Goal: Task Accomplishment & Management: Use online tool/utility

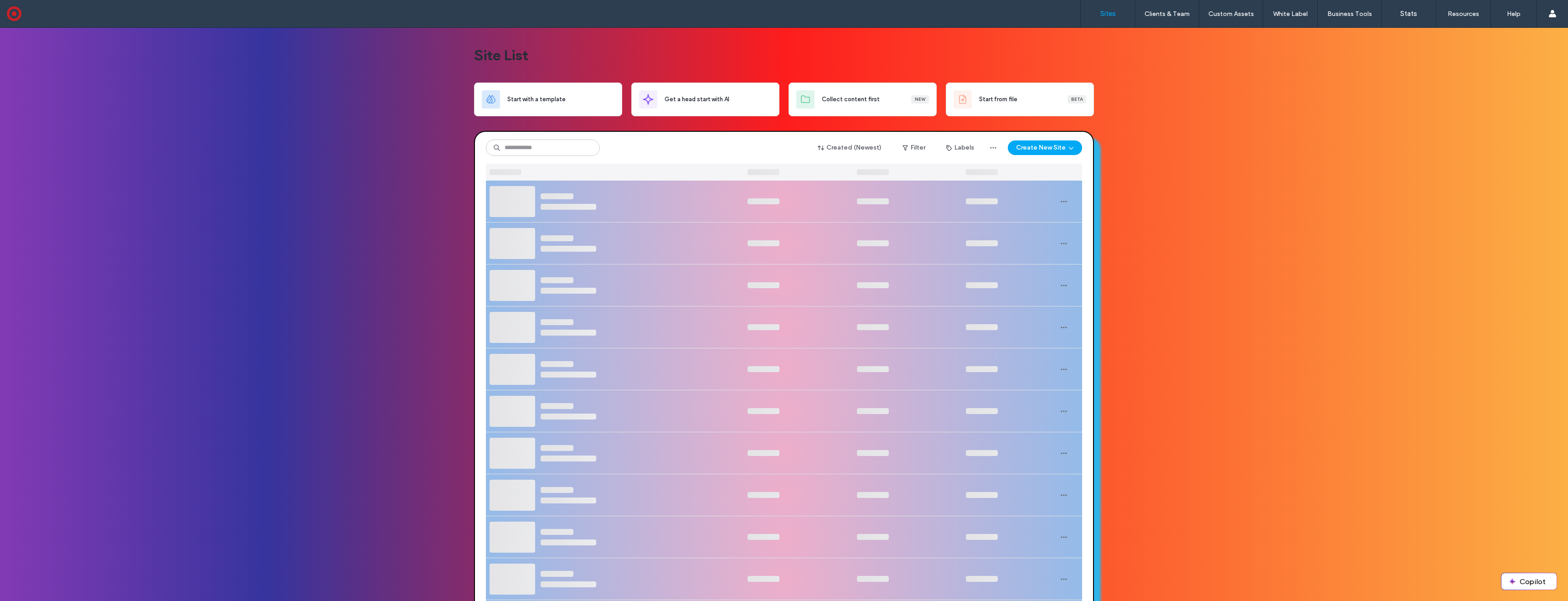
click at [1035, 146] on button "Create New Site" at bounding box center [1045, 147] width 74 height 15
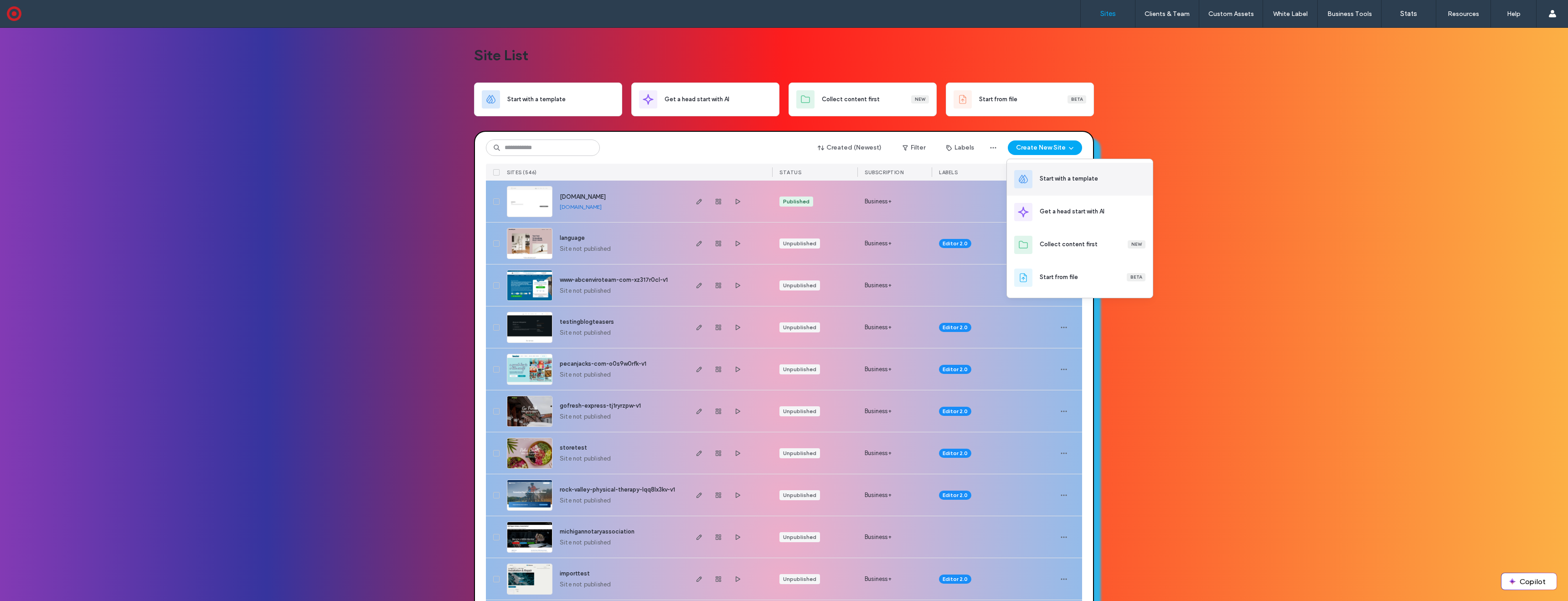
click at [1070, 176] on div "Start with a template" at bounding box center [1069, 179] width 58 height 9
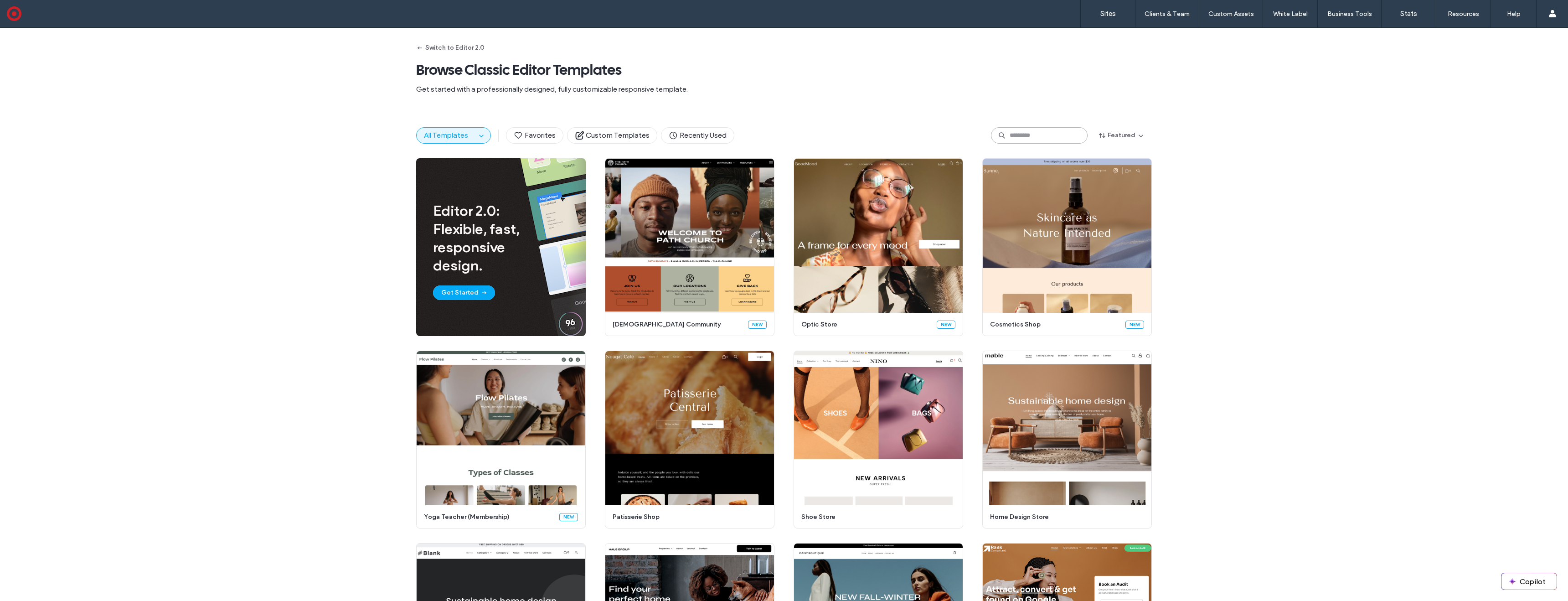
click at [1016, 137] on input at bounding box center [1039, 135] width 96 height 16
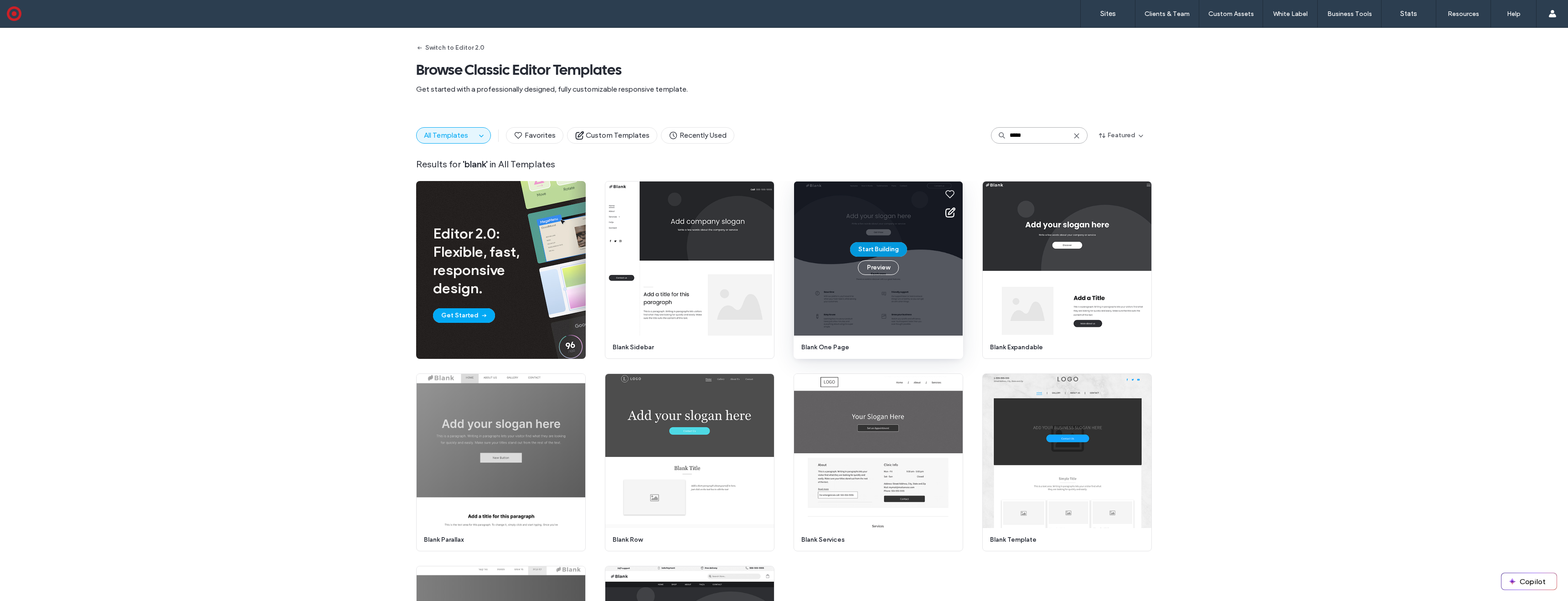
type input "*****"
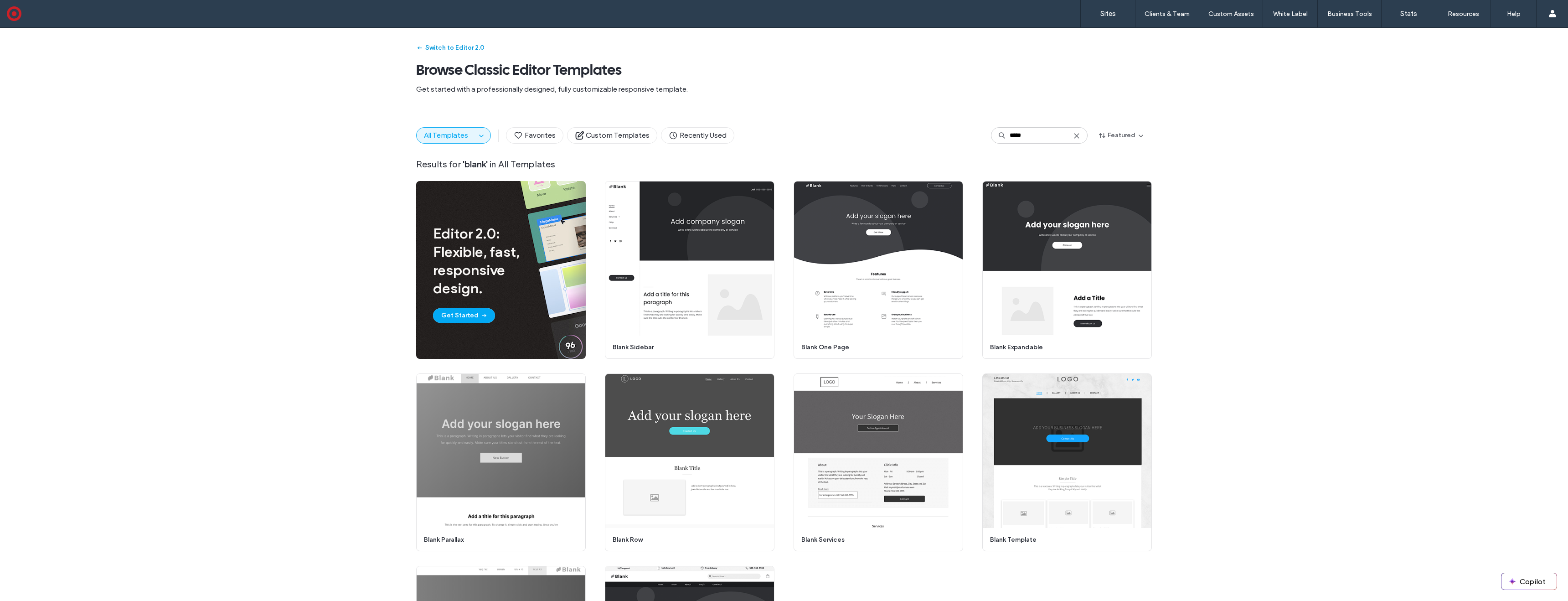
click at [456, 47] on button "Switch to Editor 2.0" at bounding box center [450, 47] width 69 height 15
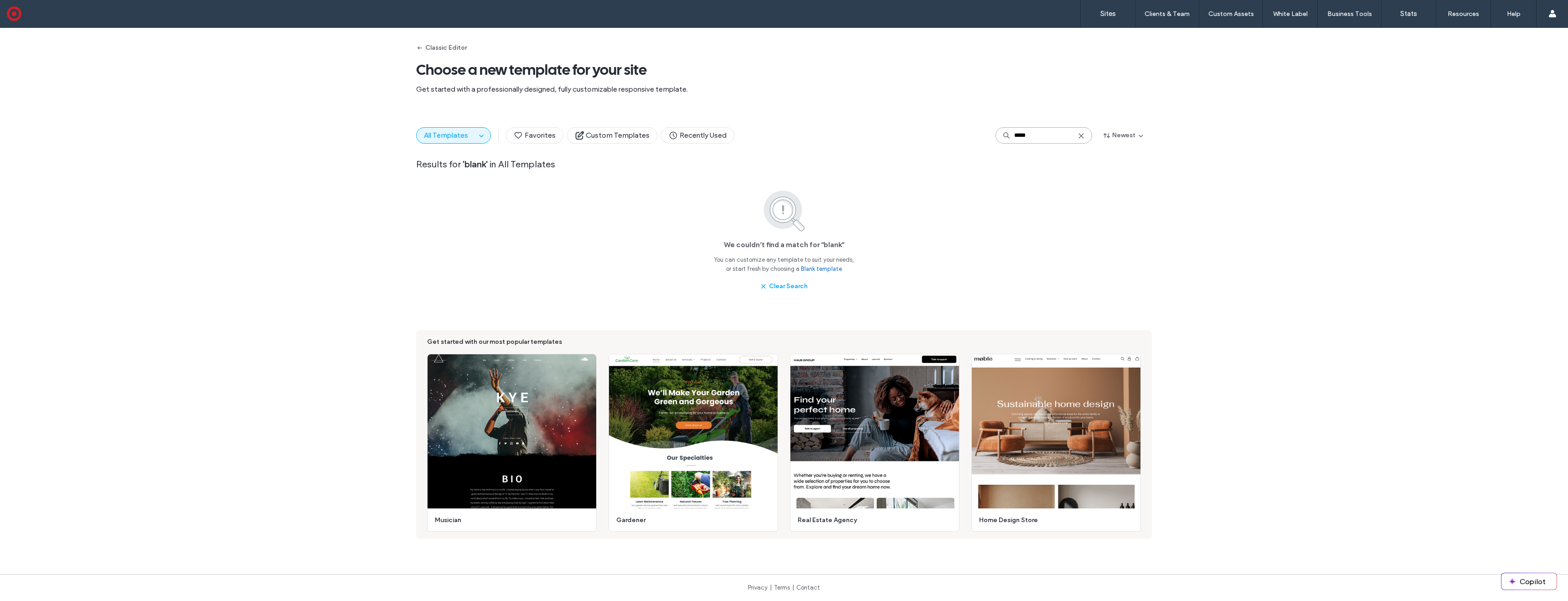
click at [1032, 128] on input "*****" at bounding box center [1044, 135] width 96 height 16
click at [1033, 133] on input "*****" at bounding box center [1044, 135] width 96 height 16
click at [457, 133] on span "All Templates" at bounding box center [446, 135] width 44 height 9
click at [465, 135] on button "All Templates" at bounding box center [446, 135] width 59 height 16
click at [479, 135] on use "button" at bounding box center [481, 136] width 4 height 2
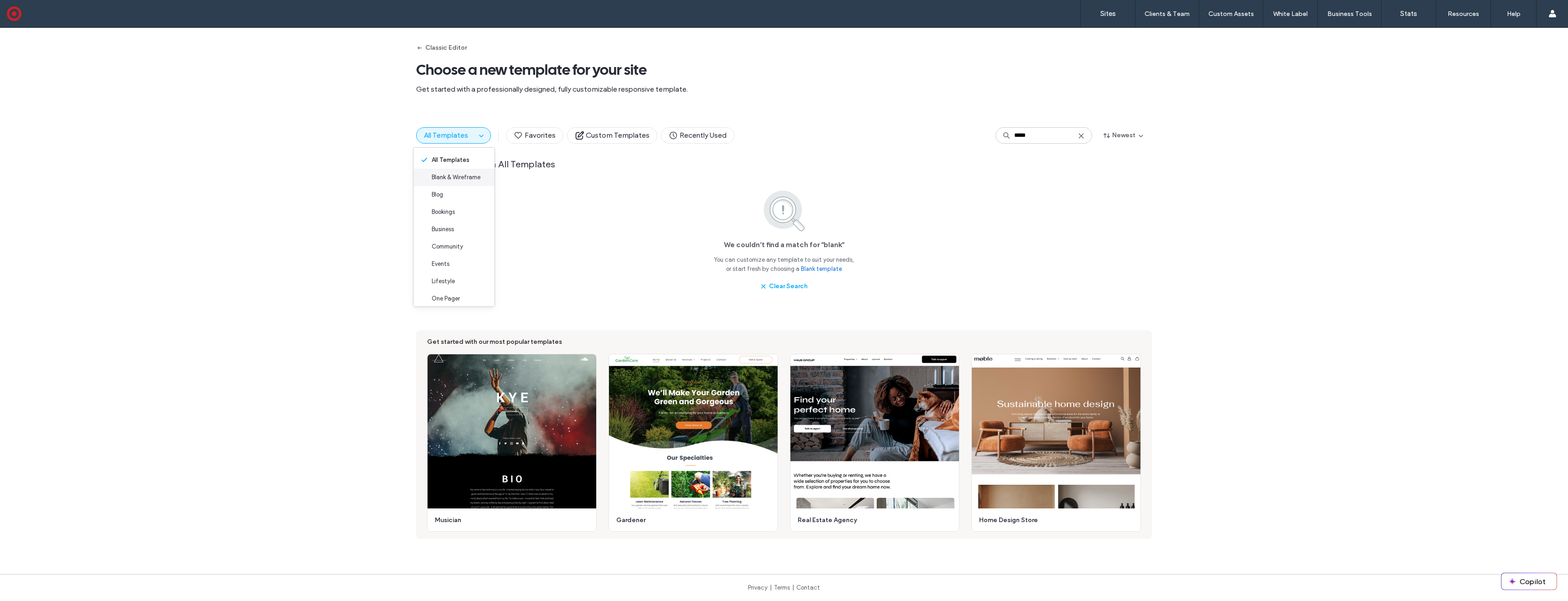
click at [462, 178] on span "Blank & Wireframe" at bounding box center [456, 177] width 49 height 9
click at [1083, 137] on input "*****" at bounding box center [1044, 135] width 96 height 16
click at [1079, 136] on use at bounding box center [1081, 136] width 4 height 4
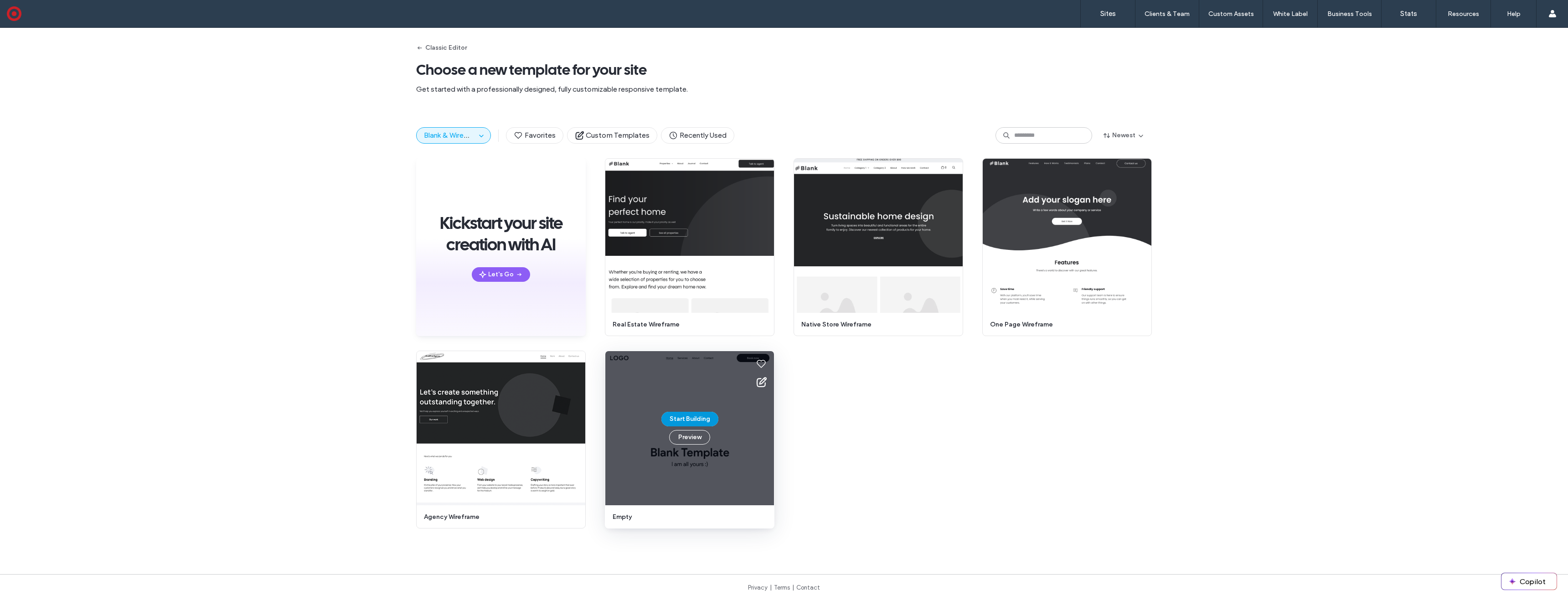
click at [677, 420] on button "Start Building" at bounding box center [690, 419] width 57 height 15
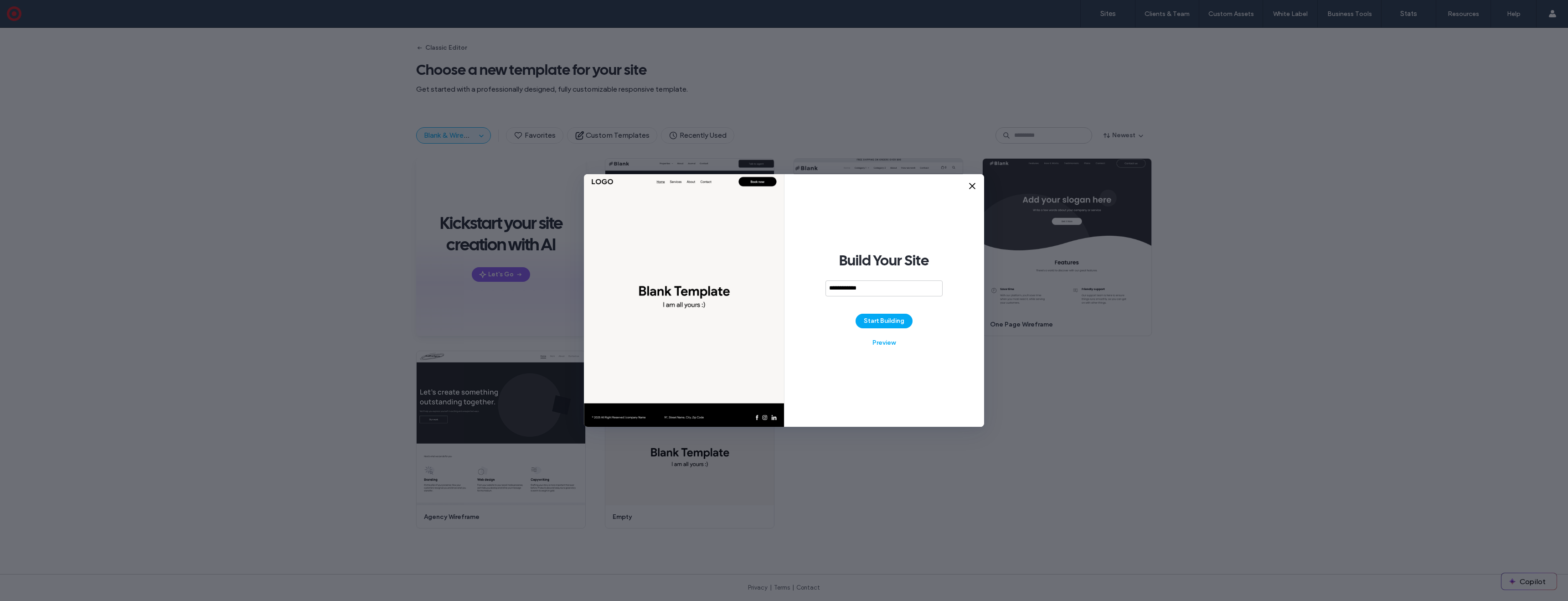
type input "**********"
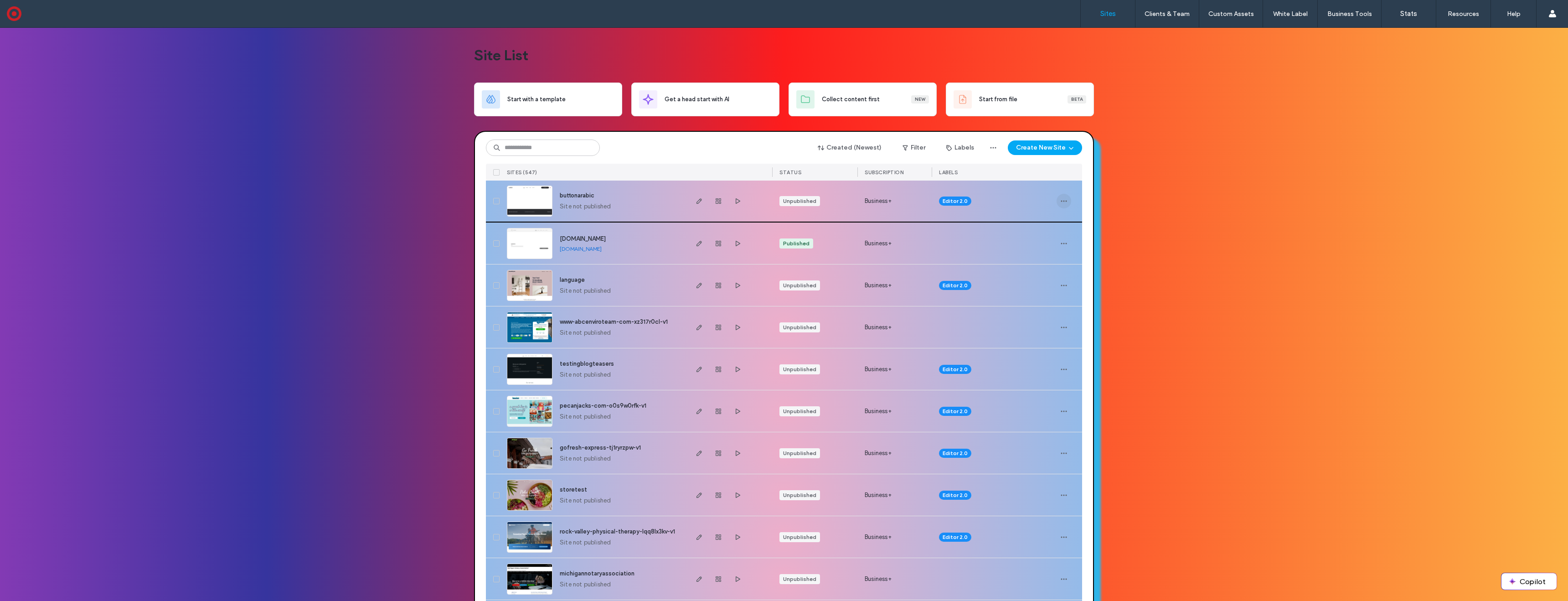
click at [1060, 198] on icon "button" at bounding box center [1064, 201] width 7 height 7
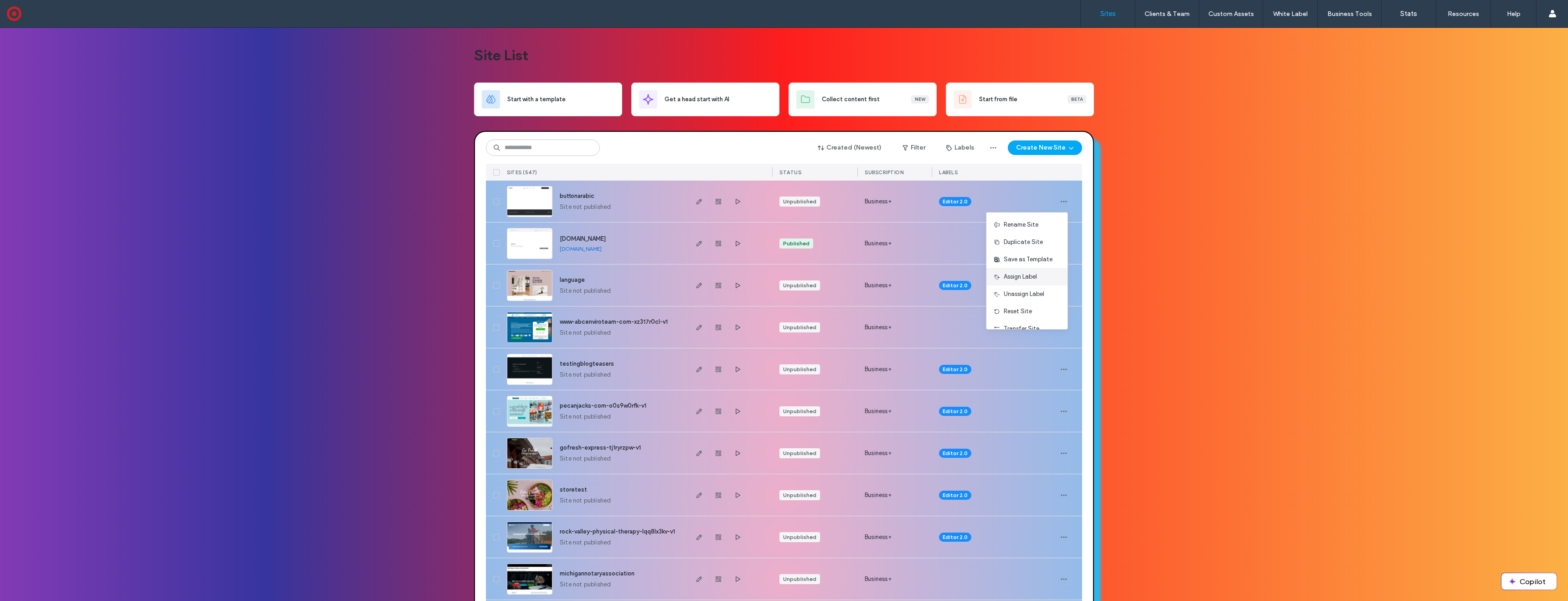
scroll to position [47, 0]
click at [1035, 317] on div "Delete Site" at bounding box center [1027, 318] width 81 height 17
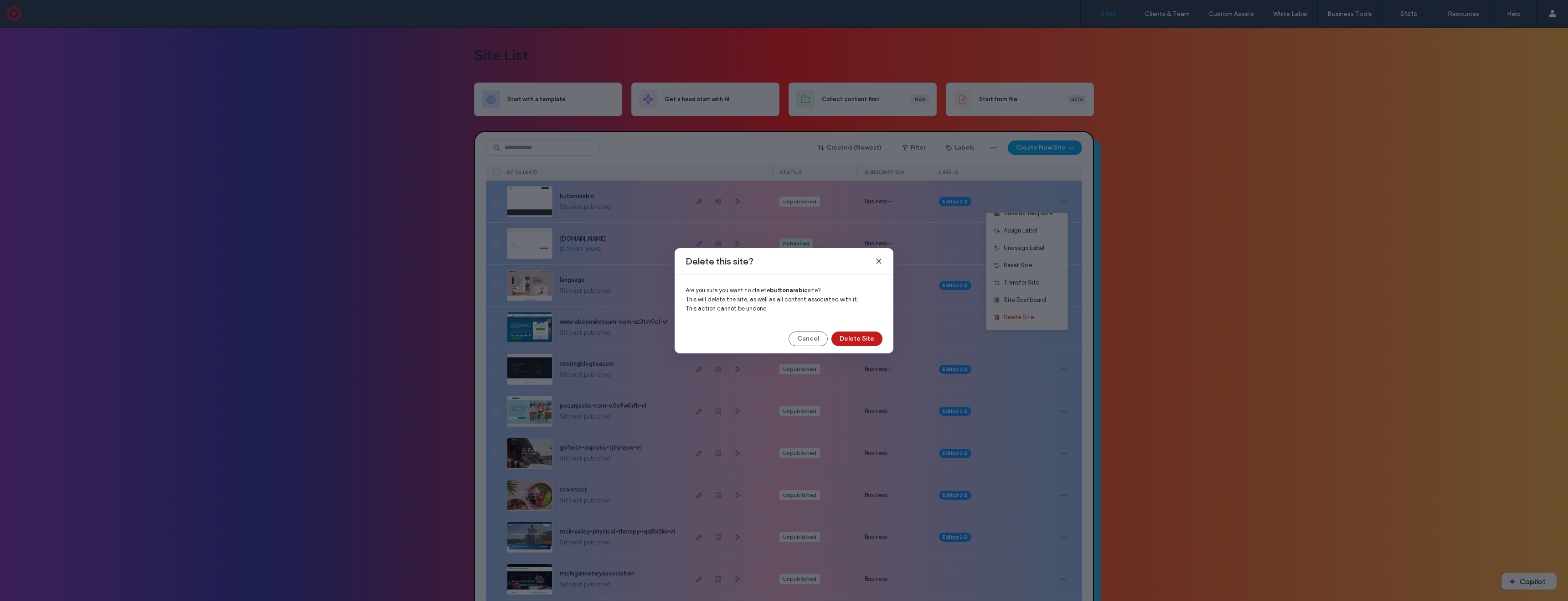
click at [858, 333] on button "Delete Site" at bounding box center [857, 339] width 51 height 15
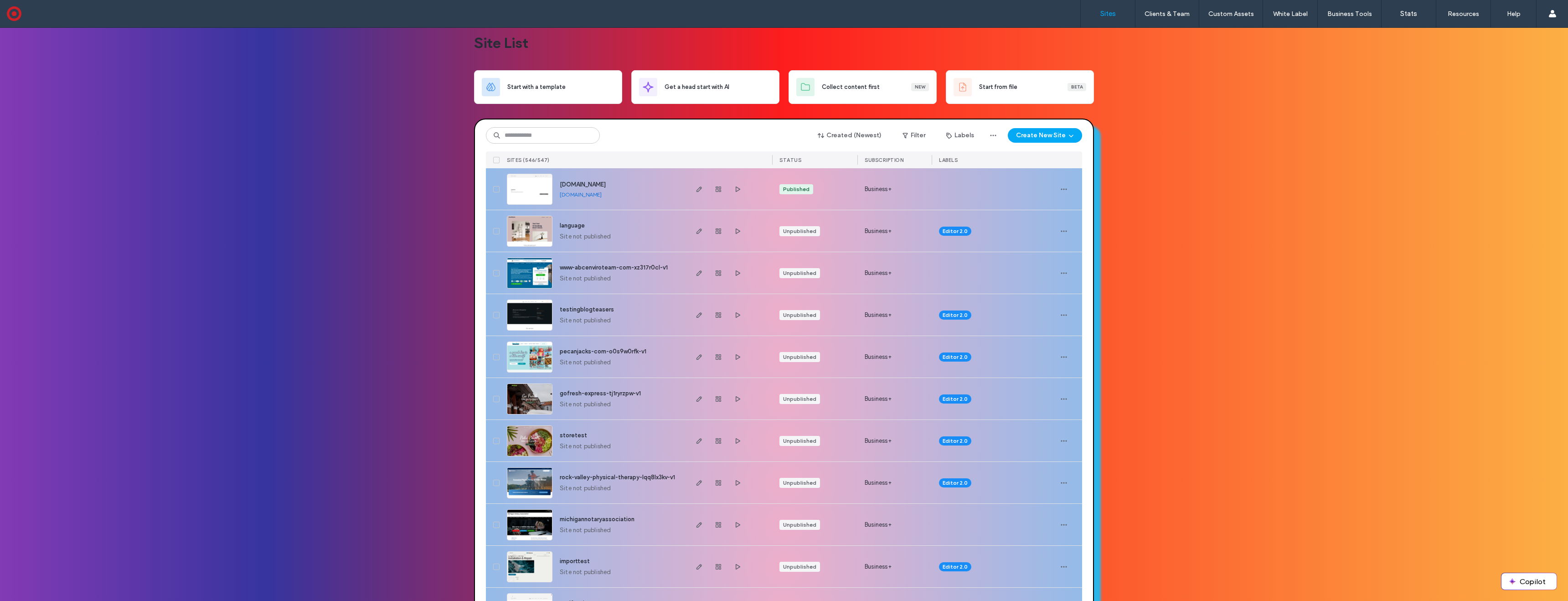
scroll to position [11, 0]
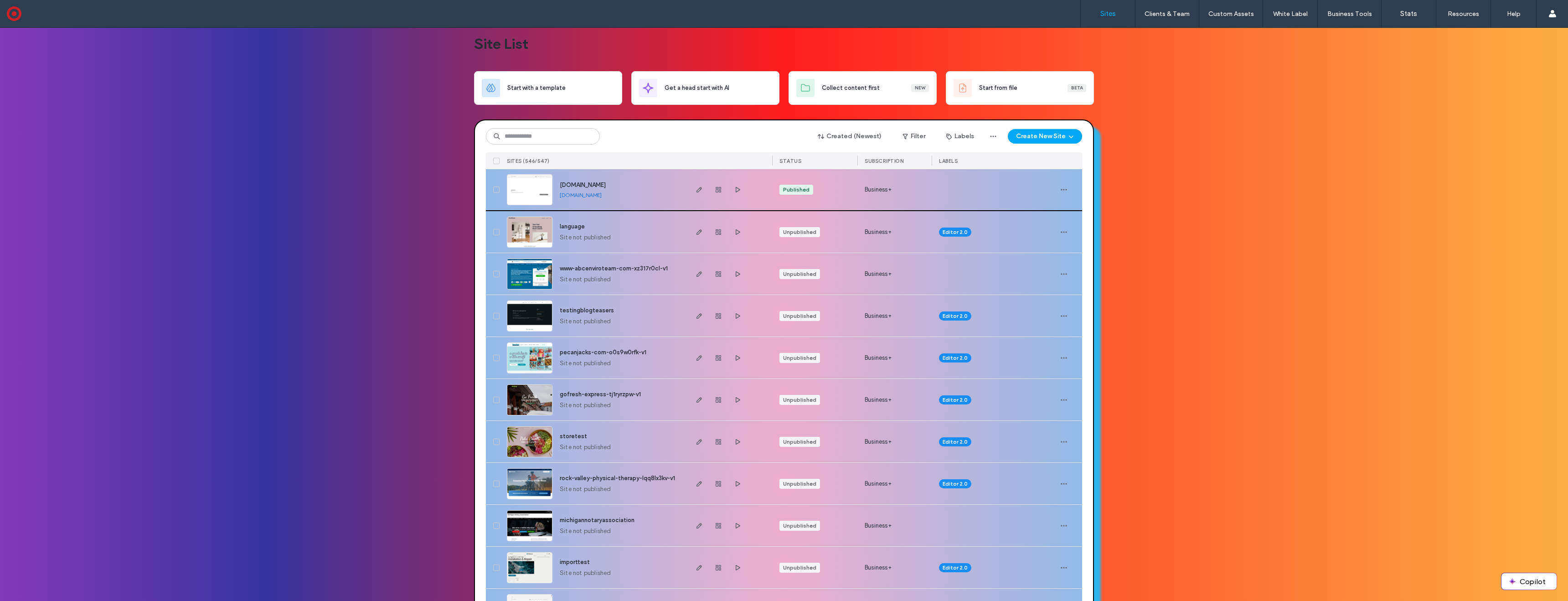
click at [530, 188] on img at bounding box center [529, 206] width 45 height 62
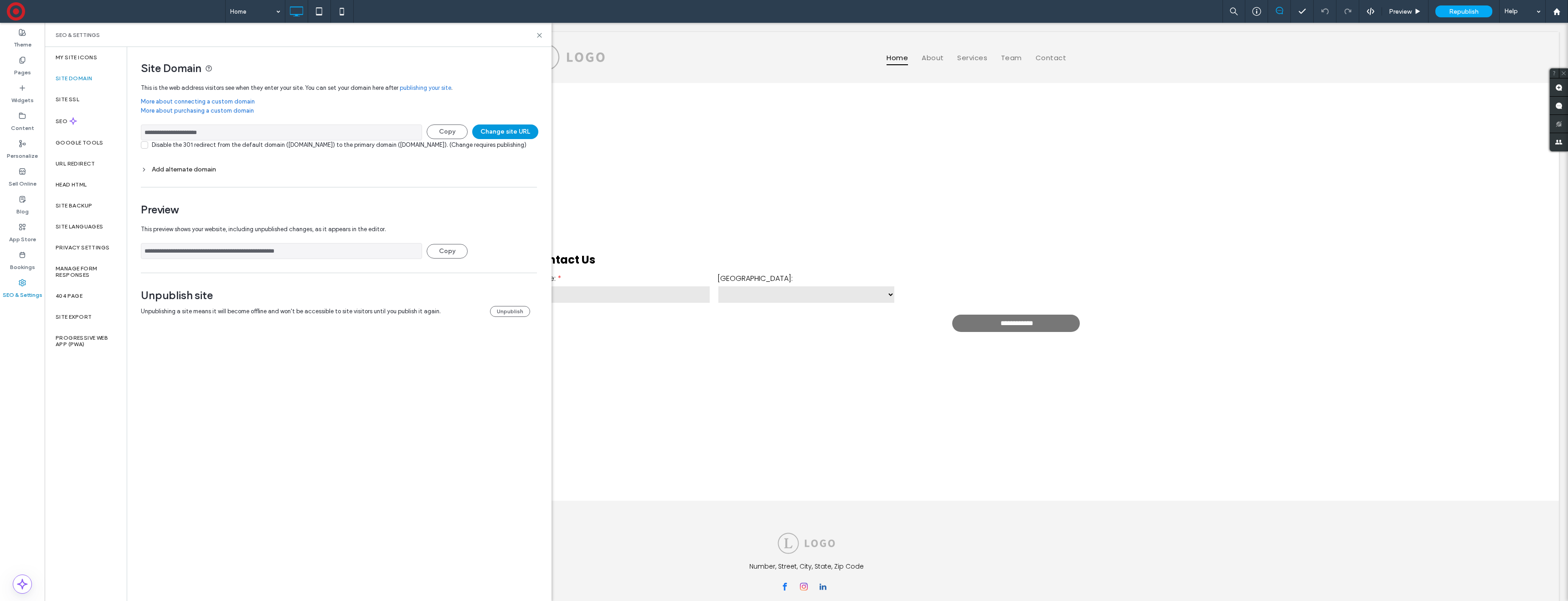
click at [509, 133] on button "Change site URL" at bounding box center [505, 132] width 66 height 15
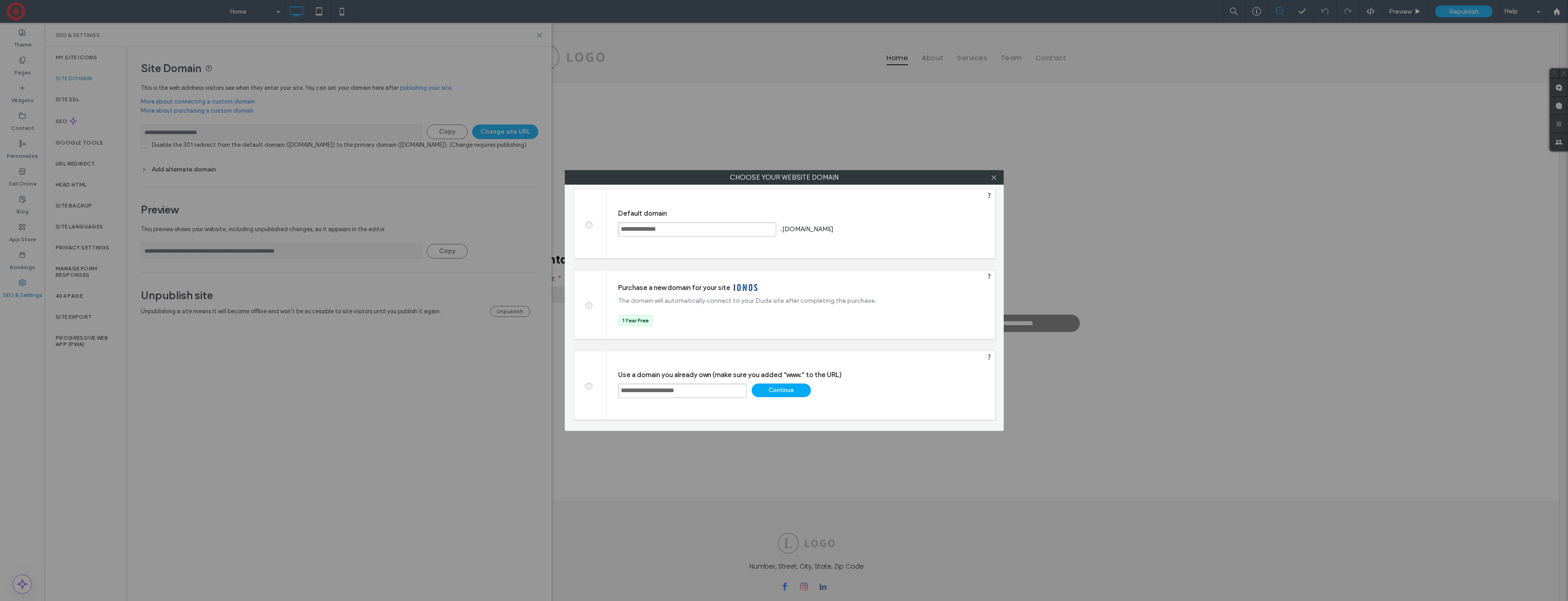
click at [589, 223] on span at bounding box center [589, 224] width 0 height 7
click at [858, 223] on div "Save" at bounding box center [870, 228] width 59 height 13
type input "**********"
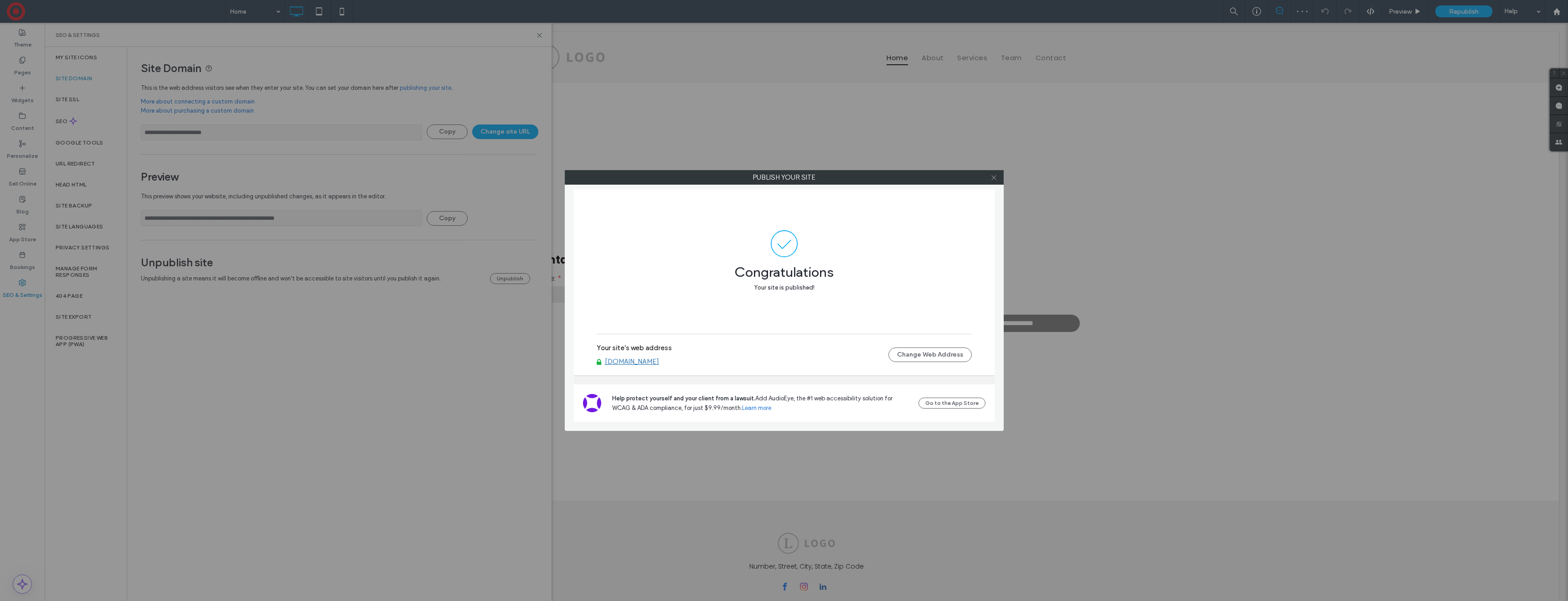
click at [994, 178] on use at bounding box center [994, 177] width 4 height 4
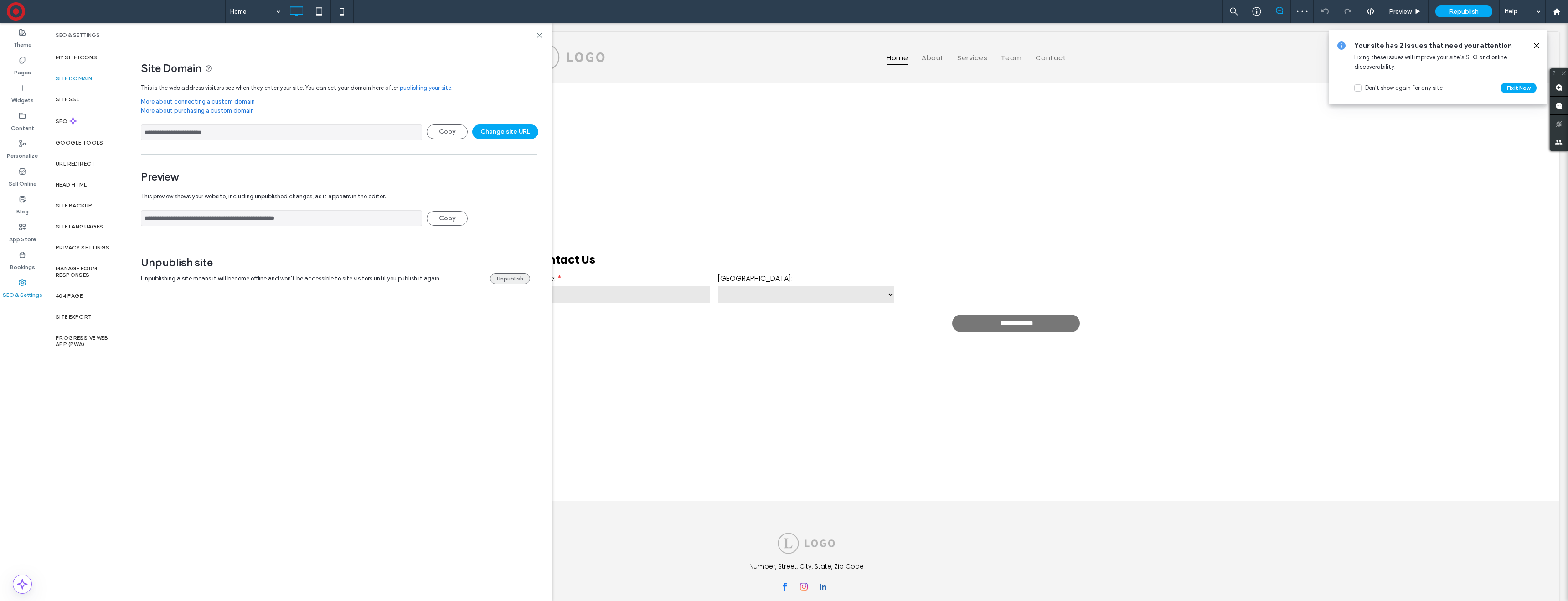
click at [520, 277] on button "Unpublish" at bounding box center [510, 279] width 40 height 11
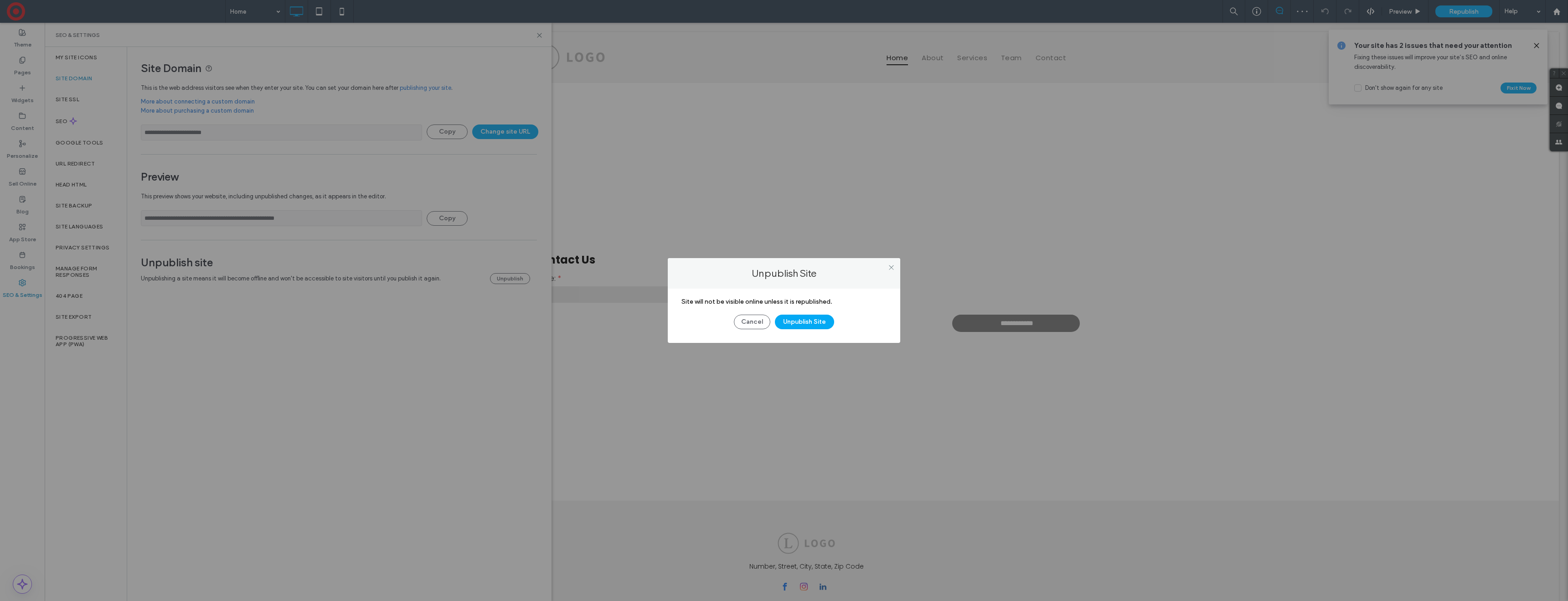
drag, startPoint x: 807, startPoint y: 320, endPoint x: 978, endPoint y: 268, distance: 178.7
click at [807, 320] on button "Unpublish Site" at bounding box center [805, 322] width 59 height 15
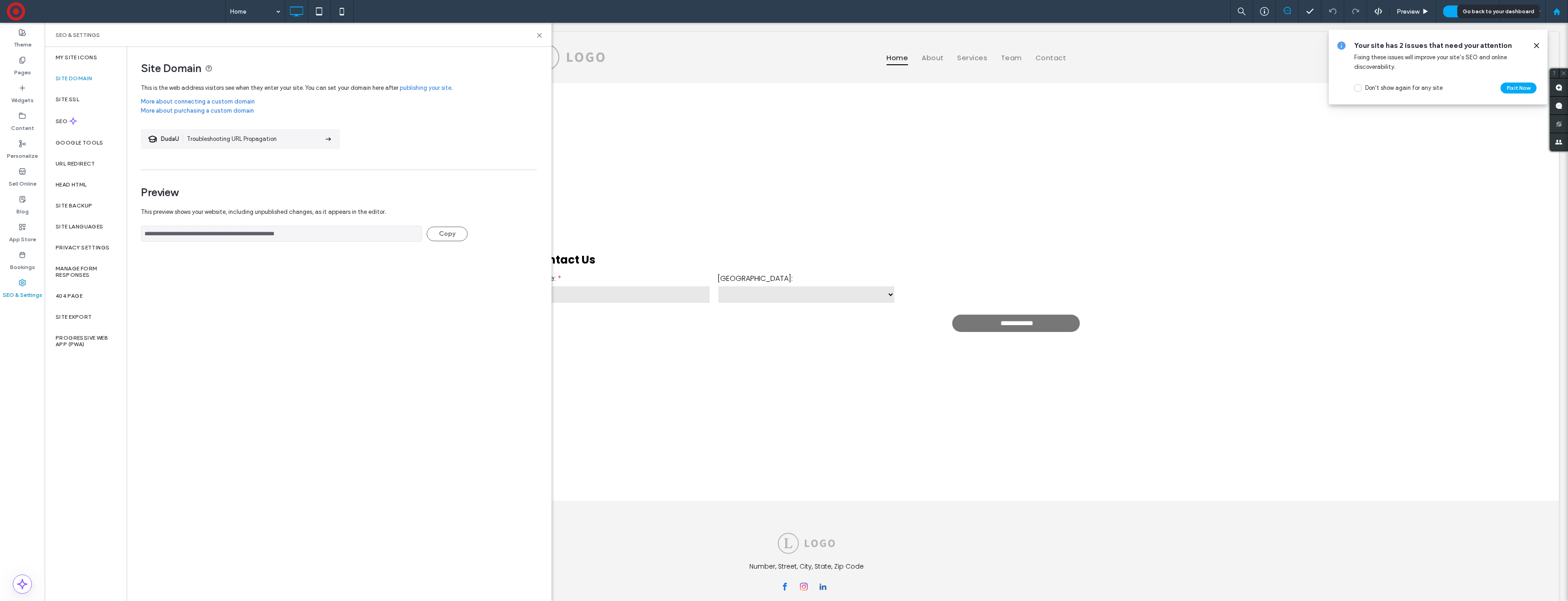
click at [1556, 15] on div at bounding box center [1557, 11] width 23 height 23
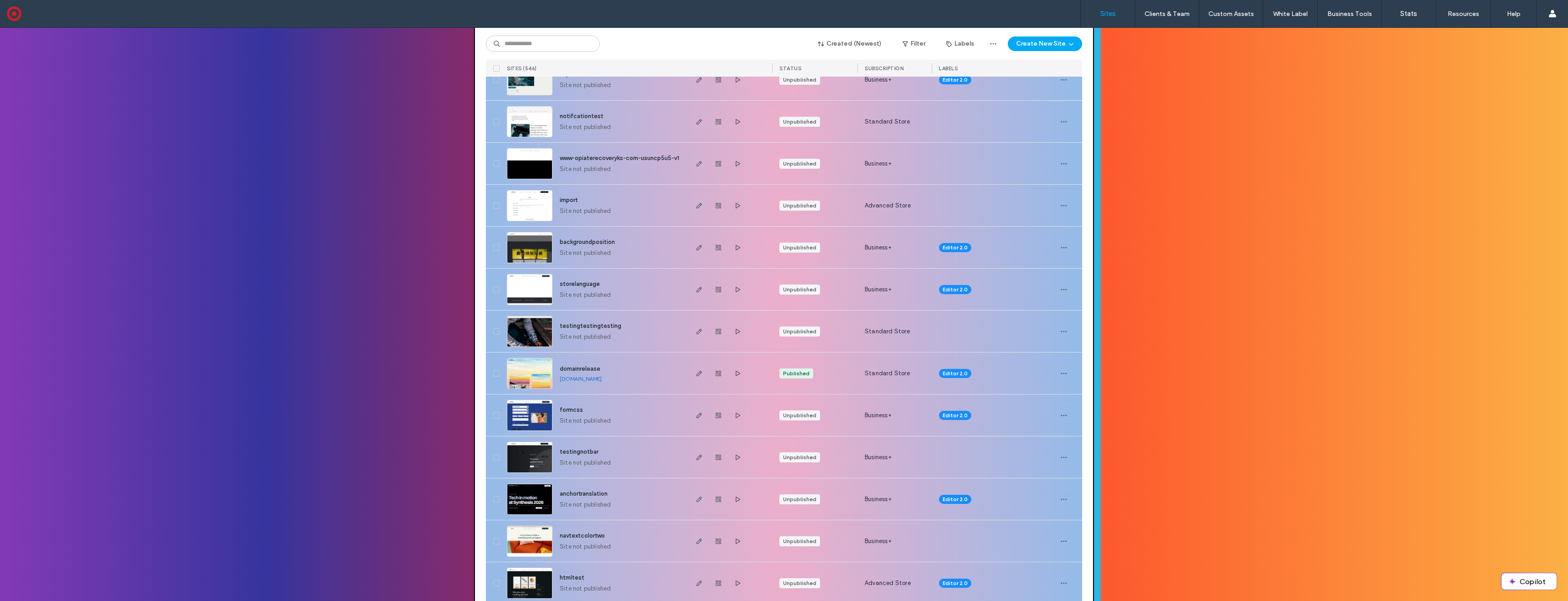
scroll to position [504, 0]
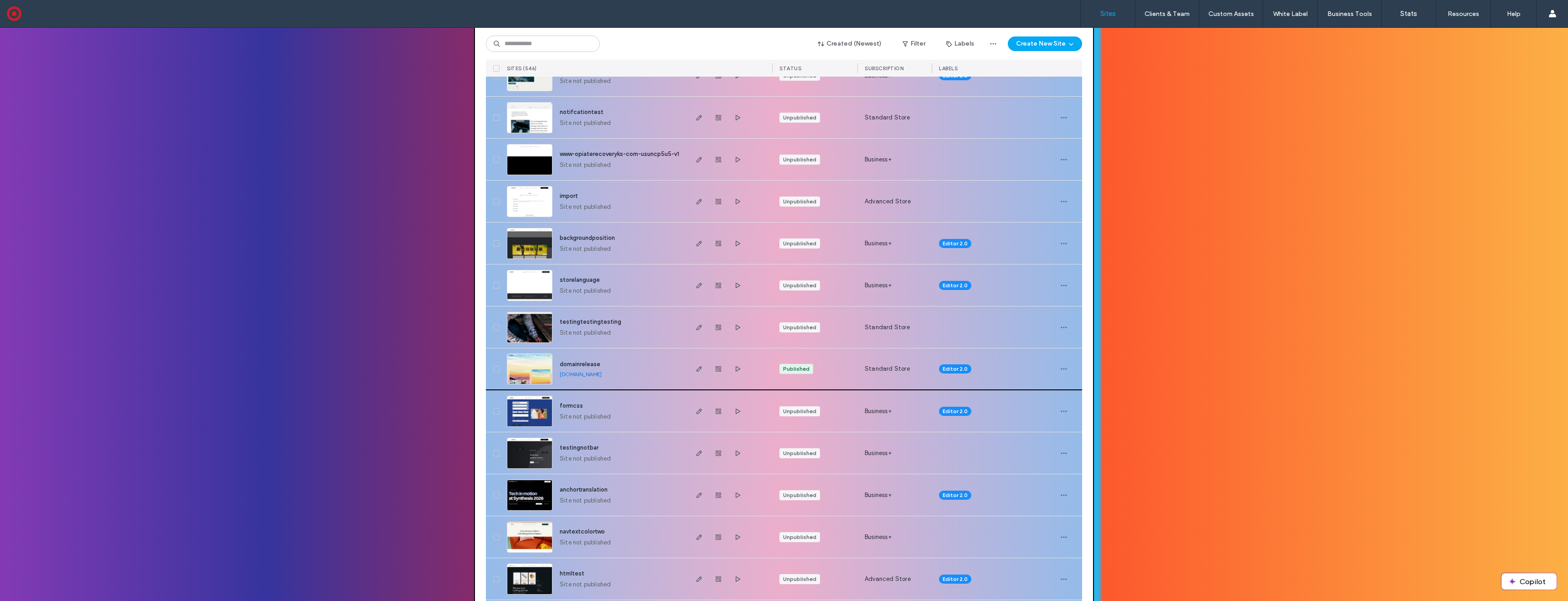
click at [526, 363] on img at bounding box center [529, 385] width 45 height 62
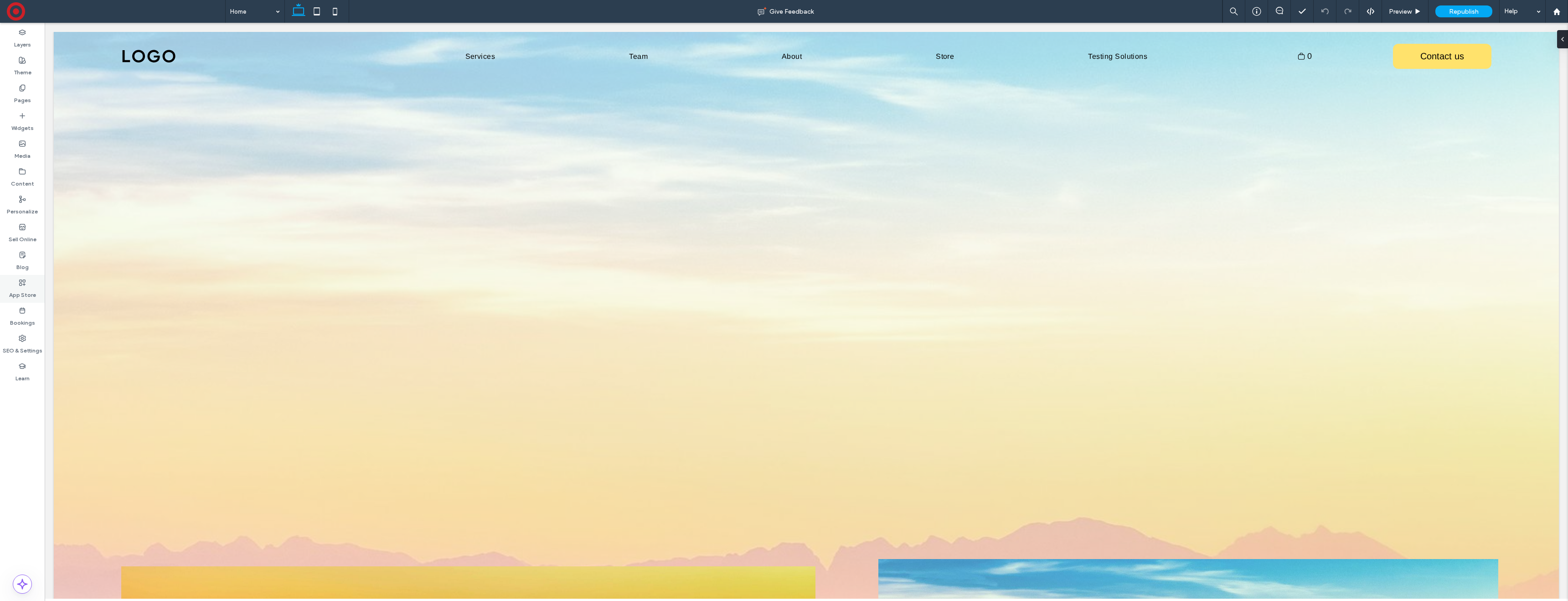
click at [21, 283] on icon at bounding box center [22, 283] width 7 height 7
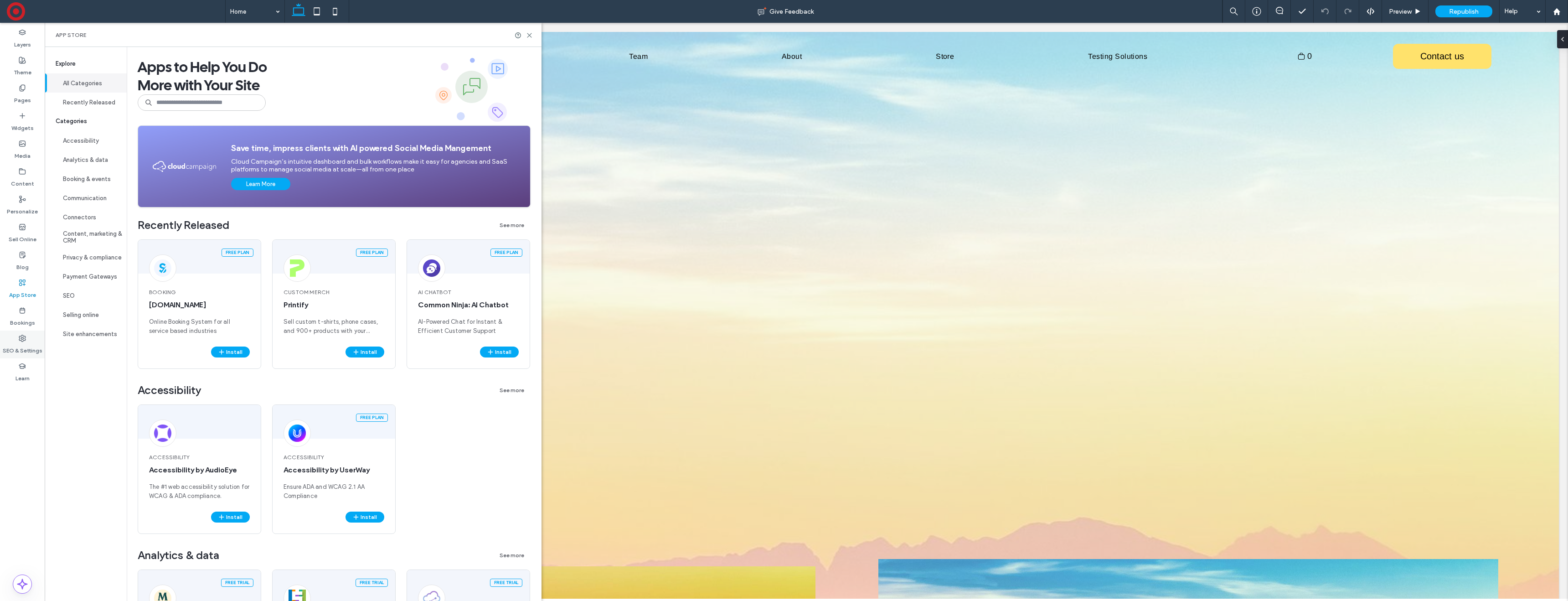
click at [13, 339] on div "SEO & Settings" at bounding box center [22, 344] width 45 height 28
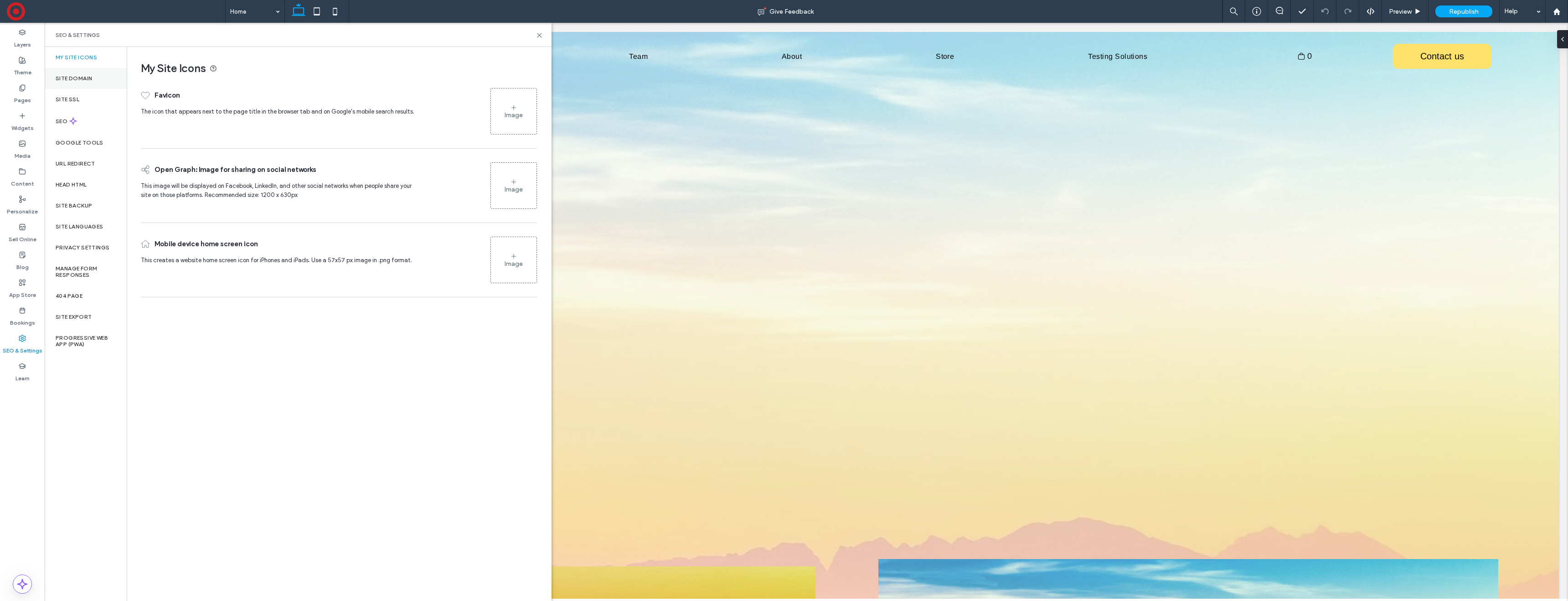
click at [86, 80] on label "Site Domain" at bounding box center [74, 78] width 36 height 6
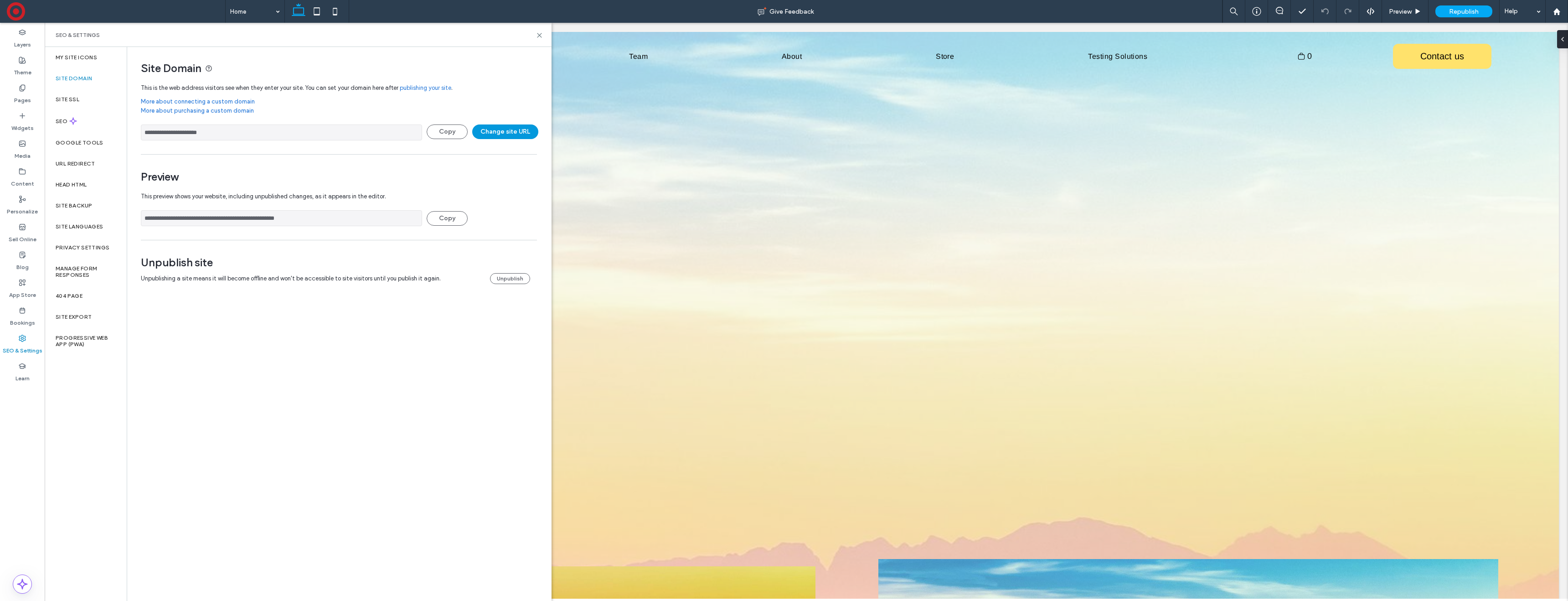
click at [507, 126] on button "Change site URL" at bounding box center [505, 132] width 66 height 15
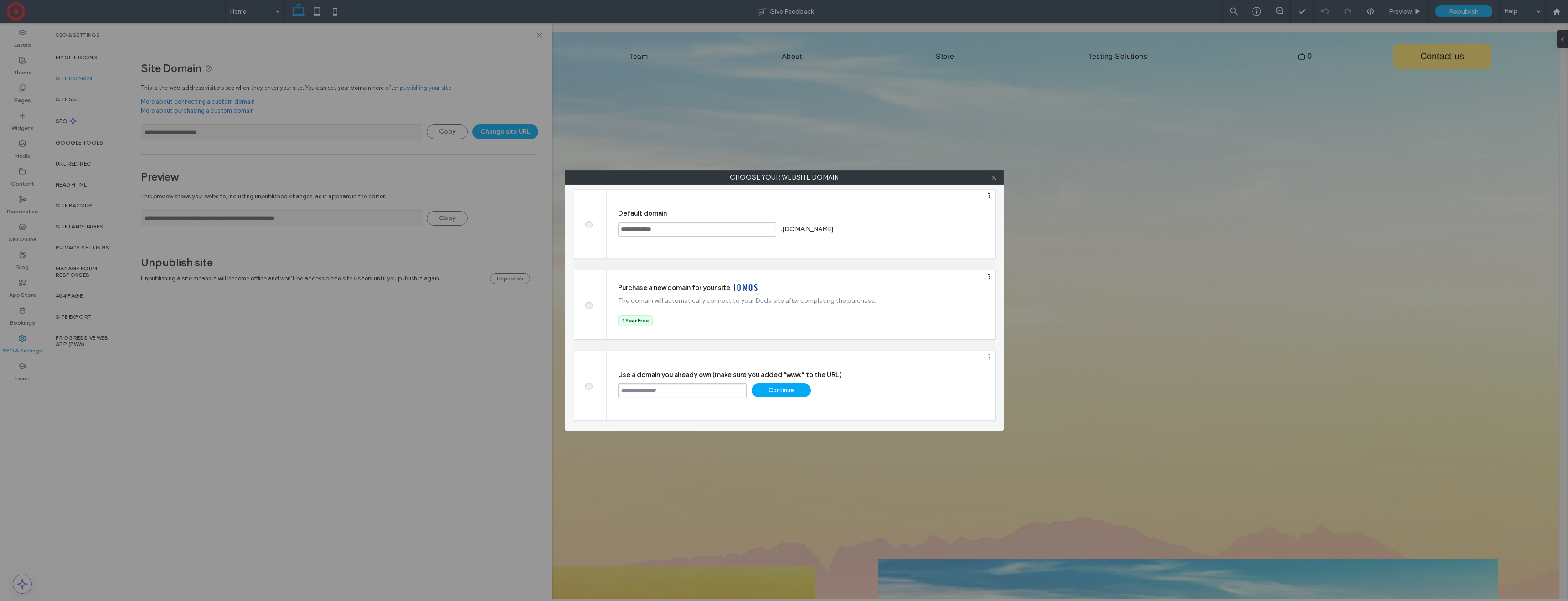
click at [645, 391] on input "text" at bounding box center [683, 391] width 129 height 15
type input "**********"
click at [783, 386] on div "Continue" at bounding box center [781, 390] width 59 height 13
type input "**********"
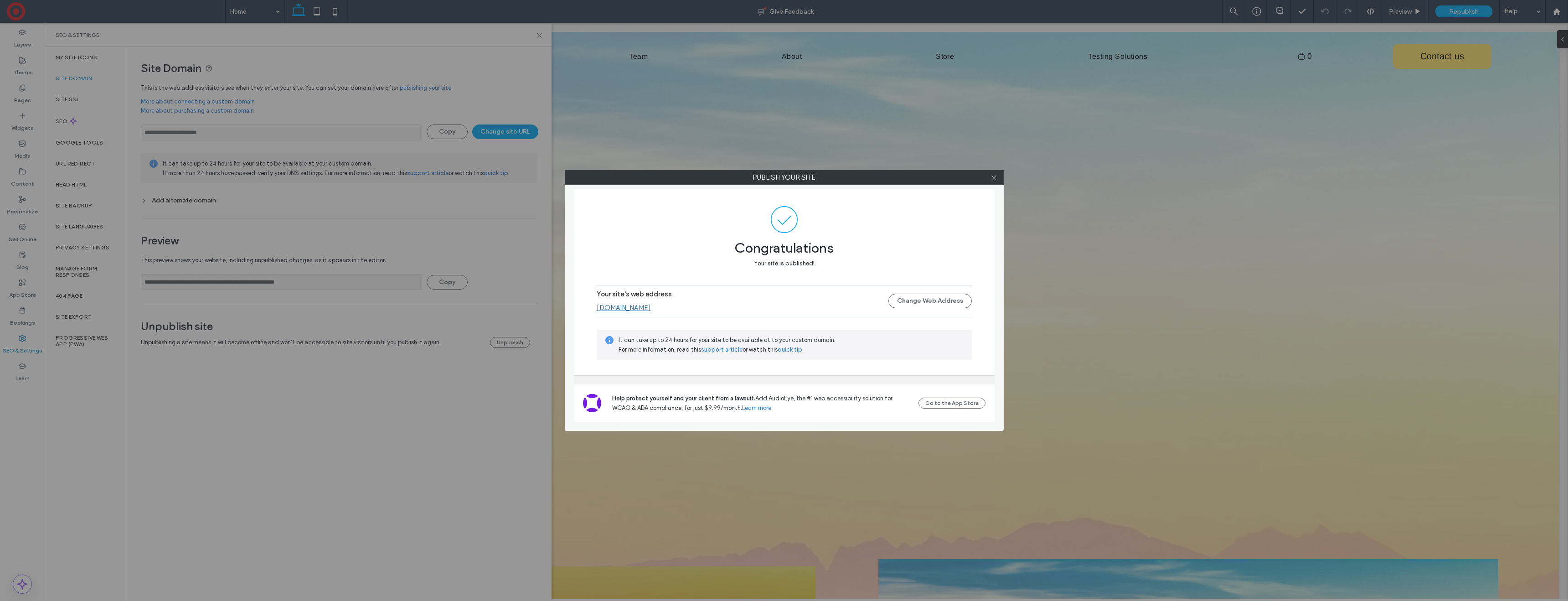
click at [667, 313] on div "Your site's web address www.willow-northern.com Change Web Address" at bounding box center [785, 300] width 375 height 29
click at [651, 304] on link "www.willow-northern.com" at bounding box center [624, 308] width 55 height 9
click at [994, 176] on icon at bounding box center [994, 178] width 7 height 7
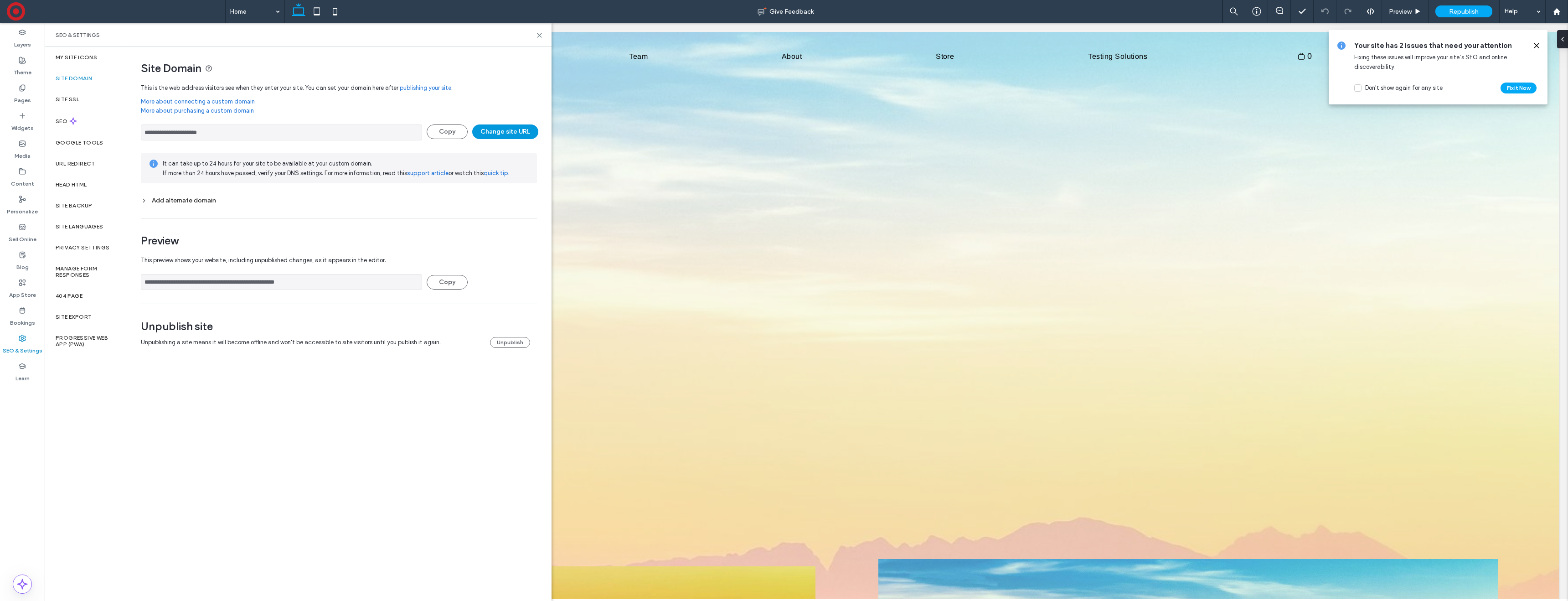
click at [510, 128] on button "Change site URL" at bounding box center [505, 132] width 66 height 15
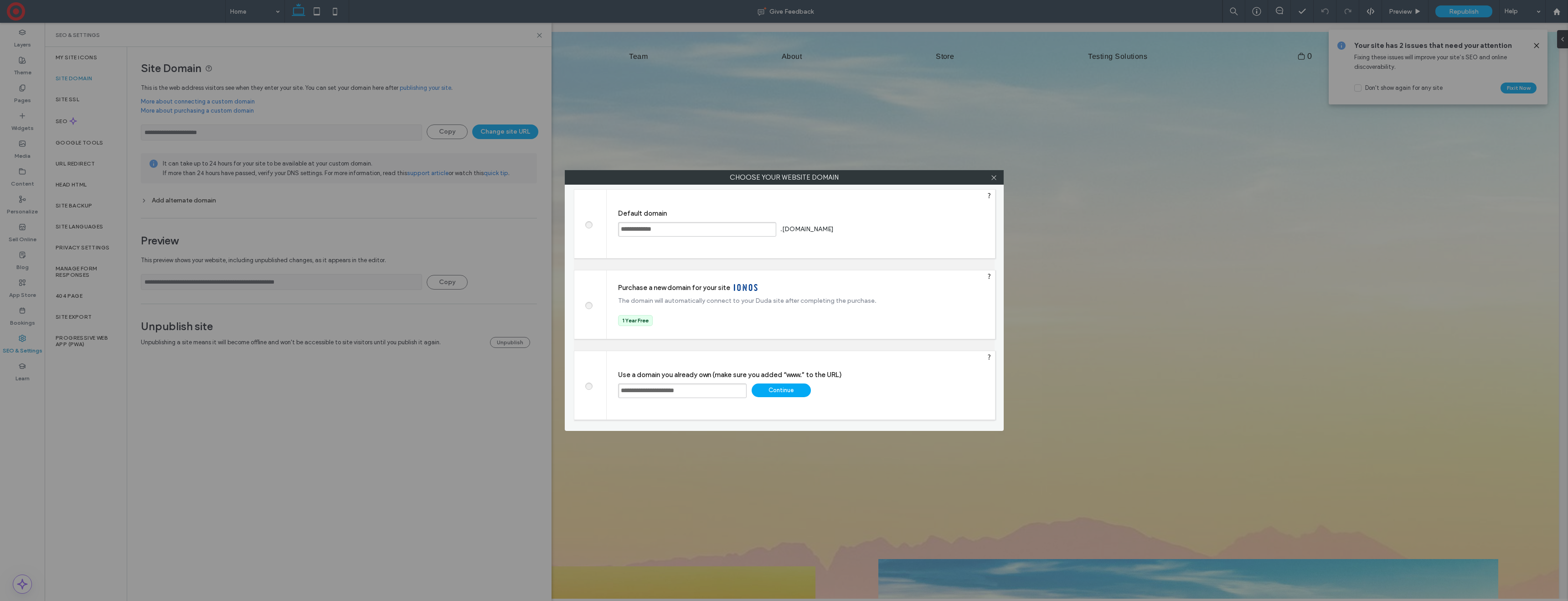
click at [658, 388] on input "**********" at bounding box center [683, 391] width 129 height 15
type input "**********"
click at [780, 389] on div "Continue" at bounding box center [781, 390] width 59 height 13
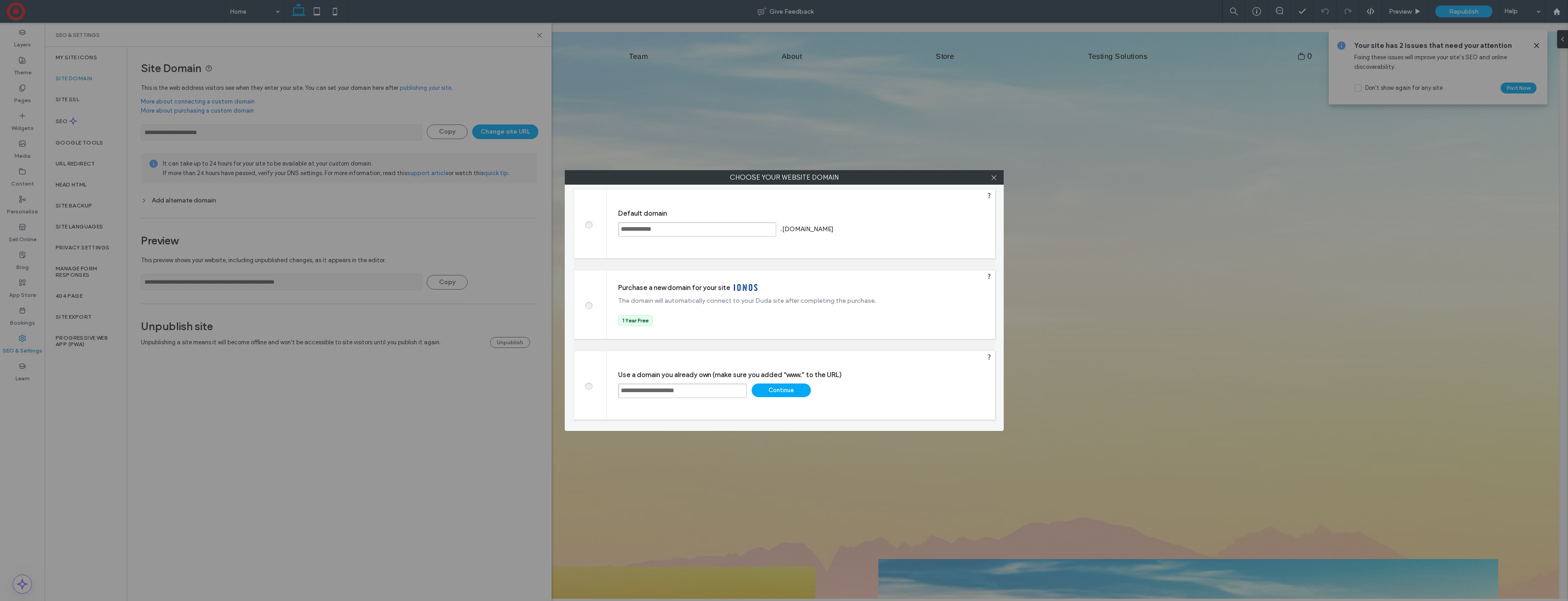
type input "**********"
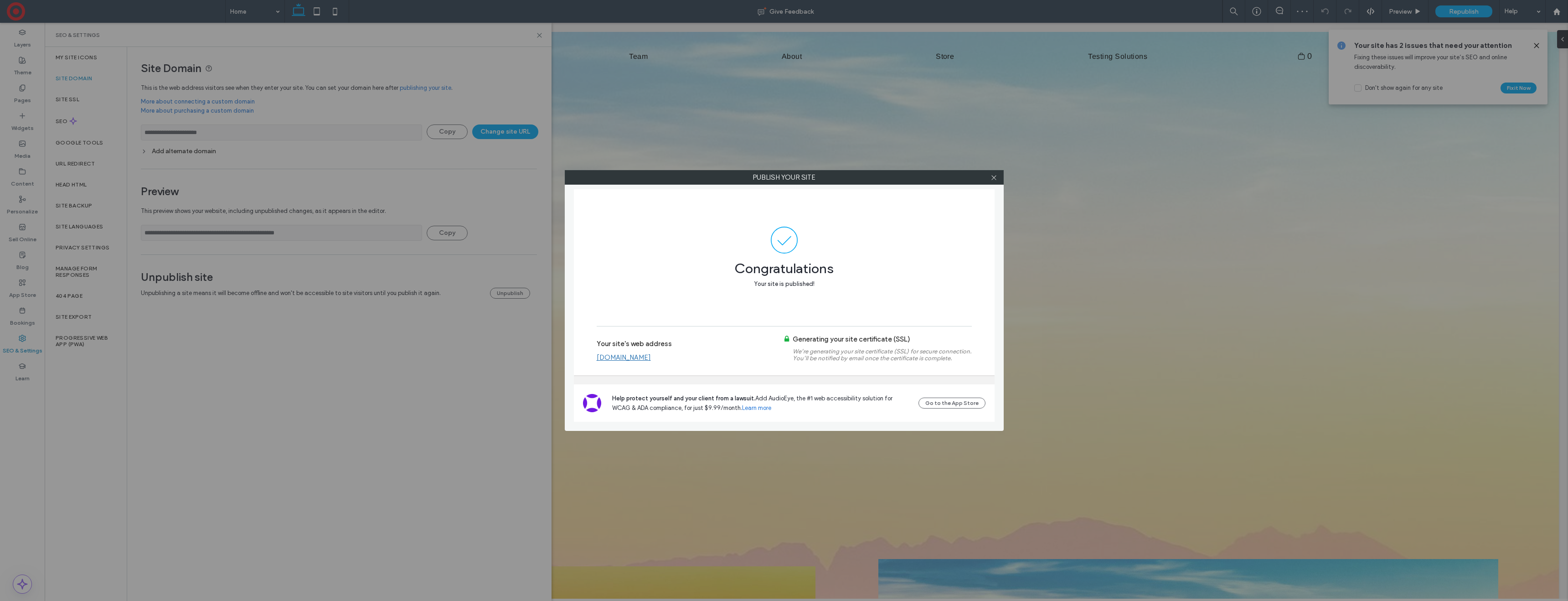
click at [651, 355] on link "www.northern-willow.com" at bounding box center [624, 358] width 55 height 9
click at [991, 179] on icon at bounding box center [994, 178] width 7 height 7
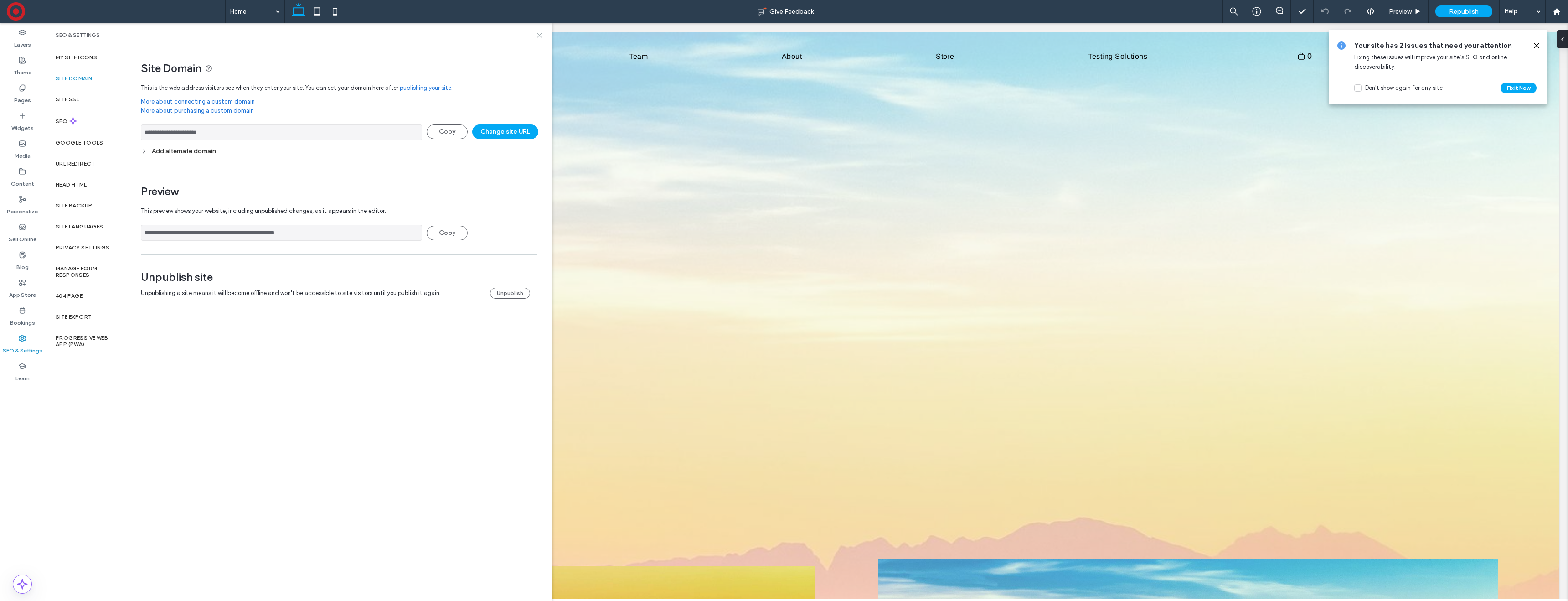
click at [540, 38] on icon at bounding box center [540, 35] width 7 height 7
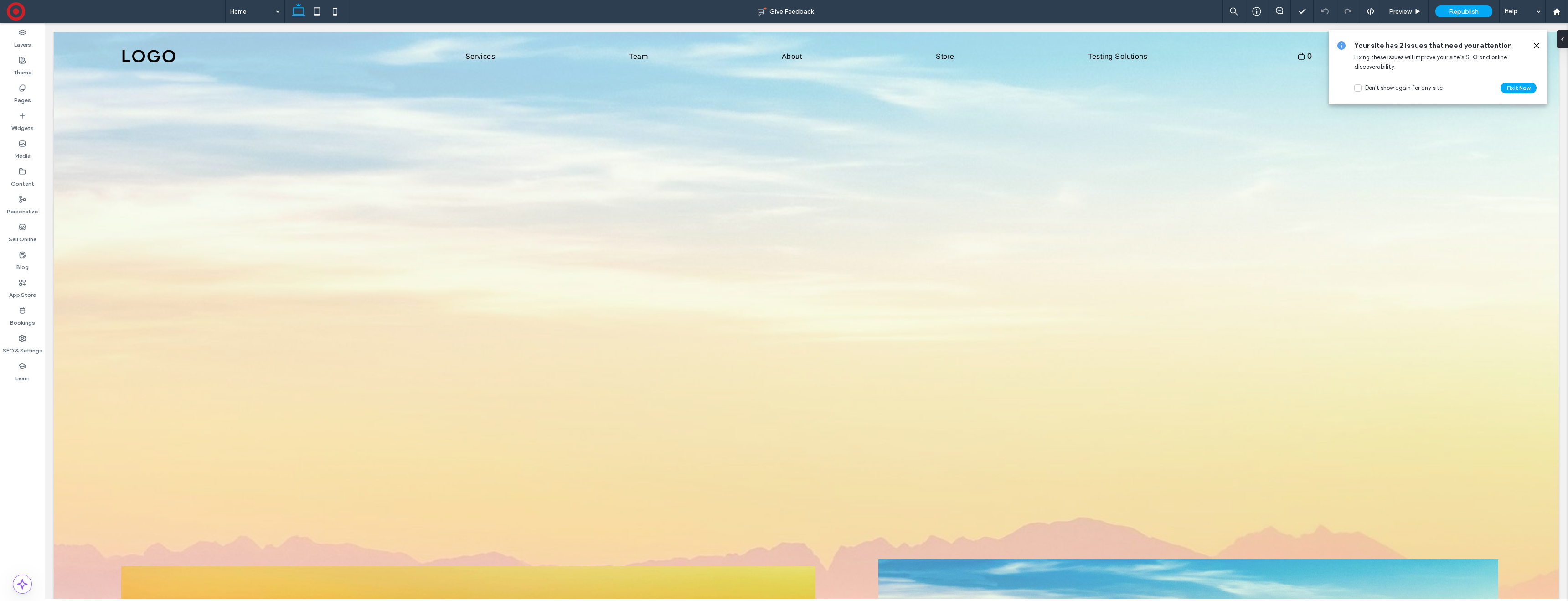
drag, startPoint x: 1539, startPoint y: 45, endPoint x: 1409, endPoint y: 29, distance: 131.0
click at [1539, 45] on icon at bounding box center [1537, 45] width 7 height 7
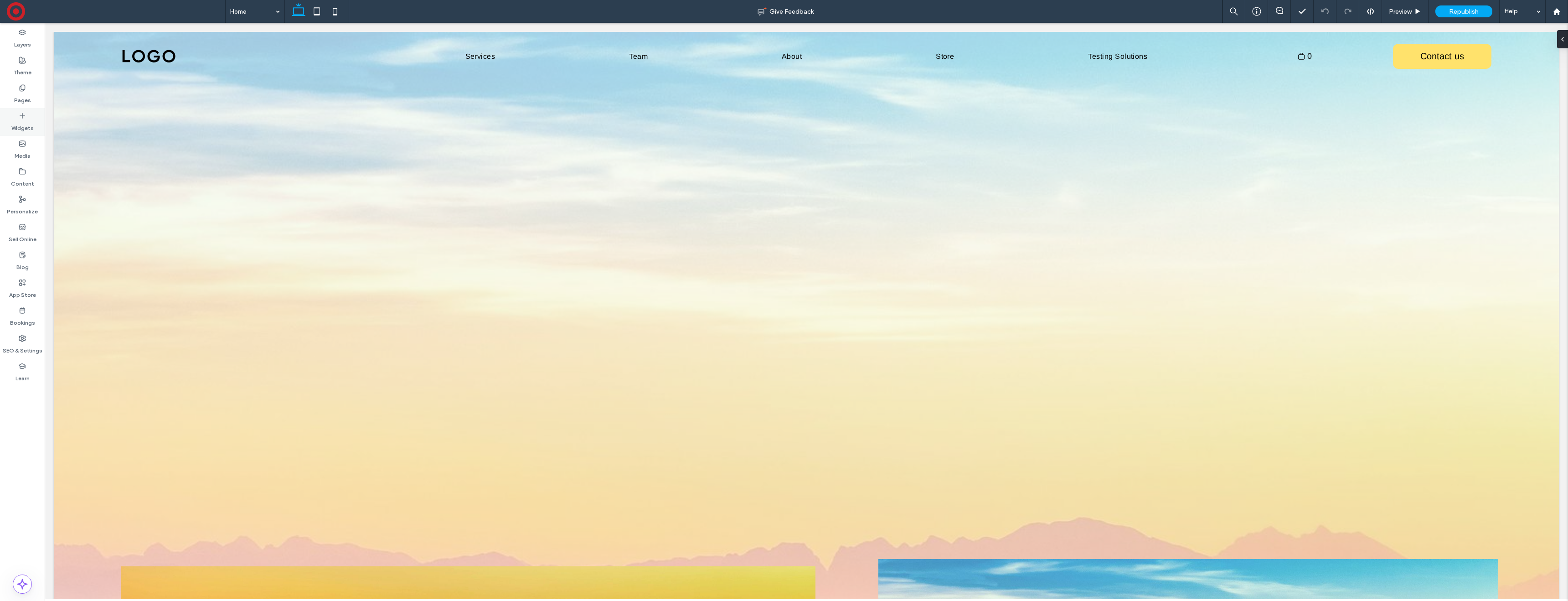
click at [22, 122] on label "Widgets" at bounding box center [23, 126] width 23 height 13
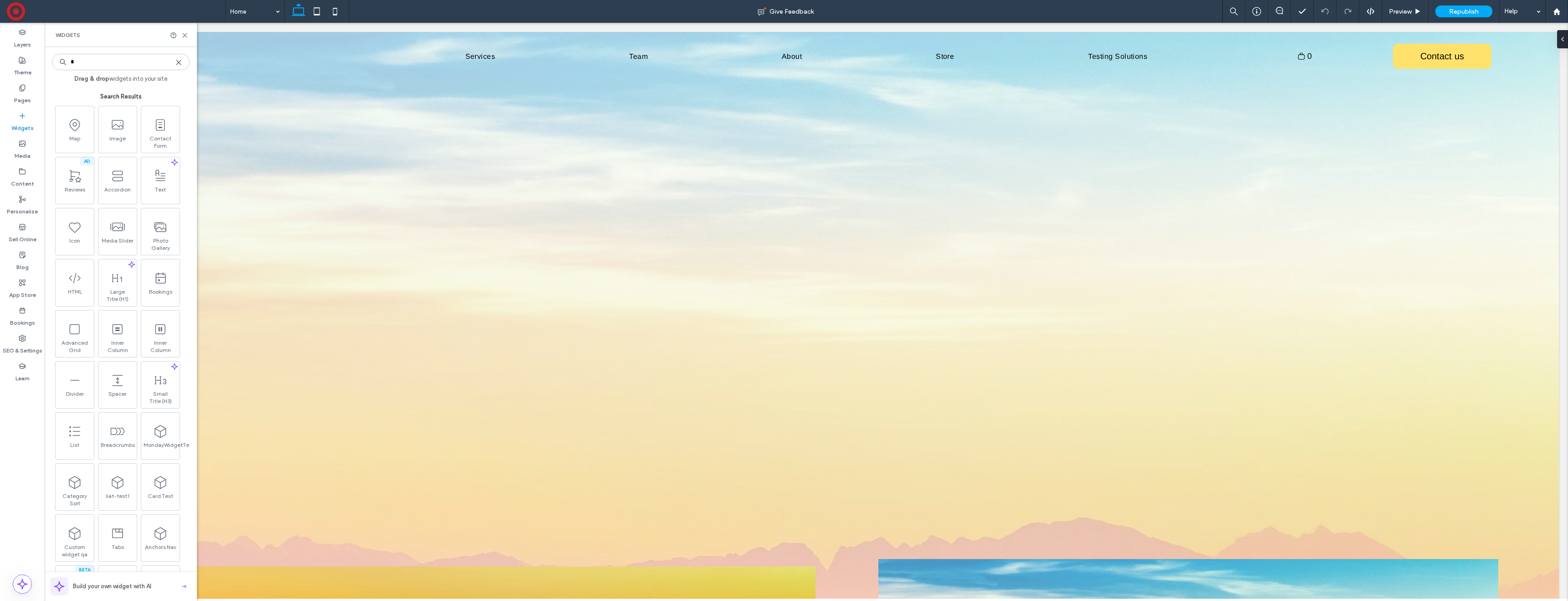
type input "*"
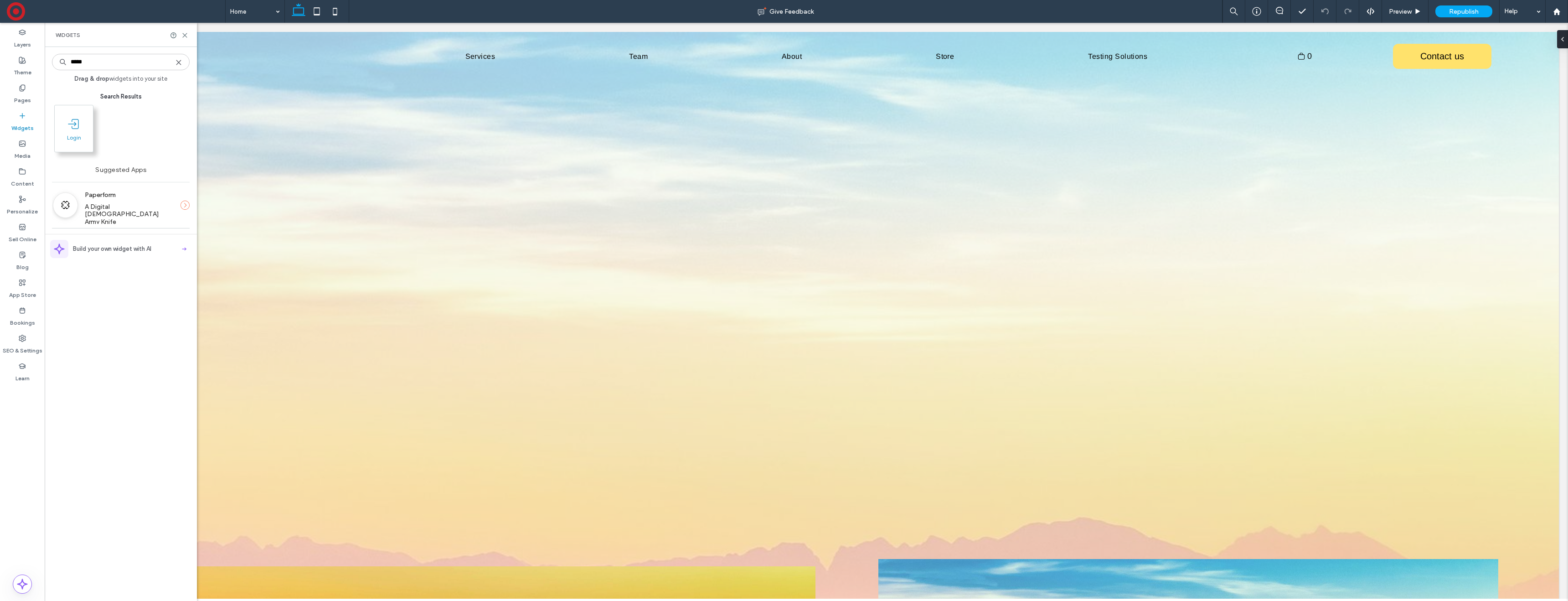
type input "*****"
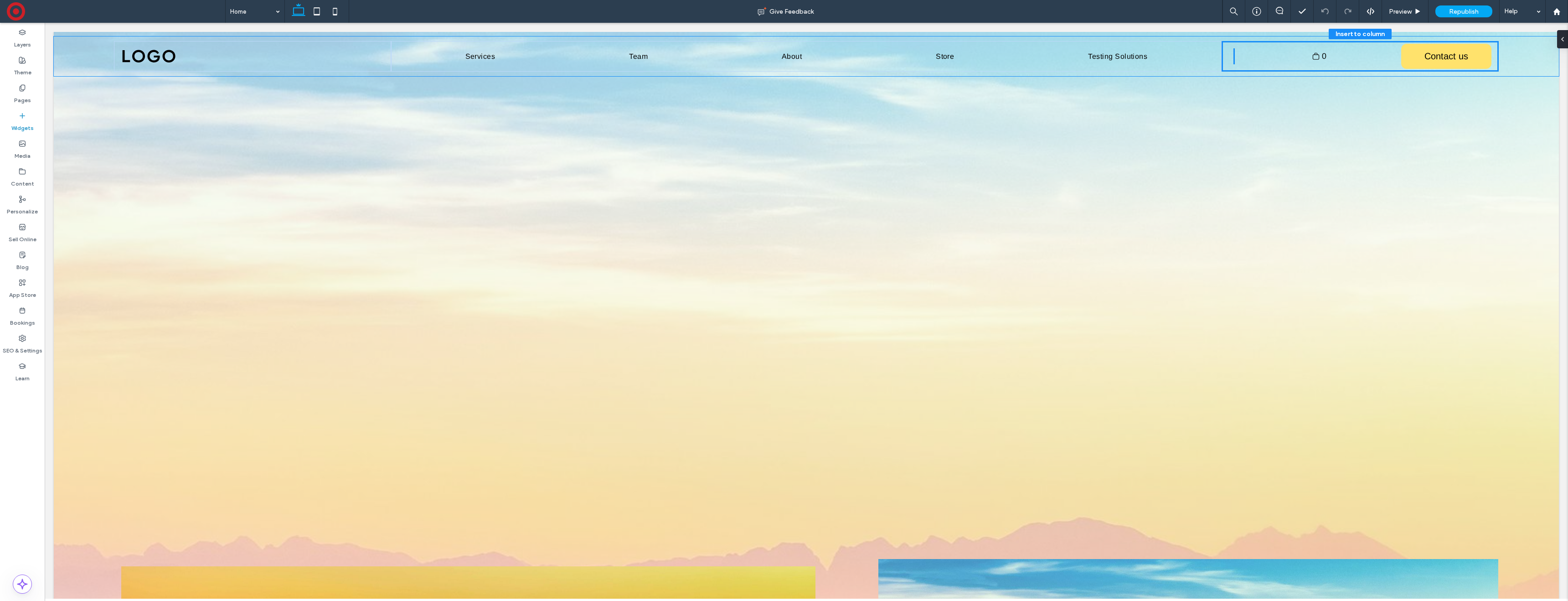
drag, startPoint x: 112, startPoint y: 152, endPoint x: 122, endPoint y: 151, distance: 10.0
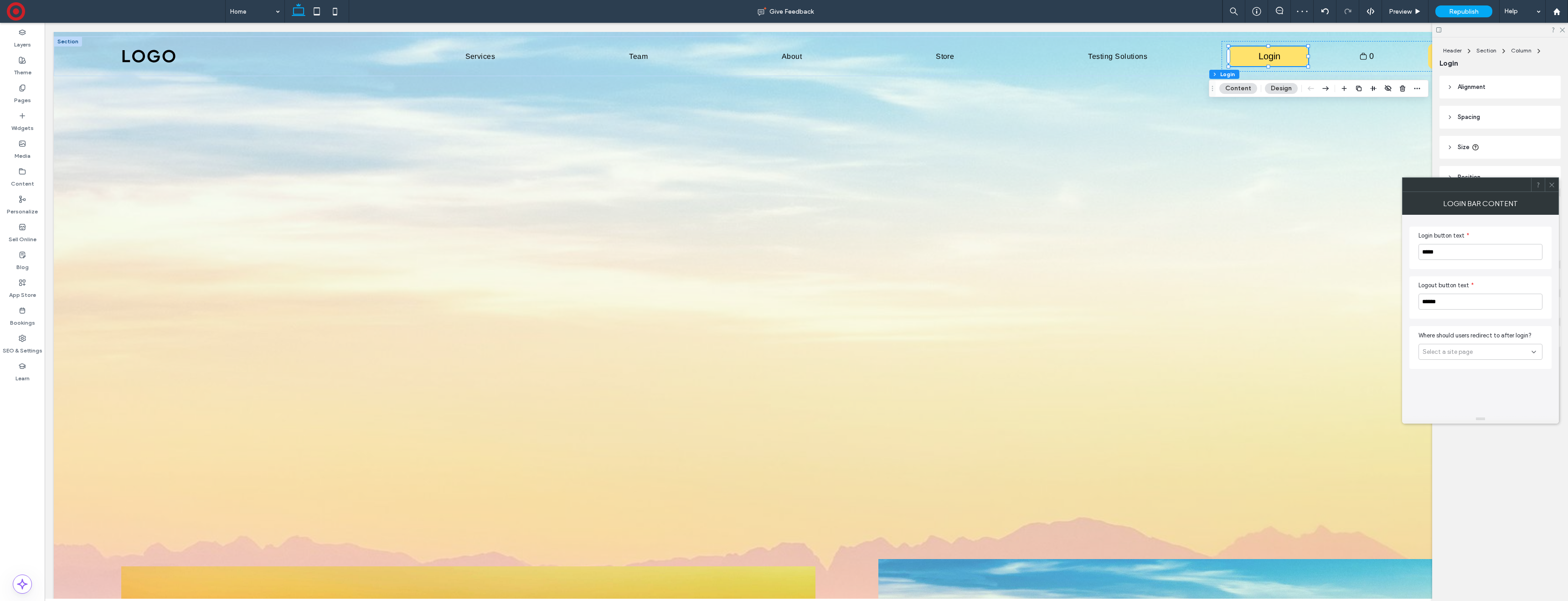
click at [1244, 87] on button "Content" at bounding box center [1238, 88] width 38 height 11
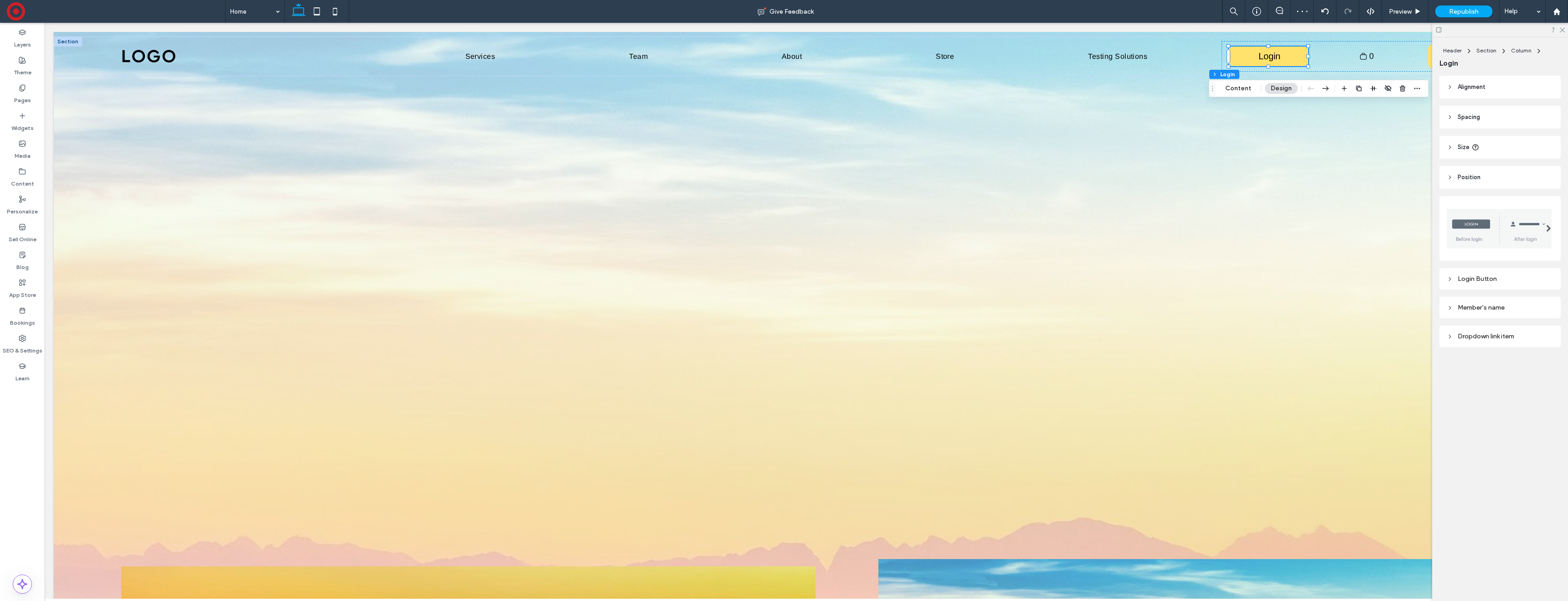
click at [1286, 89] on button "Design" at bounding box center [1281, 88] width 33 height 11
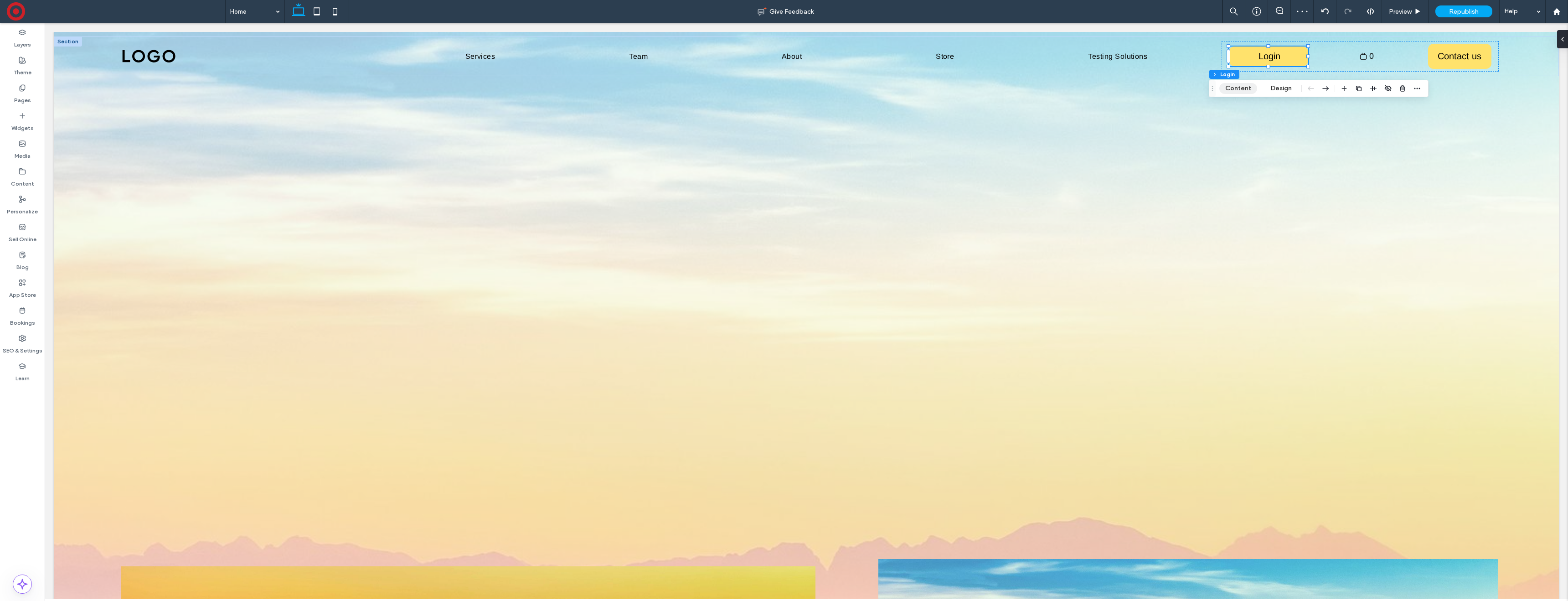
click at [1243, 89] on button "Content" at bounding box center [1238, 88] width 38 height 11
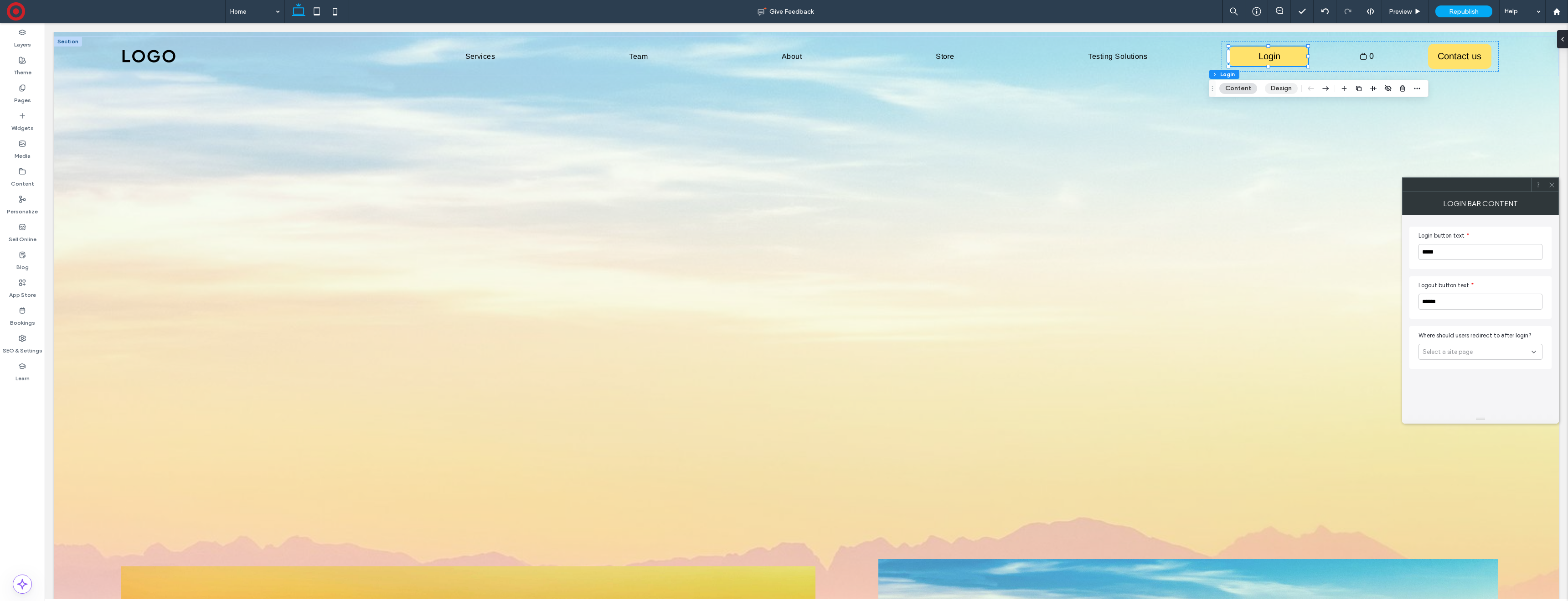
click at [1289, 93] on button "Design" at bounding box center [1281, 88] width 33 height 11
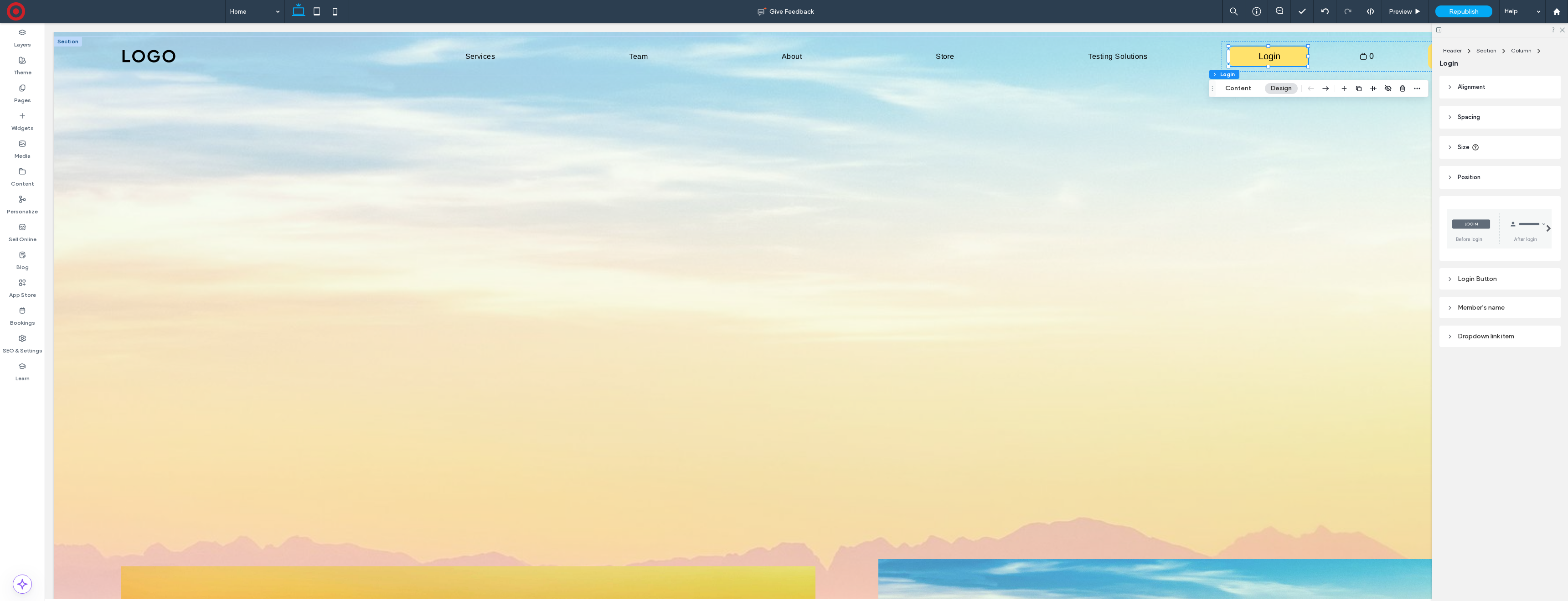
click at [1540, 232] on div at bounding box center [1549, 229] width 18 height 41
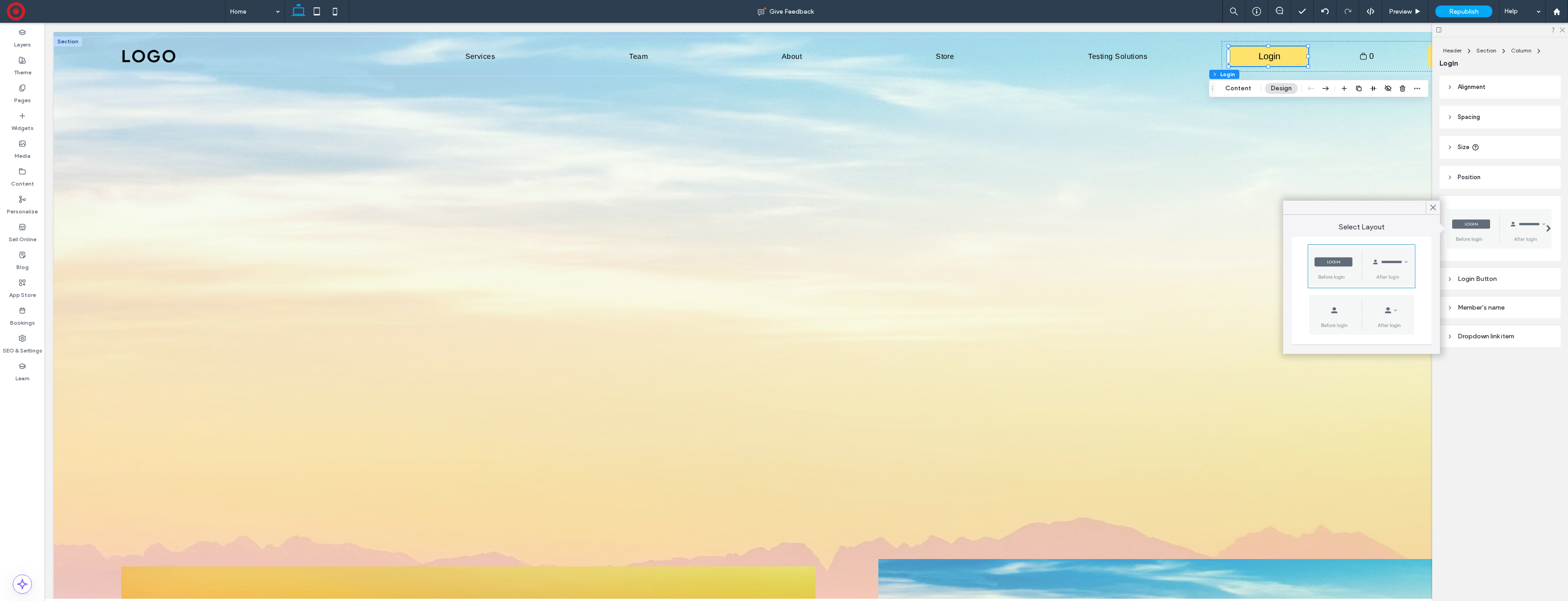
click at [1390, 309] on div at bounding box center [1362, 315] width 105 height 41
click at [1435, 203] on icon at bounding box center [1433, 208] width 8 height 9
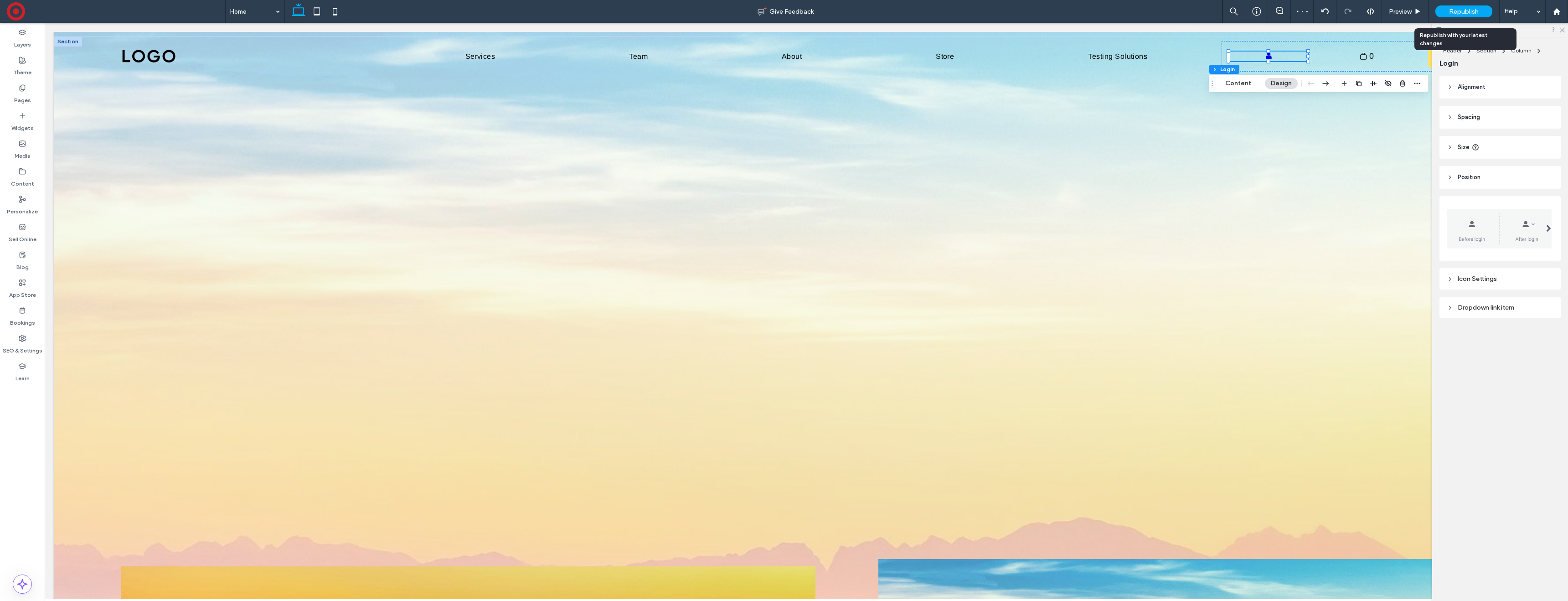
drag, startPoint x: 1457, startPoint y: 10, endPoint x: 1470, endPoint y: 21, distance: 17.0
click at [1457, 10] on span "Republish" at bounding box center [1464, 11] width 30 height 8
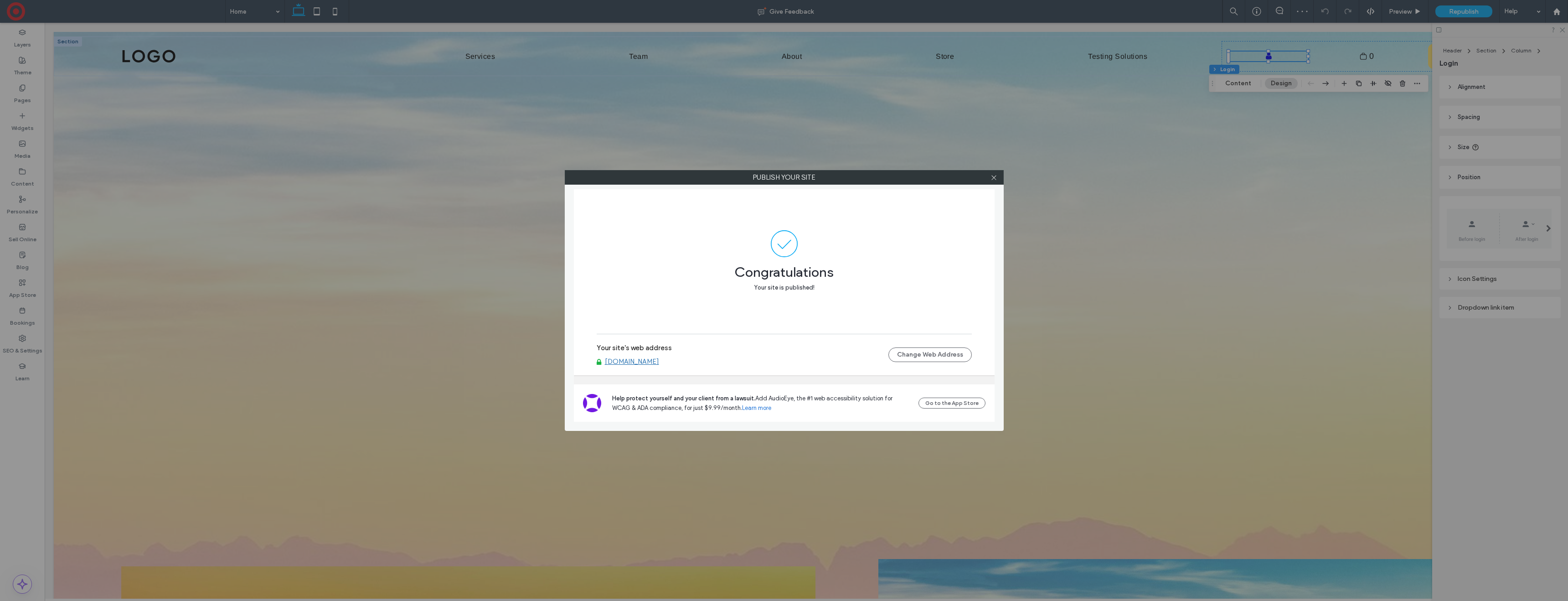
click at [652, 364] on link "www.northern-willow.com" at bounding box center [632, 362] width 55 height 9
click at [992, 180] on icon at bounding box center [994, 178] width 7 height 7
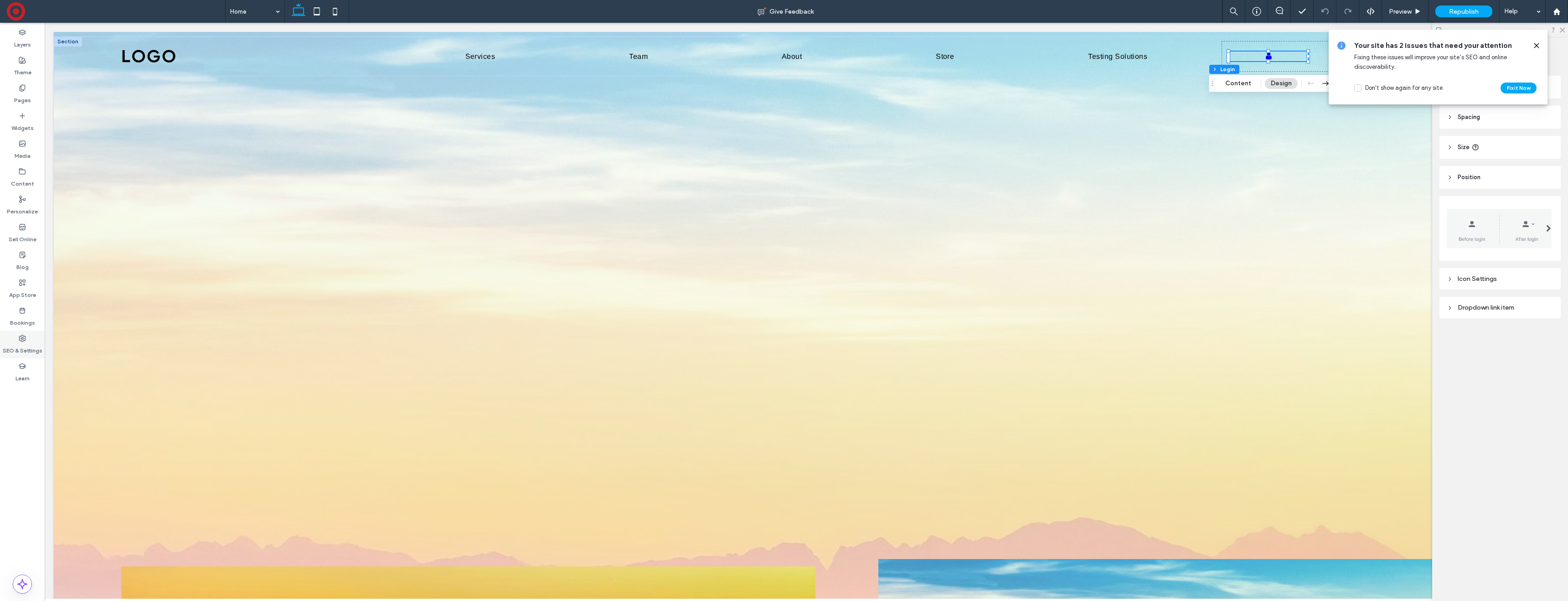
click at [19, 340] on use at bounding box center [22, 338] width 6 height 6
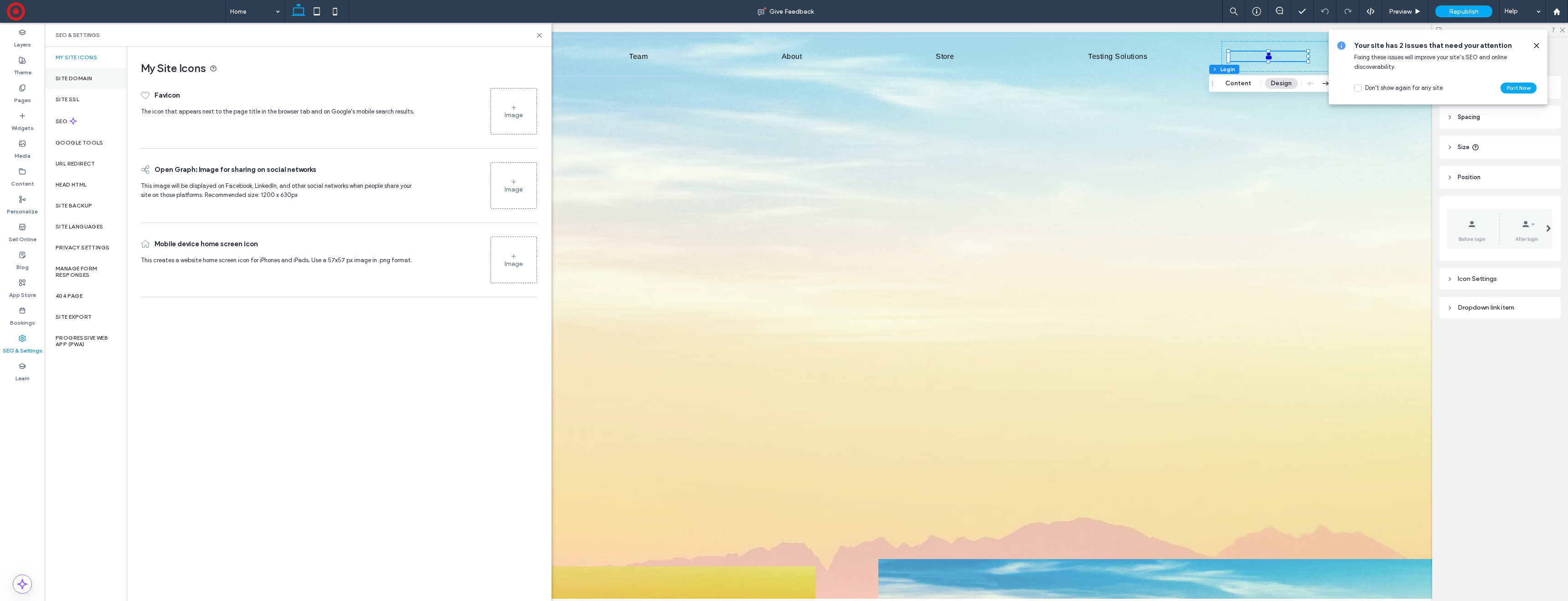
click at [96, 74] on div "Site Domain" at bounding box center [86, 79] width 82 height 21
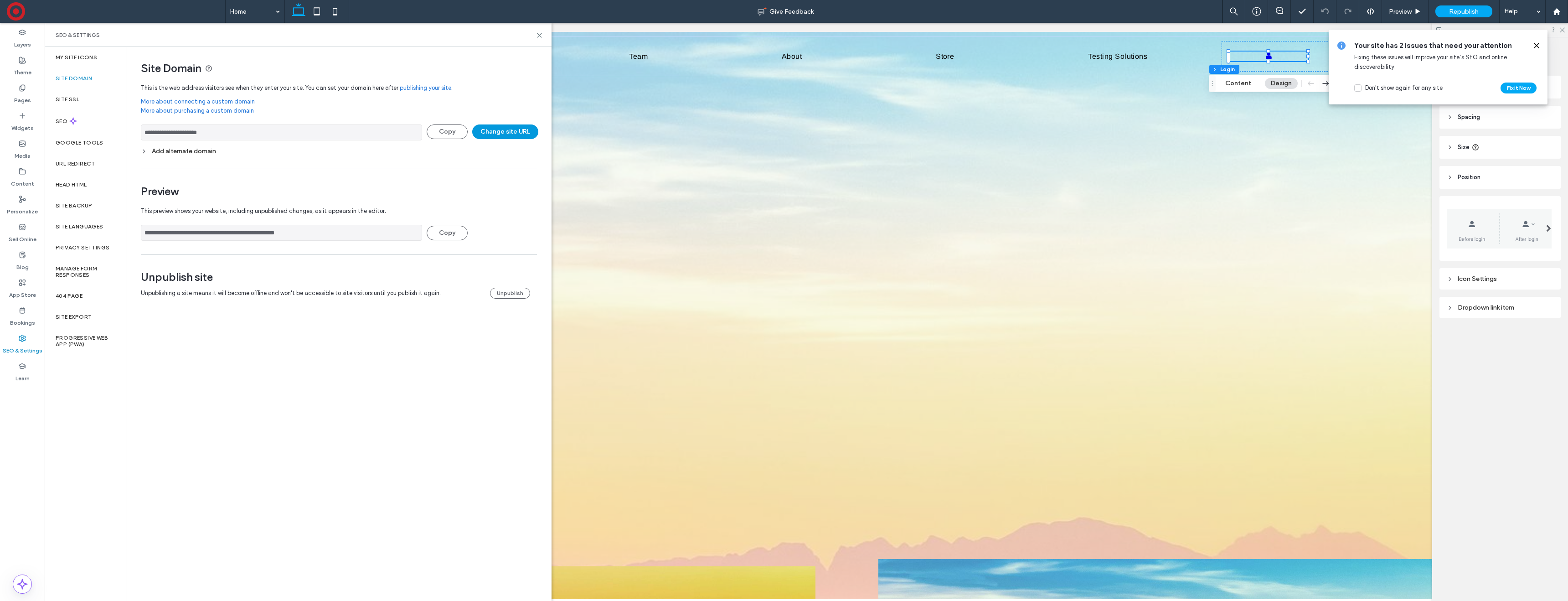
click at [492, 130] on button "Change site URL" at bounding box center [505, 132] width 66 height 15
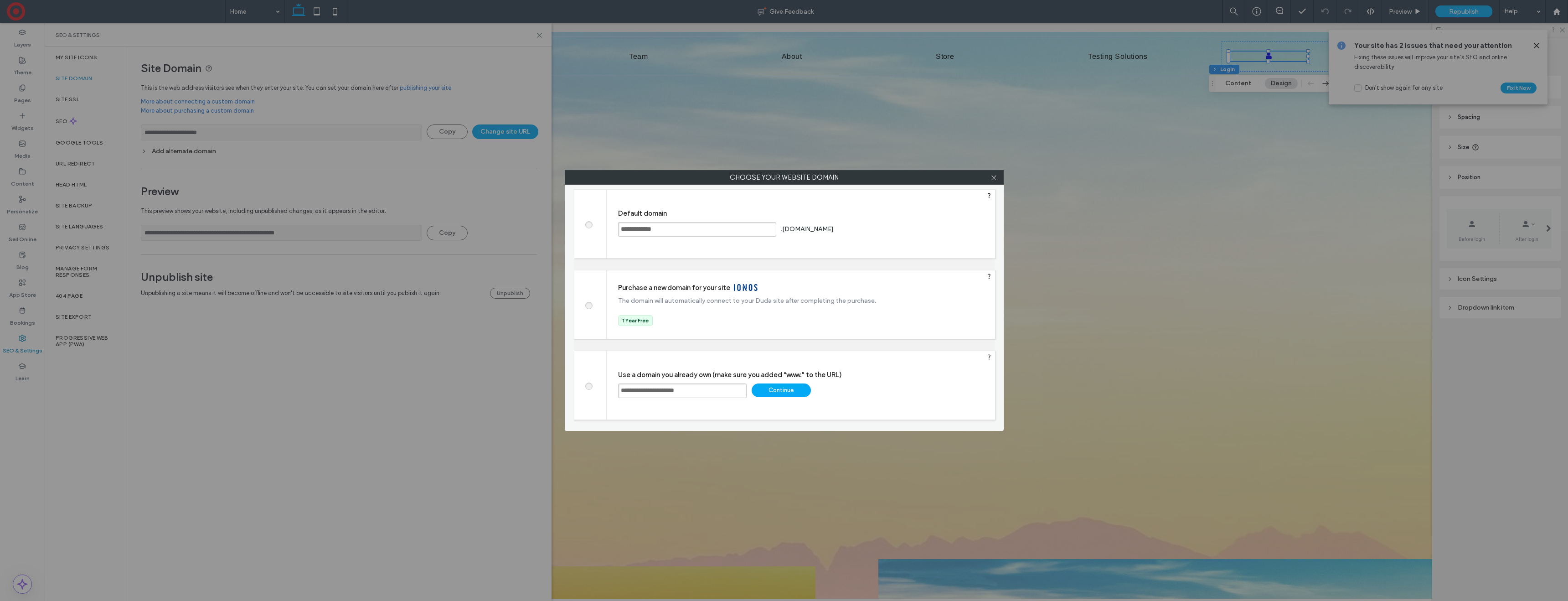
click at [634, 228] on input "**********" at bounding box center [697, 229] width 158 height 15
drag, startPoint x: 850, startPoint y: 225, endPoint x: 904, endPoint y: 291, distance: 85.3
click at [850, 226] on div "Save" at bounding box center [870, 228] width 59 height 13
type input "**********"
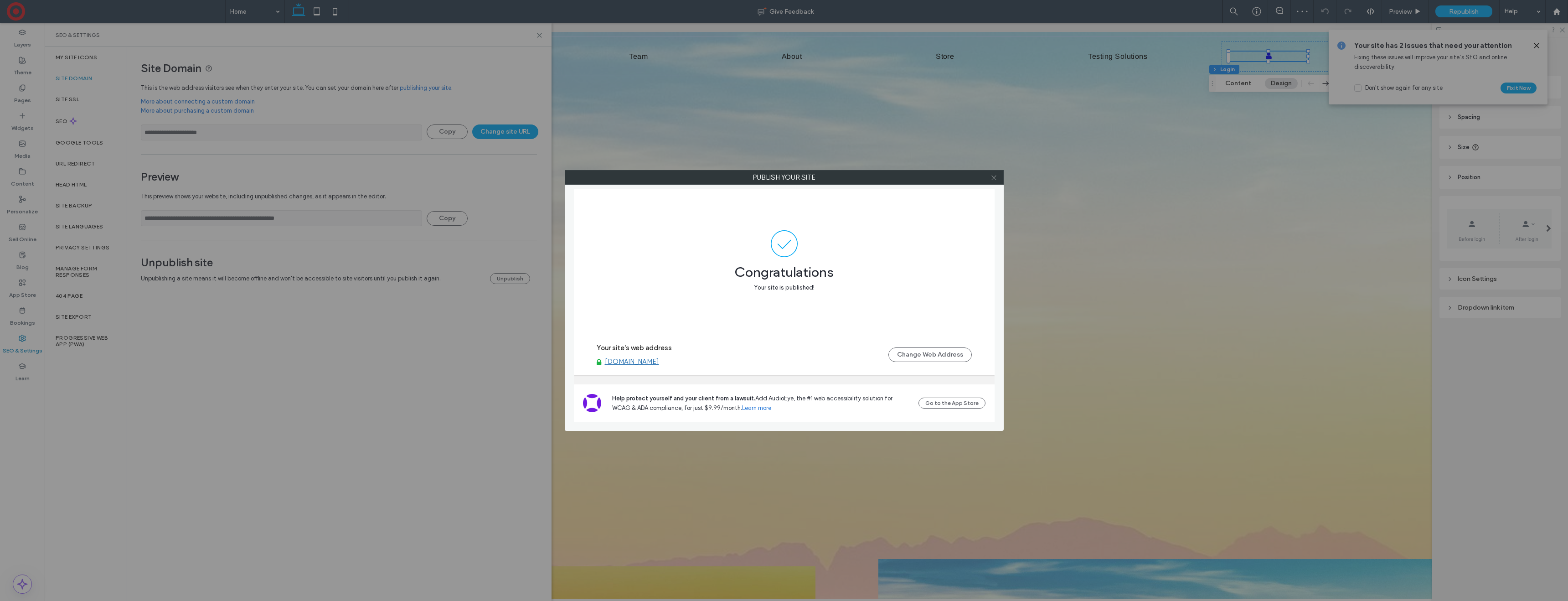
click at [994, 176] on icon at bounding box center [994, 178] width 7 height 7
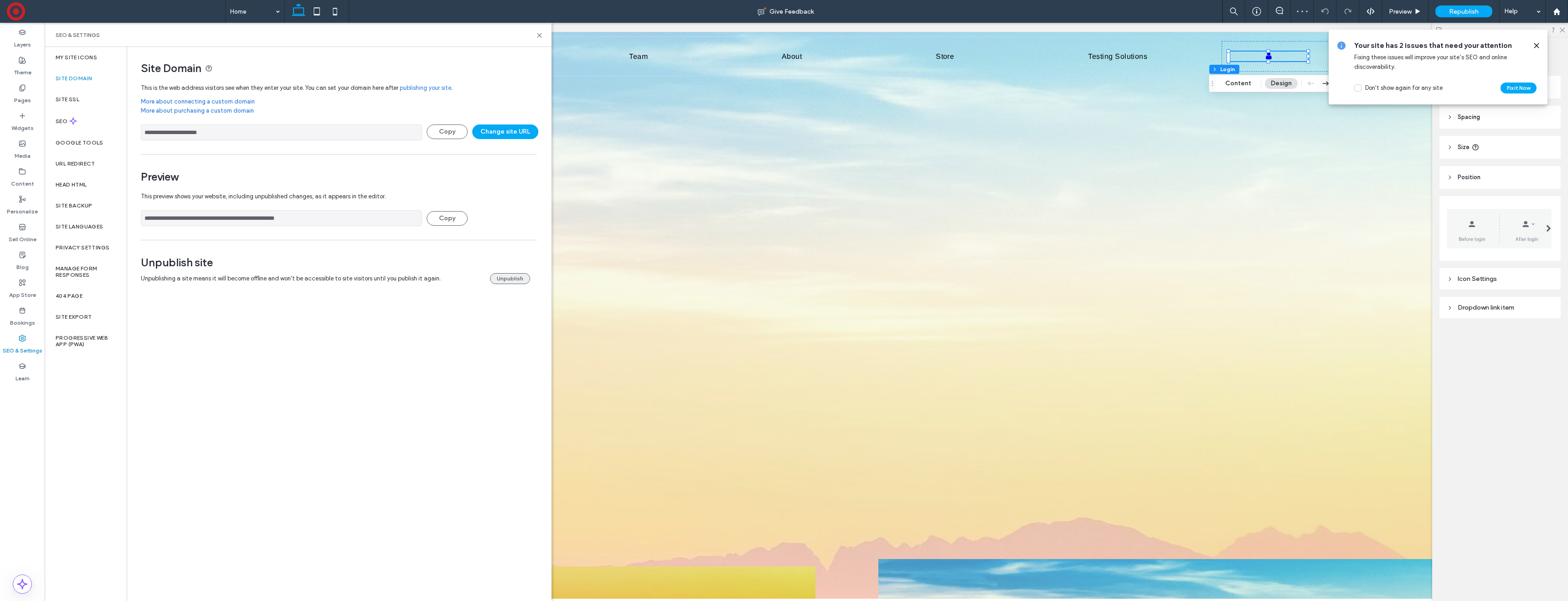
click at [518, 280] on button "Unpublish" at bounding box center [510, 279] width 40 height 11
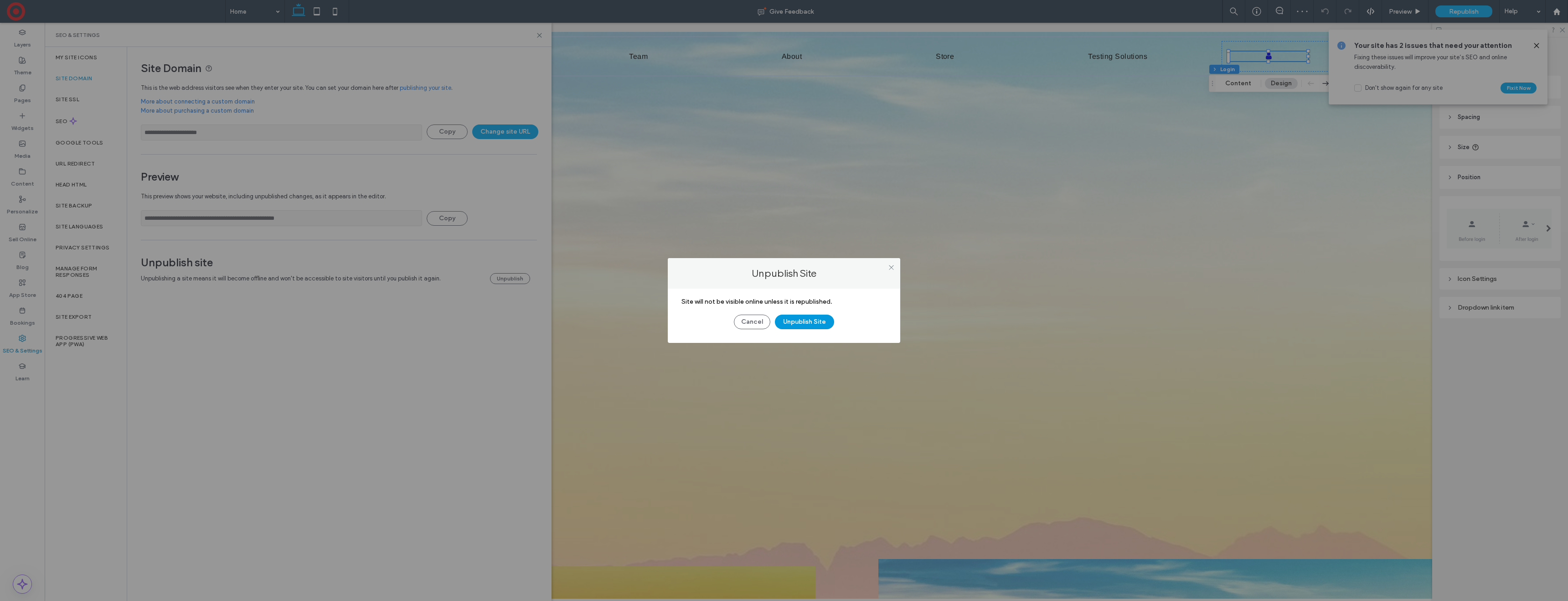
drag, startPoint x: 805, startPoint y: 321, endPoint x: 832, endPoint y: 318, distance: 27.2
click at [805, 321] on button "Unpublish Site" at bounding box center [805, 322] width 59 height 15
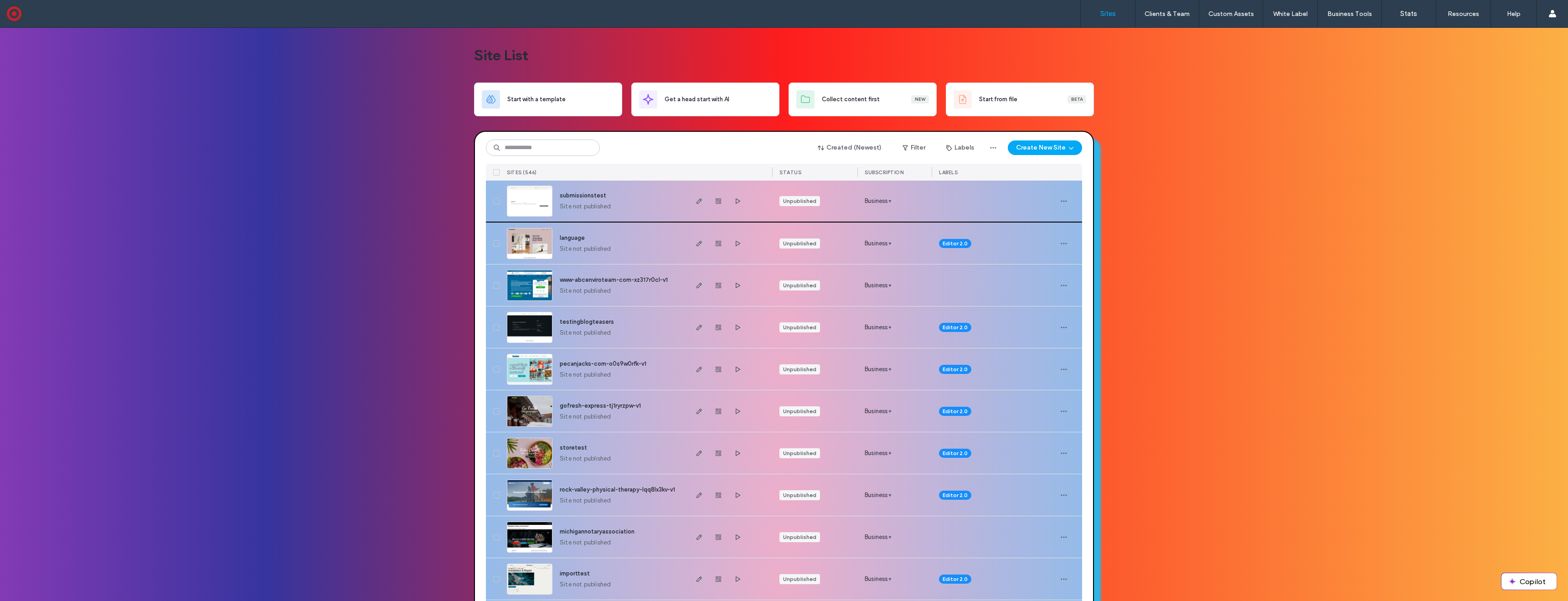
click at [538, 201] on img at bounding box center [529, 218] width 45 height 62
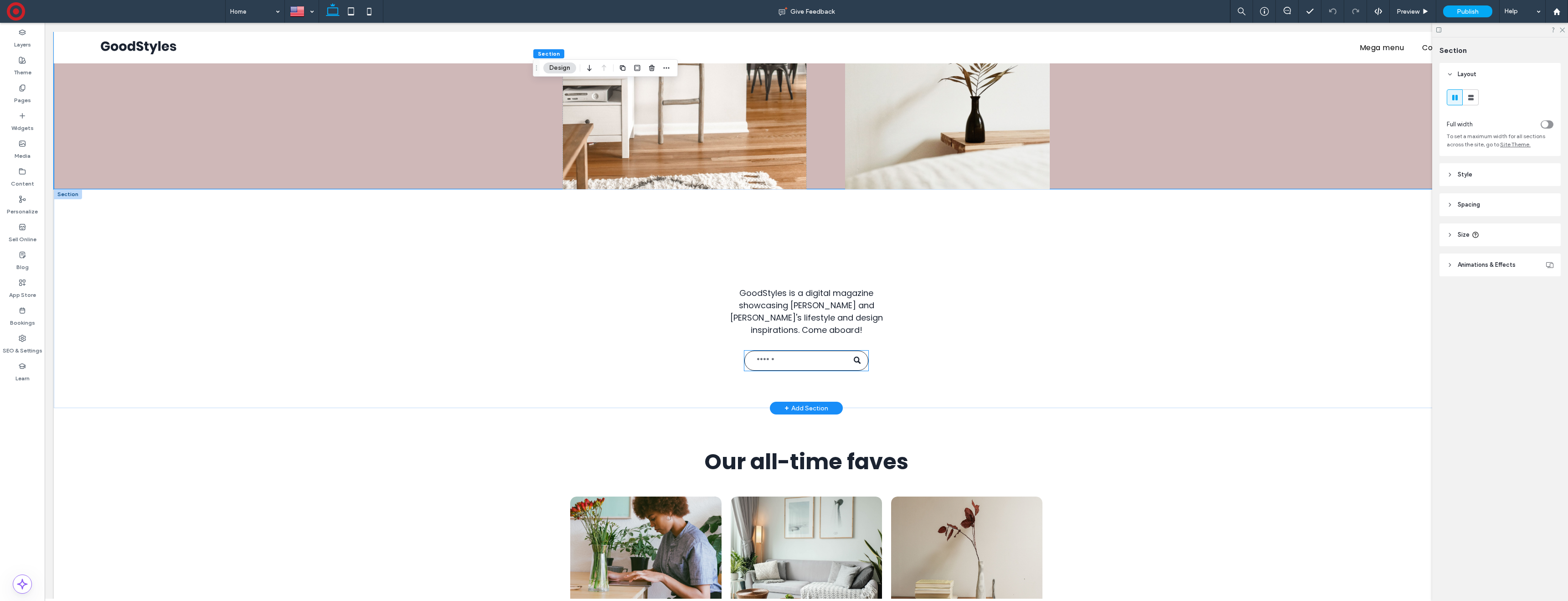
scroll to position [287, 0]
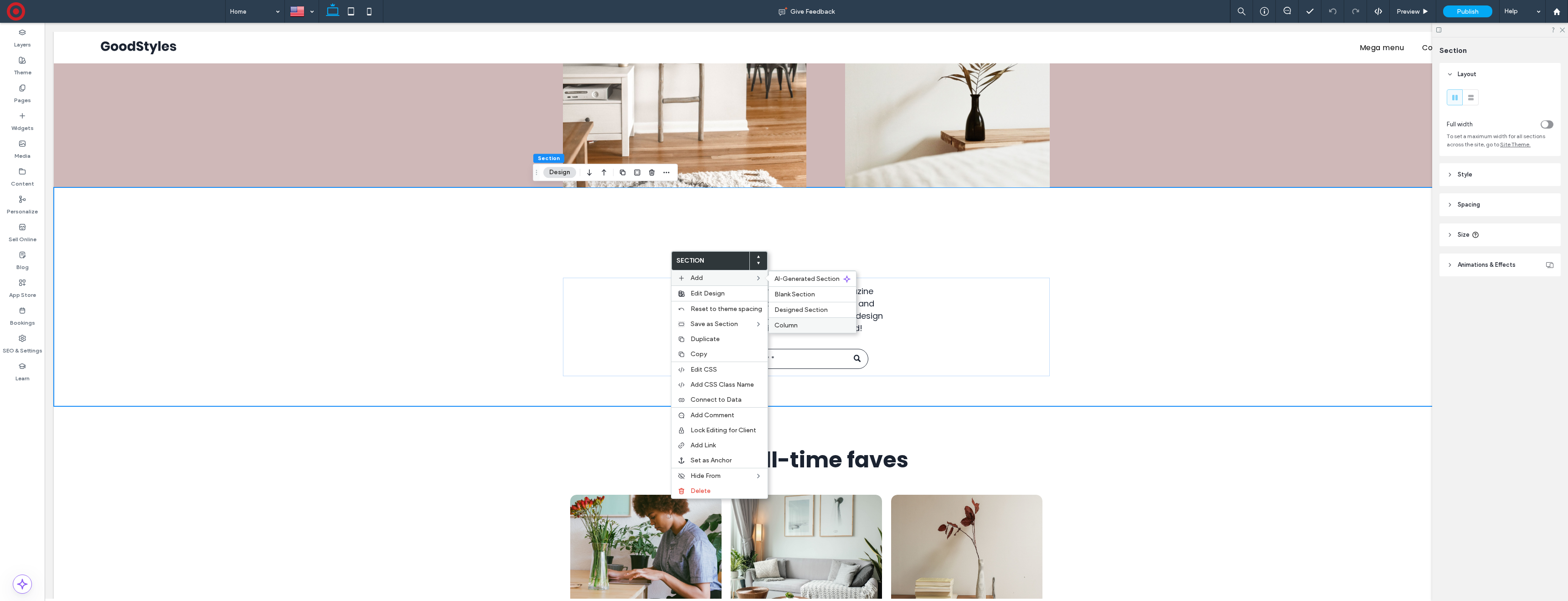
click at [799, 322] on label "Column" at bounding box center [812, 325] width 76 height 8
type input "***"
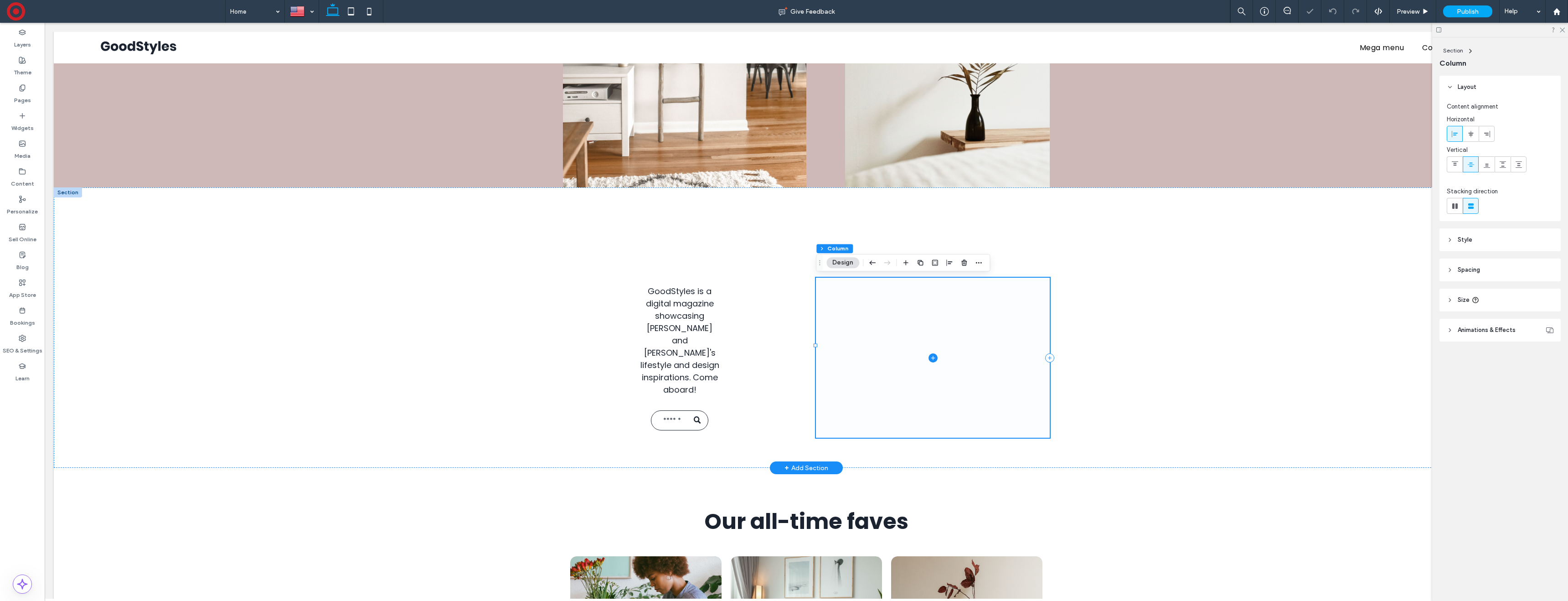
click at [887, 308] on span at bounding box center [933, 358] width 234 height 160
click at [1484, 244] on header "Style" at bounding box center [1500, 240] width 121 height 23
click at [1550, 297] on div "empty color" at bounding box center [1547, 293] width 11 height 11
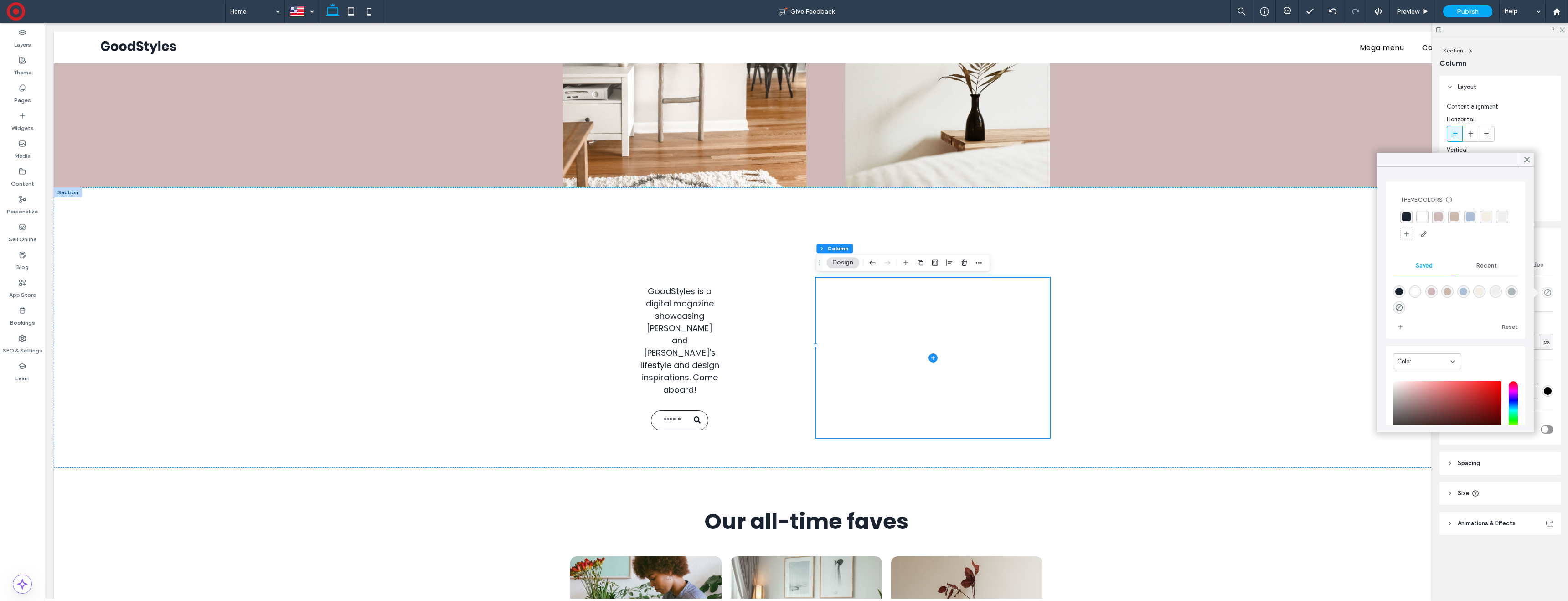
click at [1463, 290] on div "rgba(170,191,214,1)" at bounding box center [1463, 291] width 8 height 8
type input "*******"
type input "***"
type input "****"
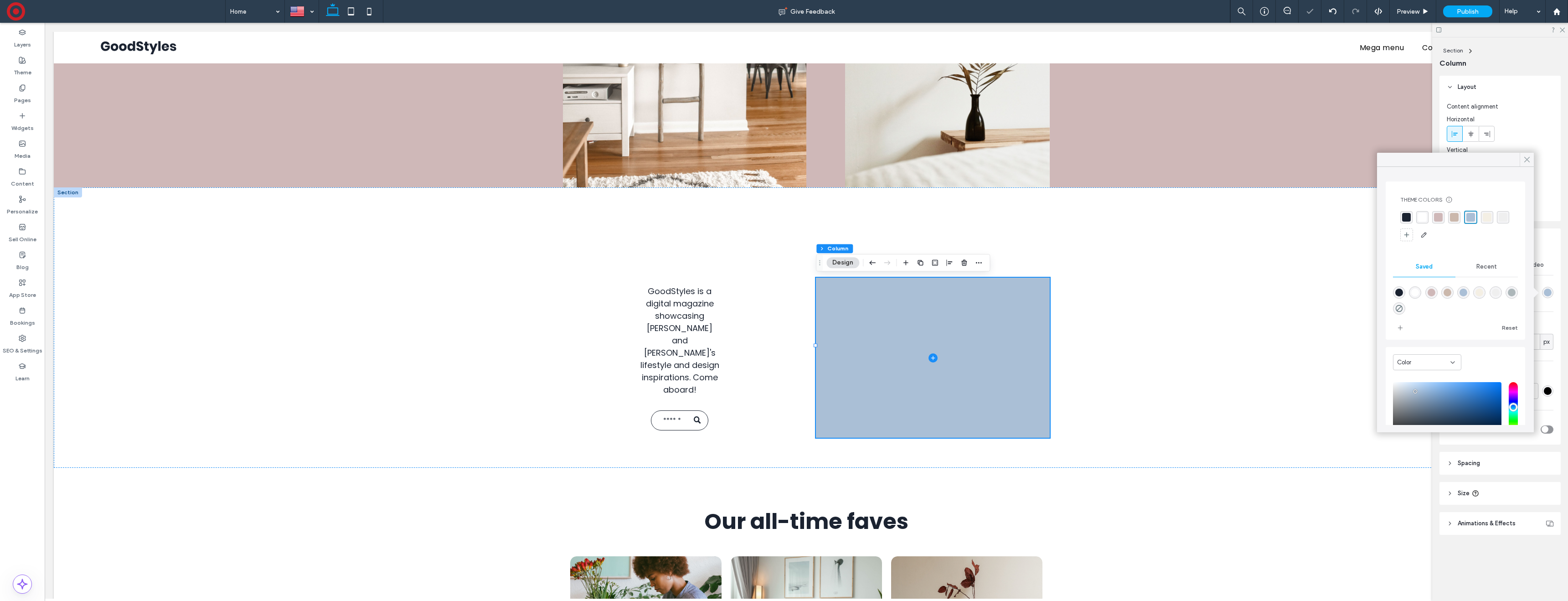
click at [1525, 158] on icon at bounding box center [1527, 159] width 8 height 9
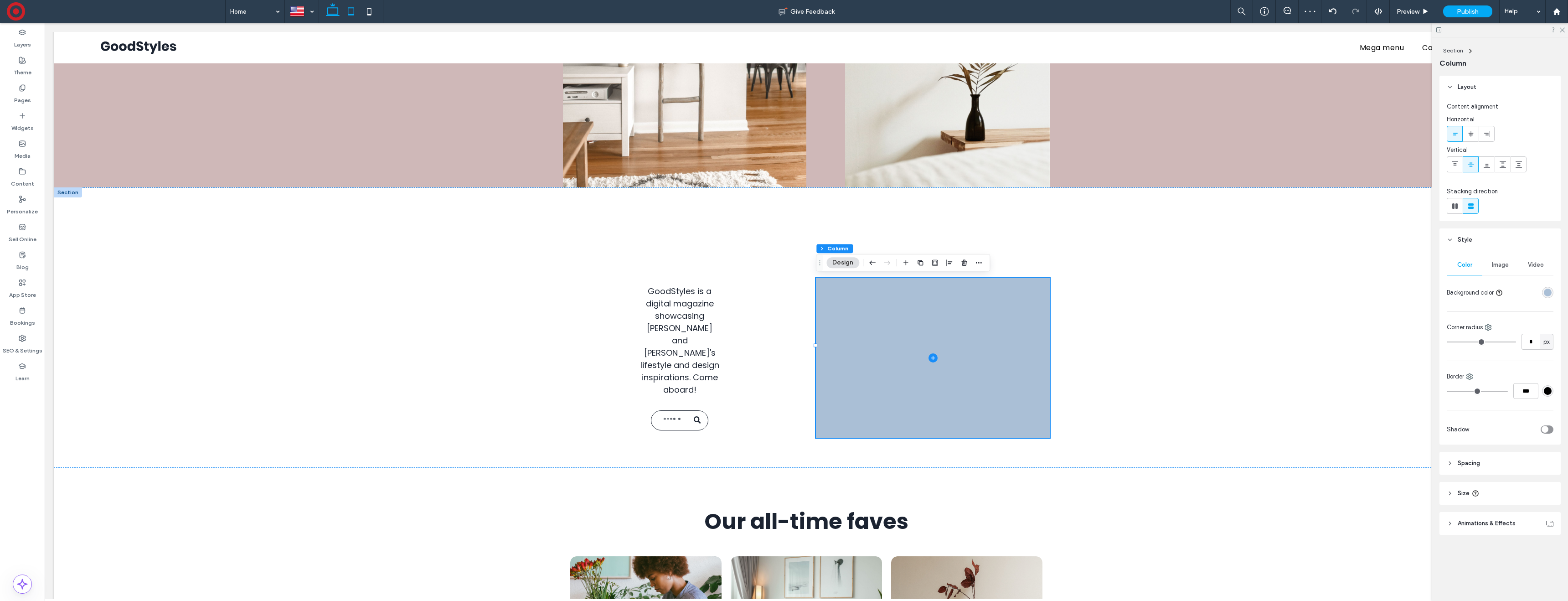
click at [348, 9] on icon at bounding box center [351, 11] width 18 height 18
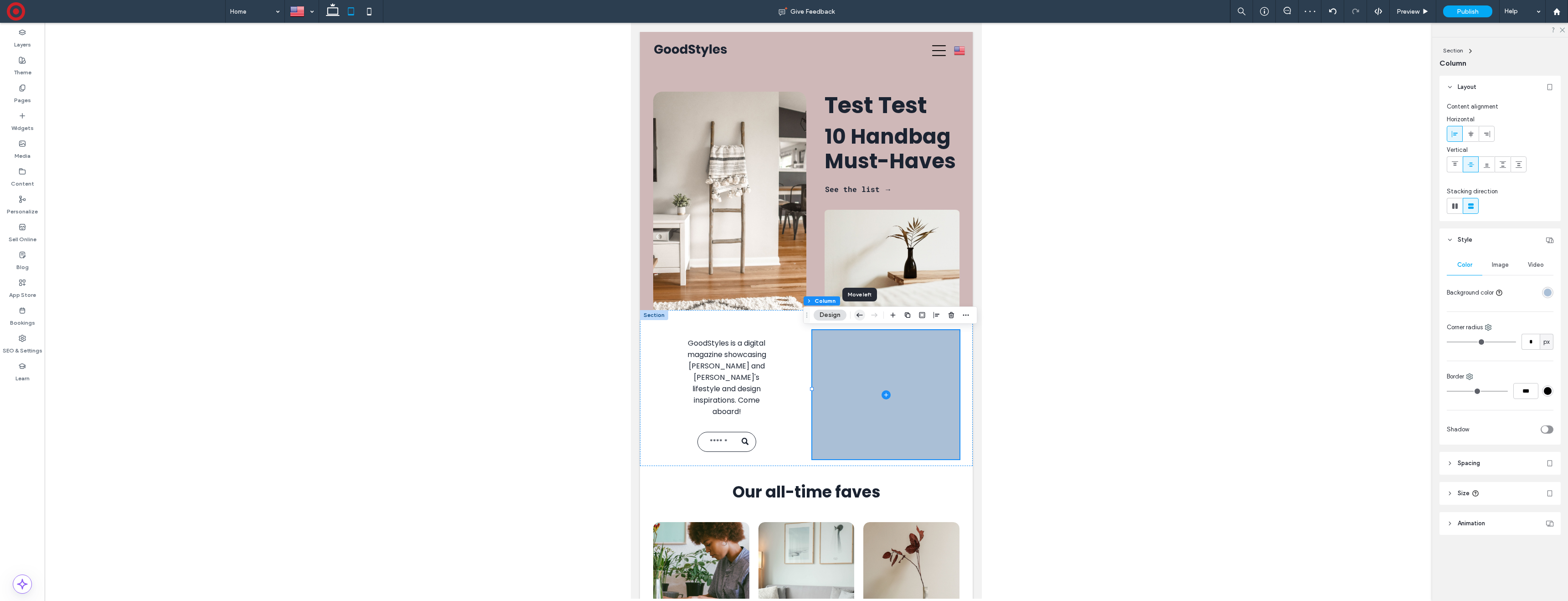
click at [858, 314] on icon "button" at bounding box center [859, 315] width 11 height 16
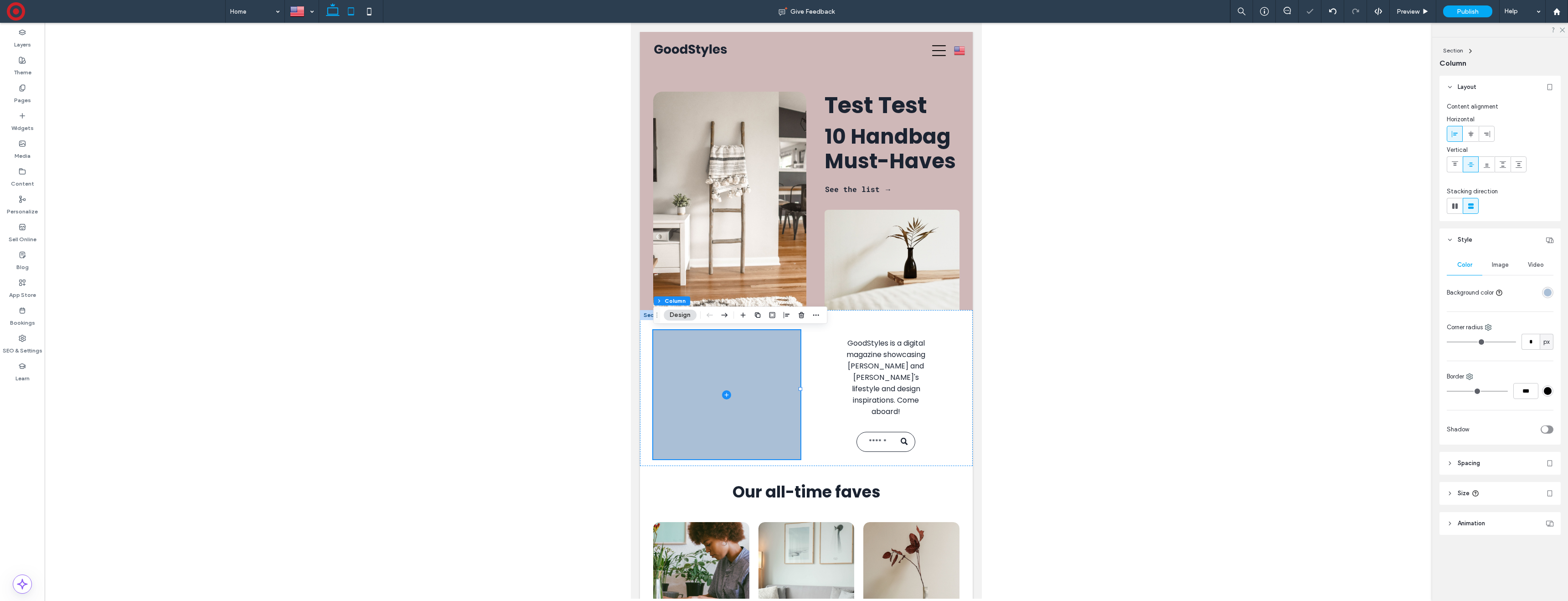
click at [331, 9] on icon at bounding box center [333, 11] width 18 height 18
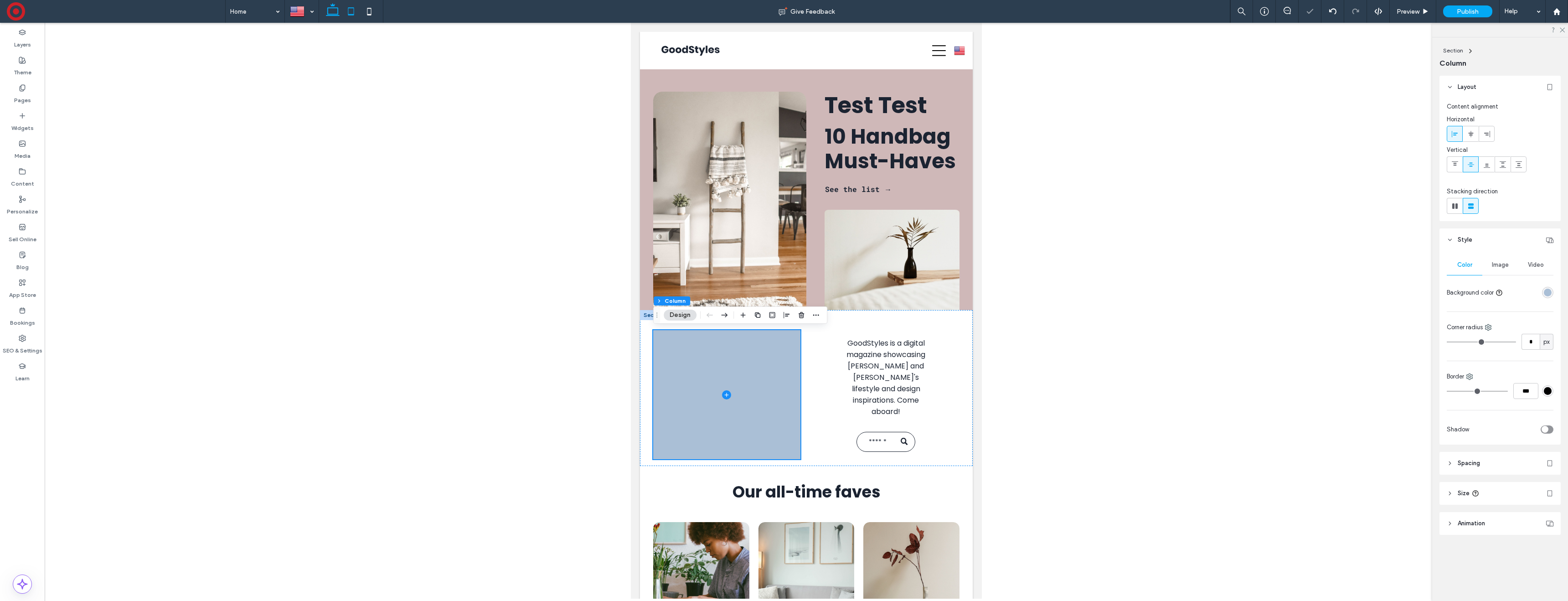
scroll to position [322, 0]
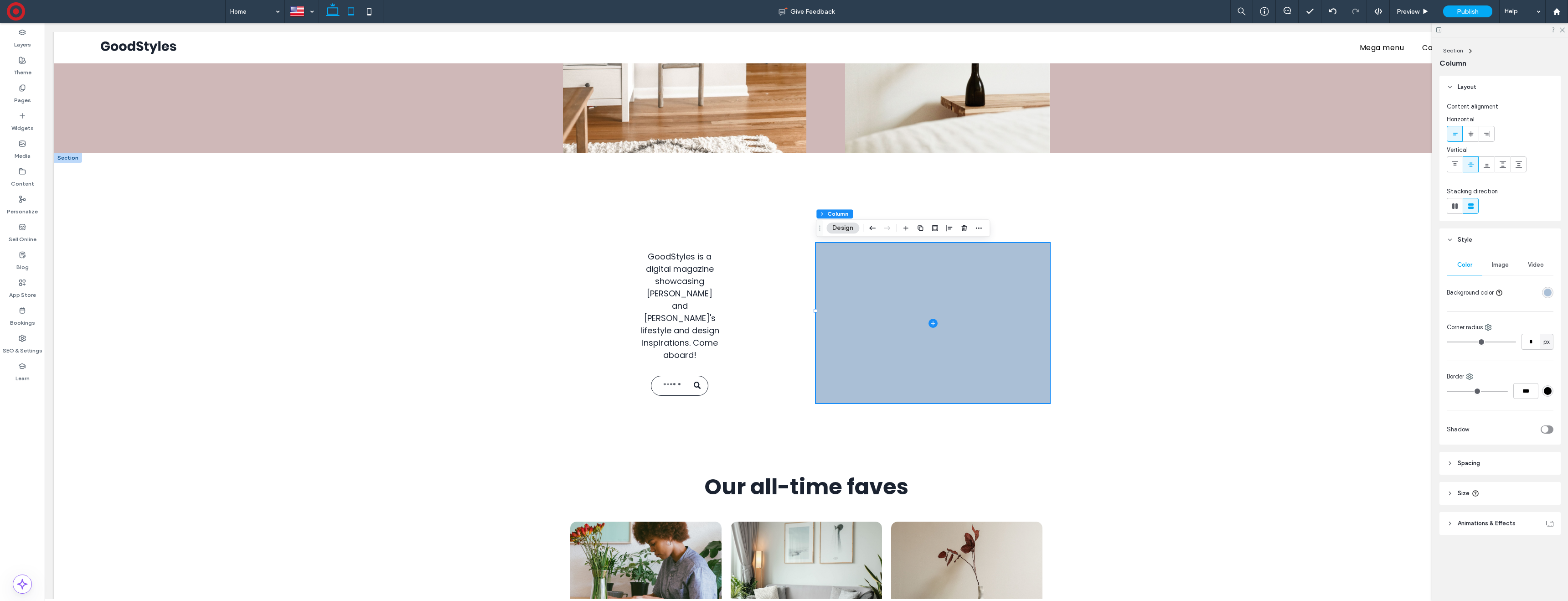
click at [356, 13] on icon at bounding box center [351, 11] width 18 height 18
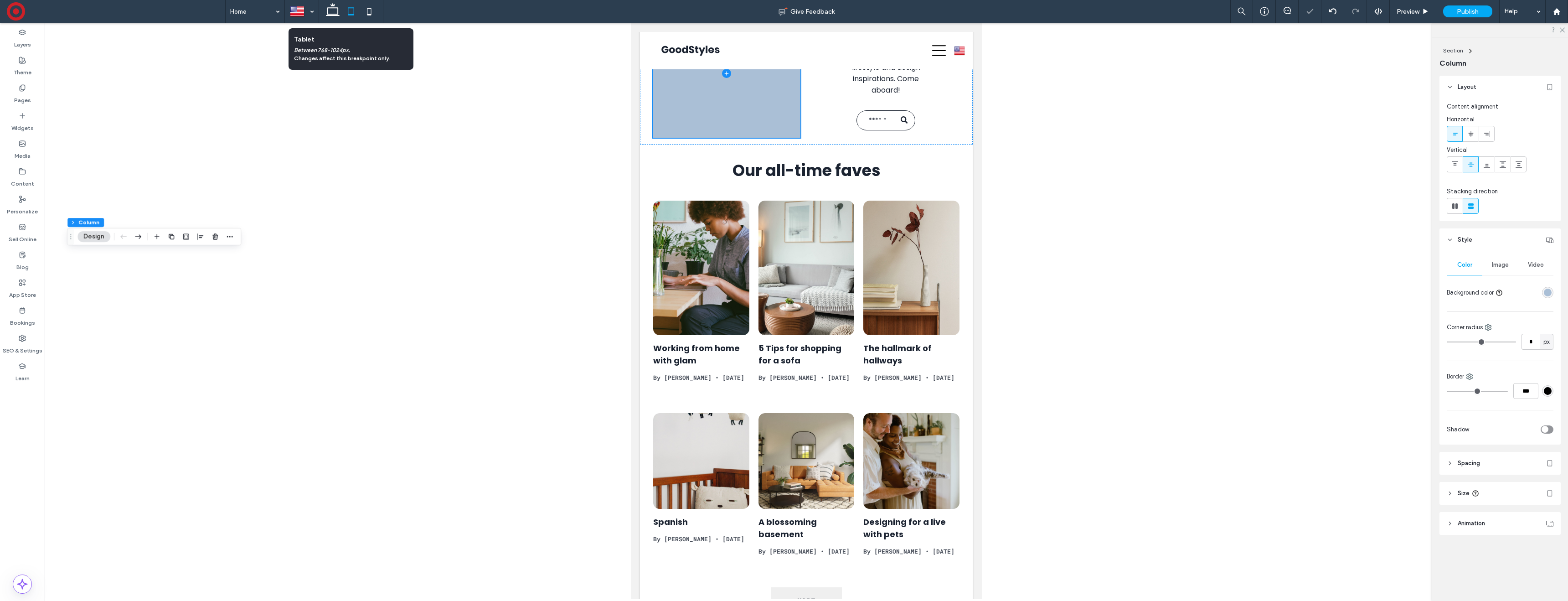
scroll to position [79, 0]
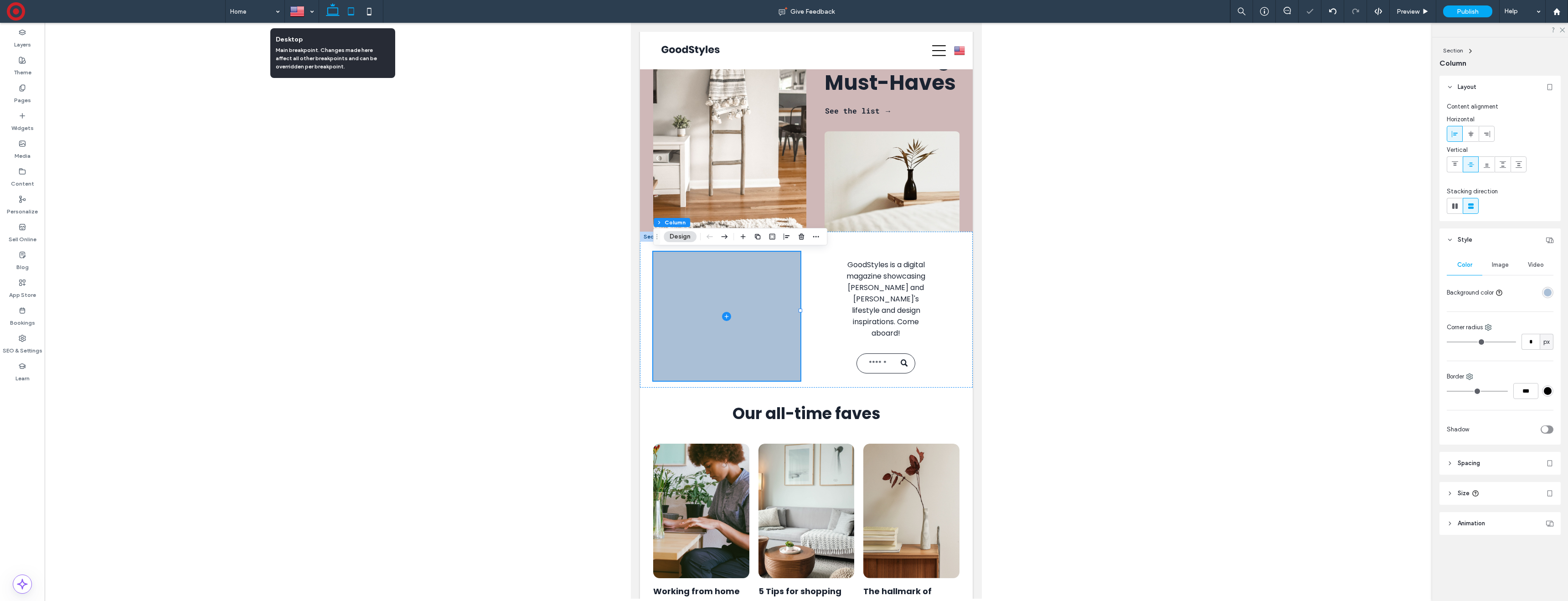
click at [334, 13] on use at bounding box center [332, 10] width 13 height 13
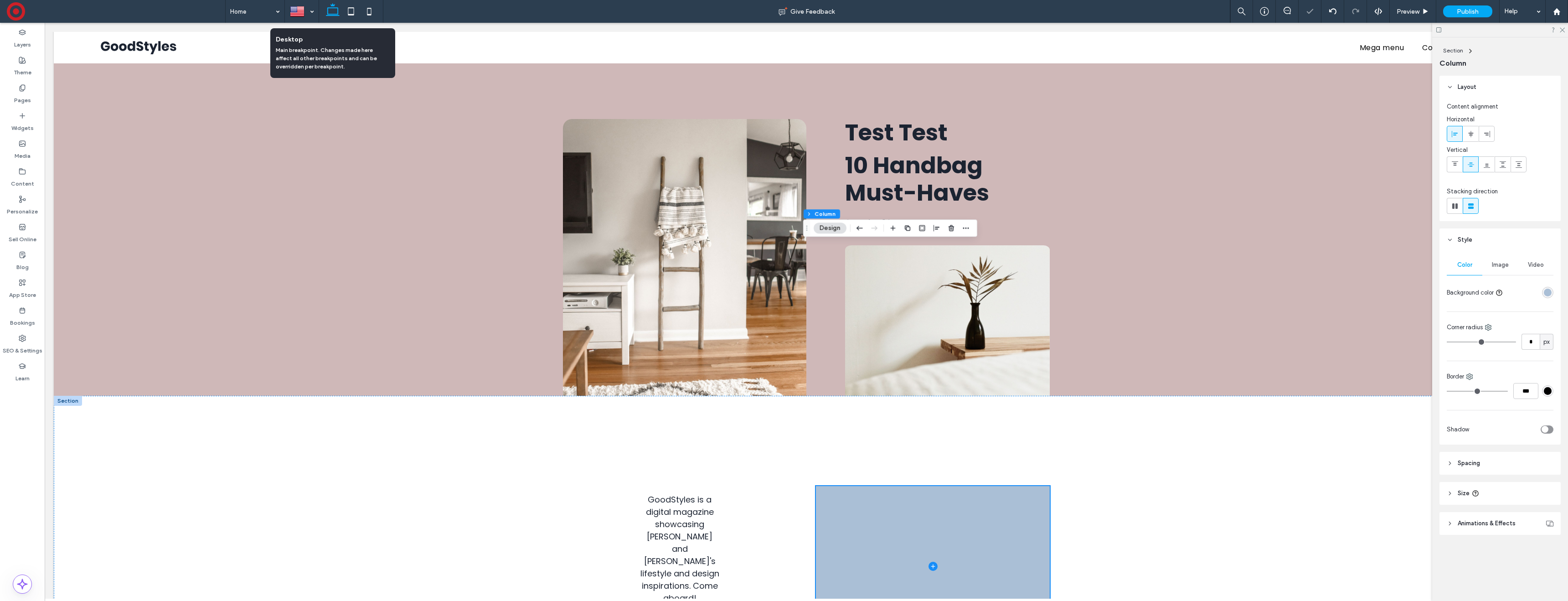
scroll to position [322, 0]
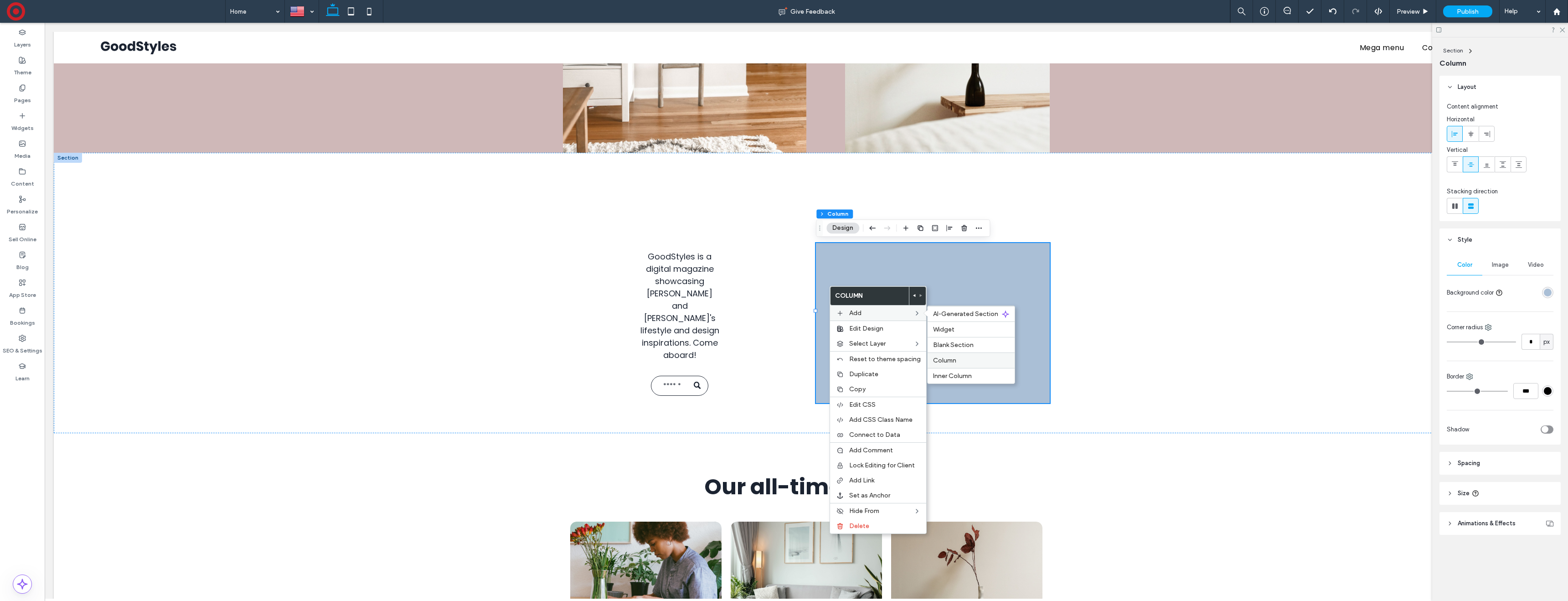
drag, startPoint x: 965, startPoint y: 357, endPoint x: 933, endPoint y: 331, distance: 41.2
click at [965, 357] on label "Column" at bounding box center [971, 360] width 76 height 8
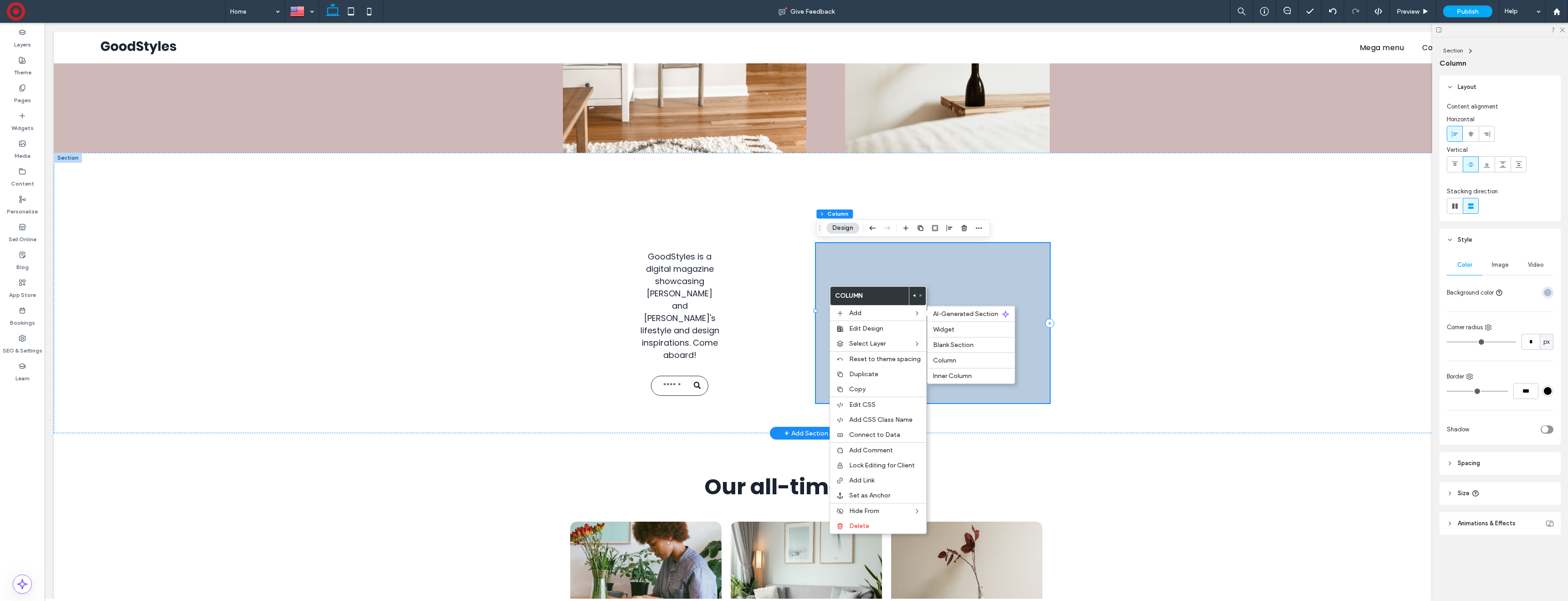
type input "**"
type input "*****"
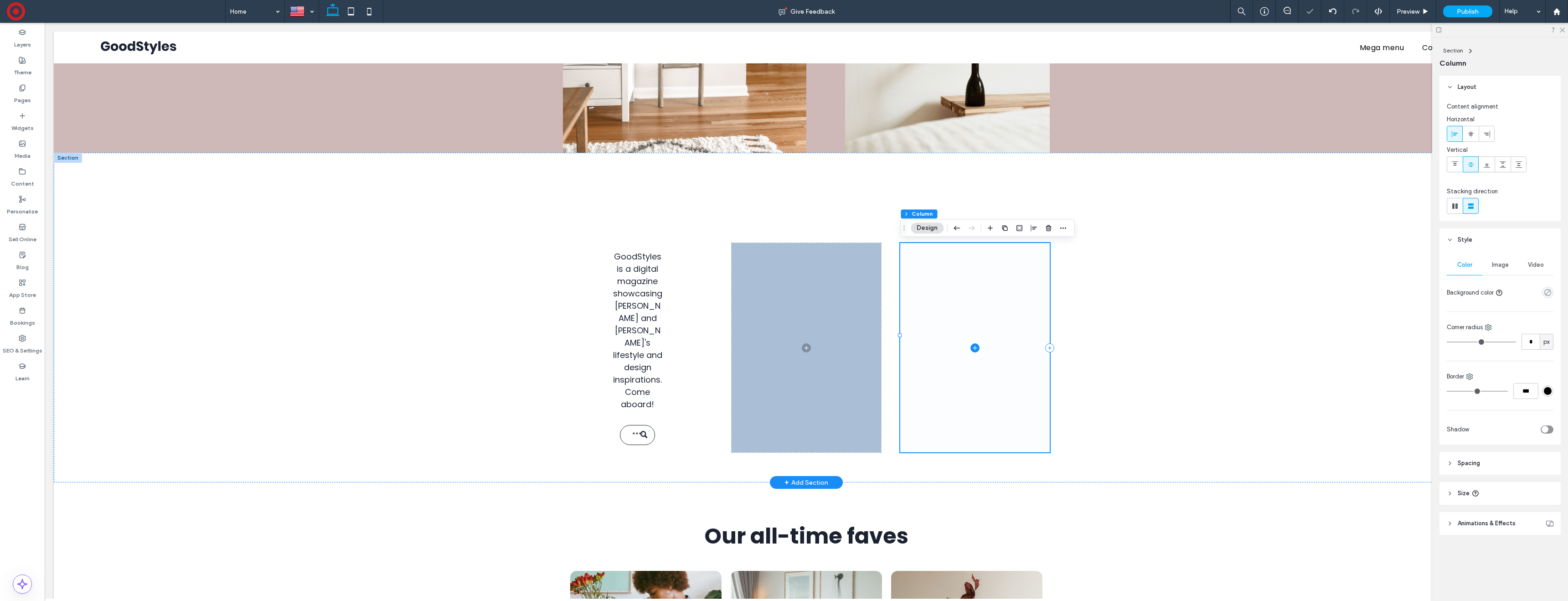
click at [980, 299] on span at bounding box center [975, 347] width 149 height 209
click at [1547, 291] on icon "empty color" at bounding box center [1547, 292] width 8 height 8
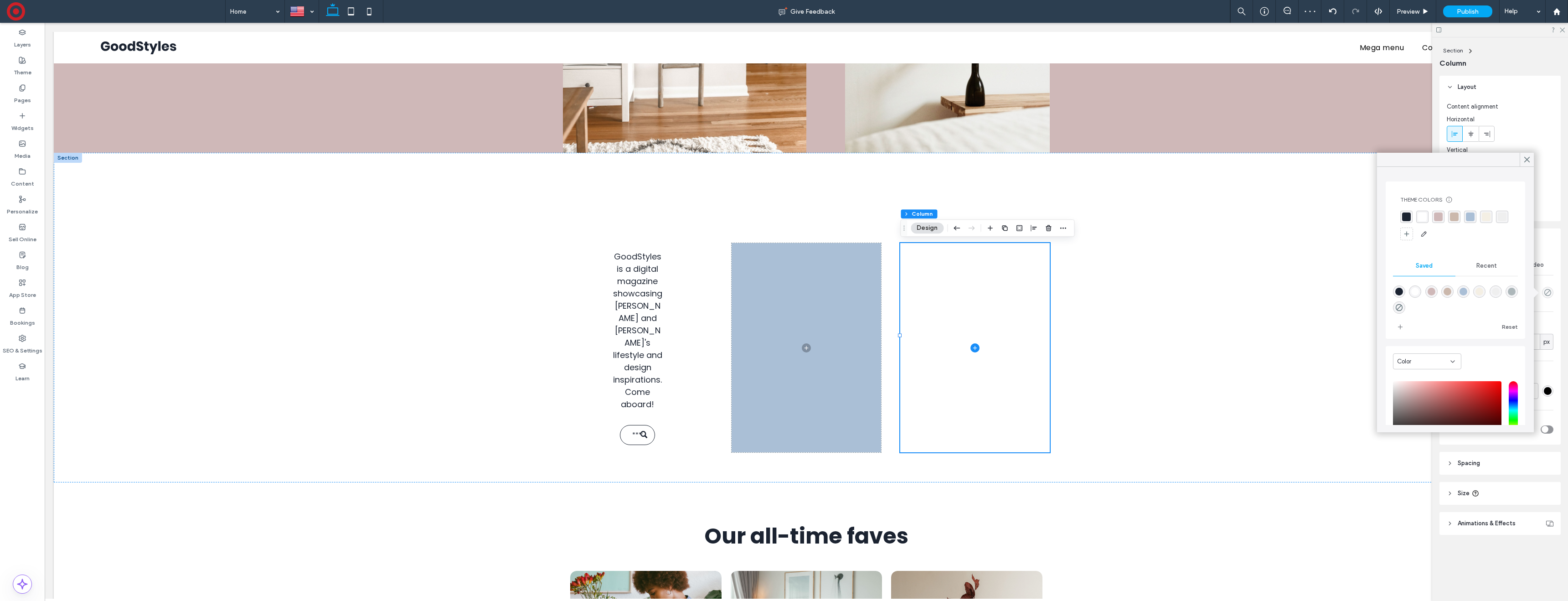
drag, startPoint x: 1448, startPoint y: 290, endPoint x: 1484, endPoint y: 228, distance: 71.7
click at [1448, 288] on div "rgba(203,184,172,1)" at bounding box center [1447, 291] width 8 height 8
type input "*******"
type input "***"
type input "****"
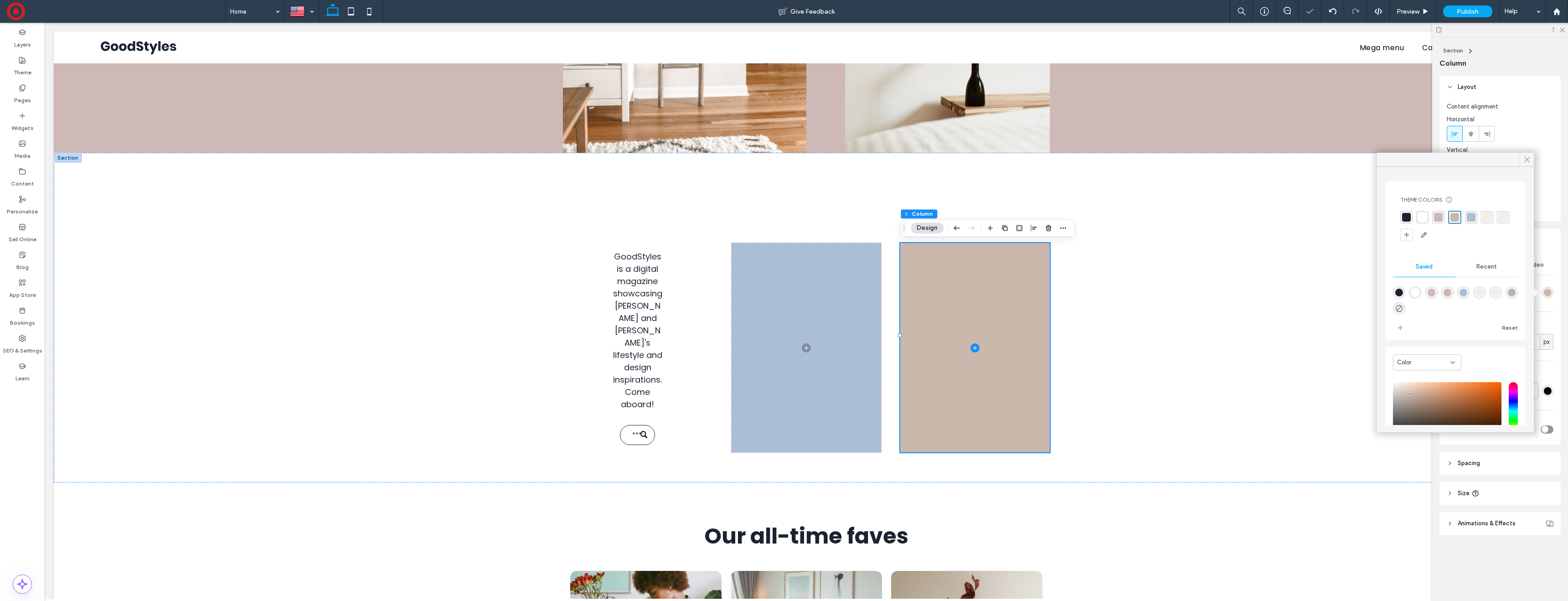
click at [1527, 157] on icon at bounding box center [1527, 159] width 8 height 9
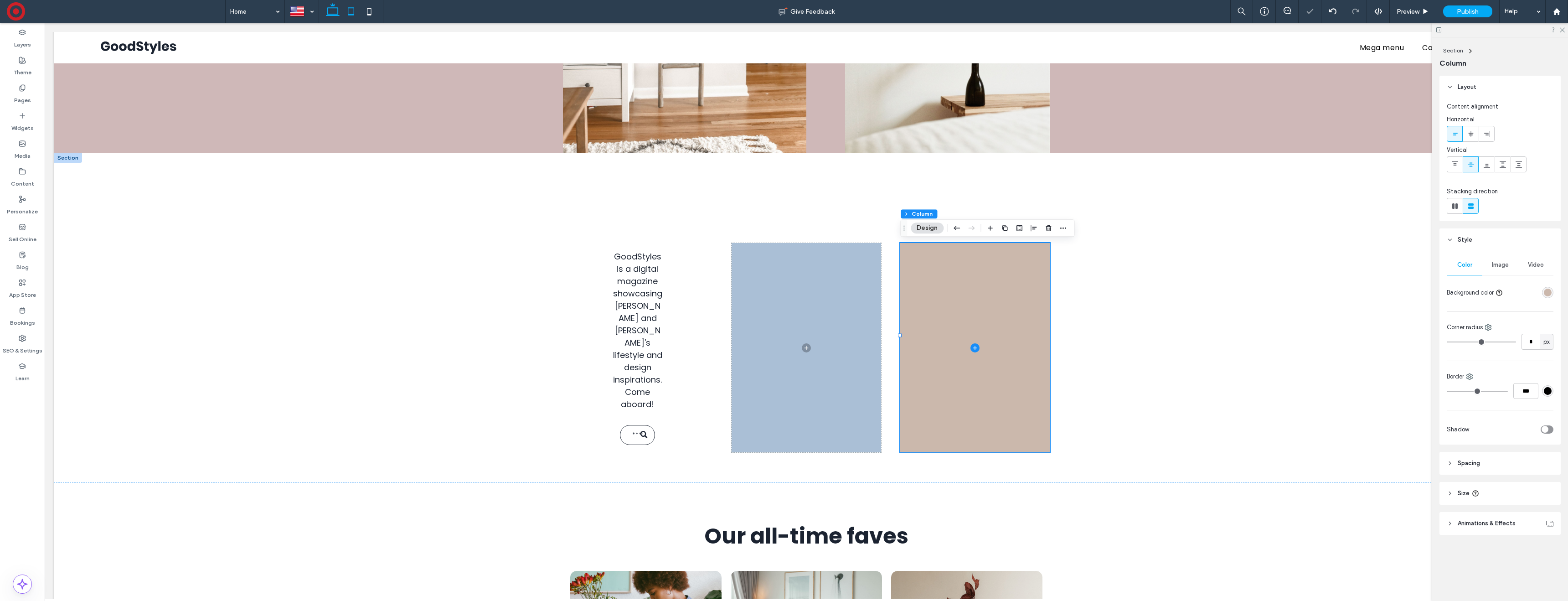
click at [350, 9] on use at bounding box center [351, 11] width 6 height 8
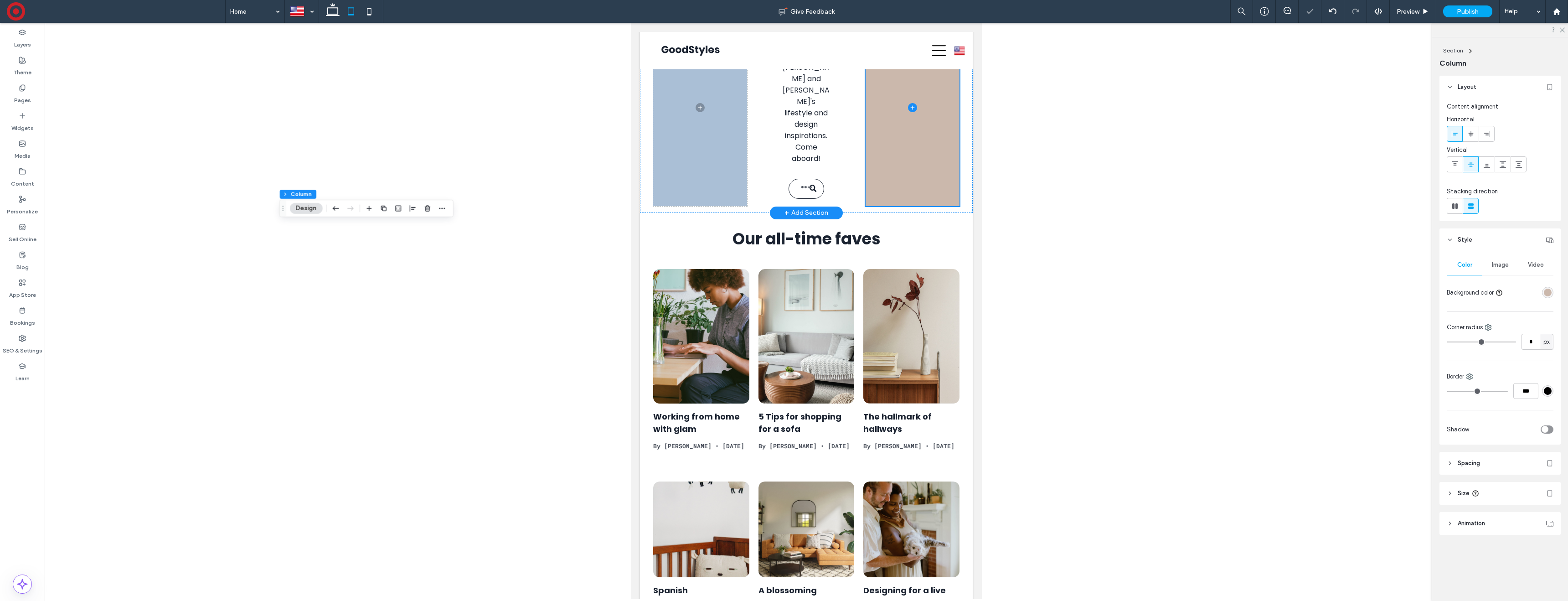
scroll to position [107, 0]
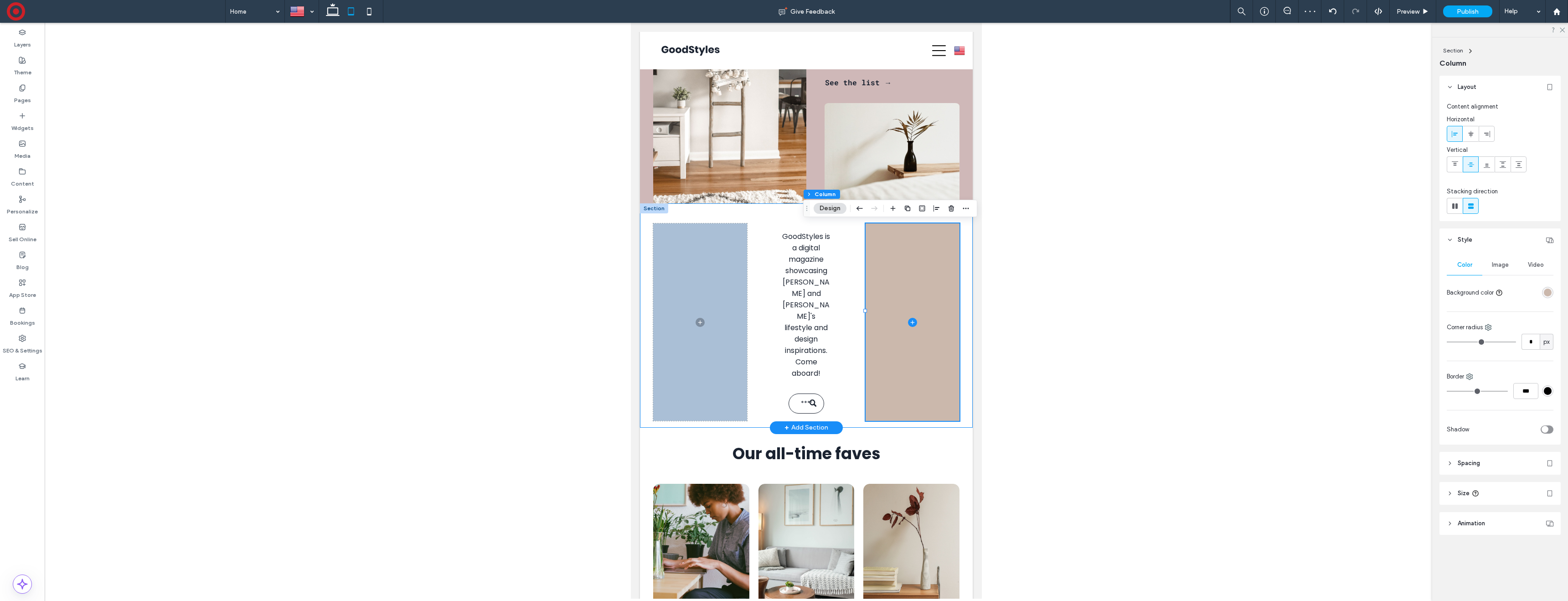
click at [717, 214] on div "GoodStyles is a digital magazine showcasing [PERSON_NAME] and [PERSON_NAME]'s l…" at bounding box center [807, 315] width 333 height 224
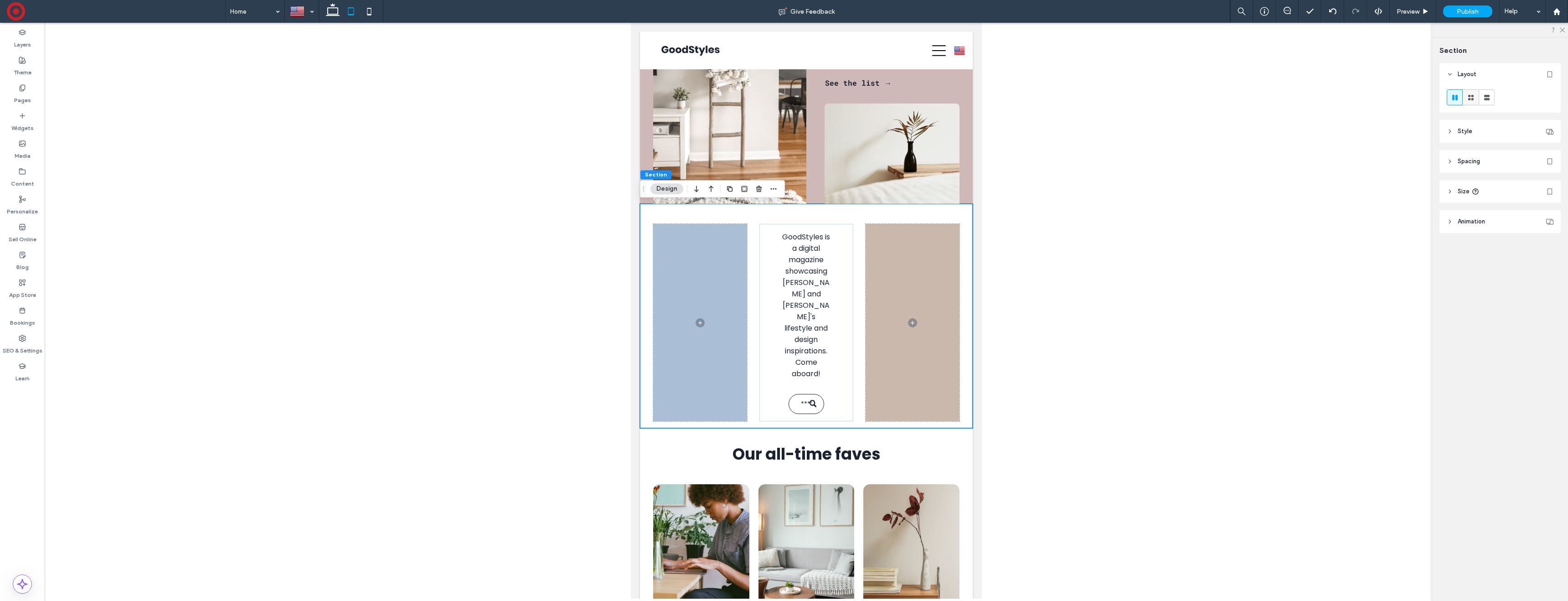
click at [1472, 97] on icon at bounding box center [1471, 97] width 9 height 9
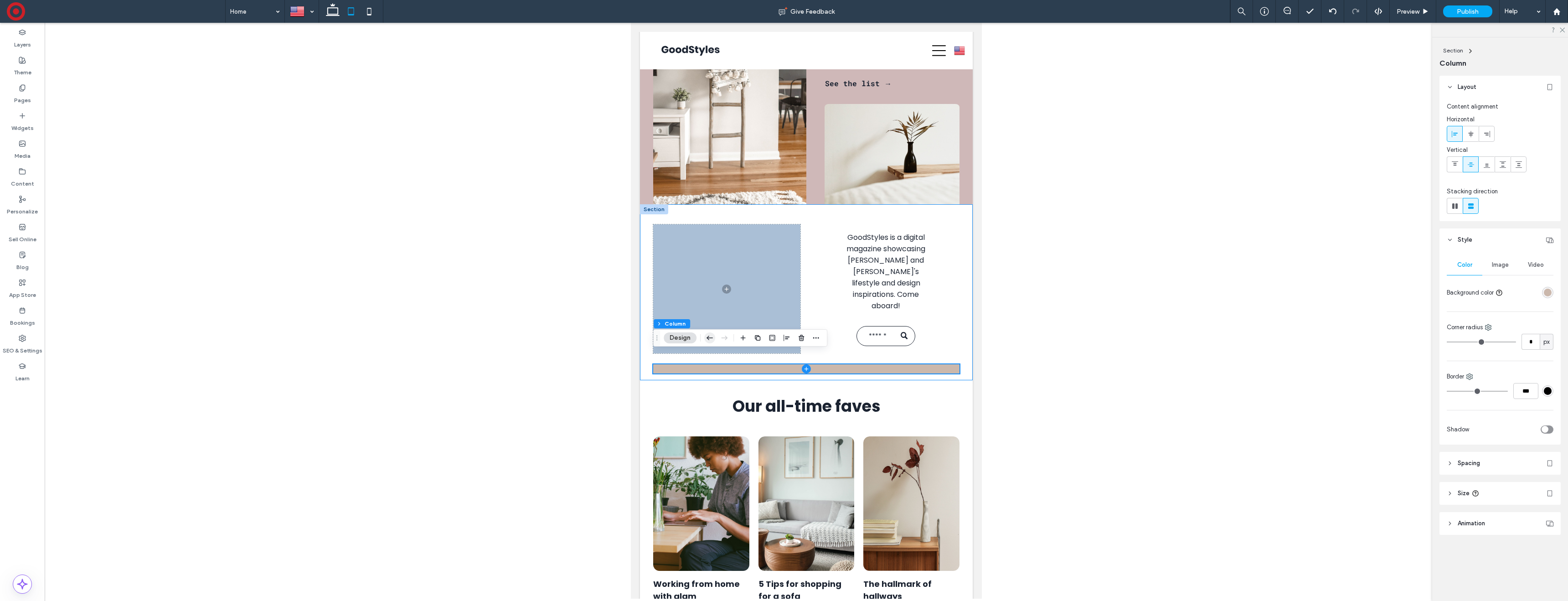
scroll to position [103, 0]
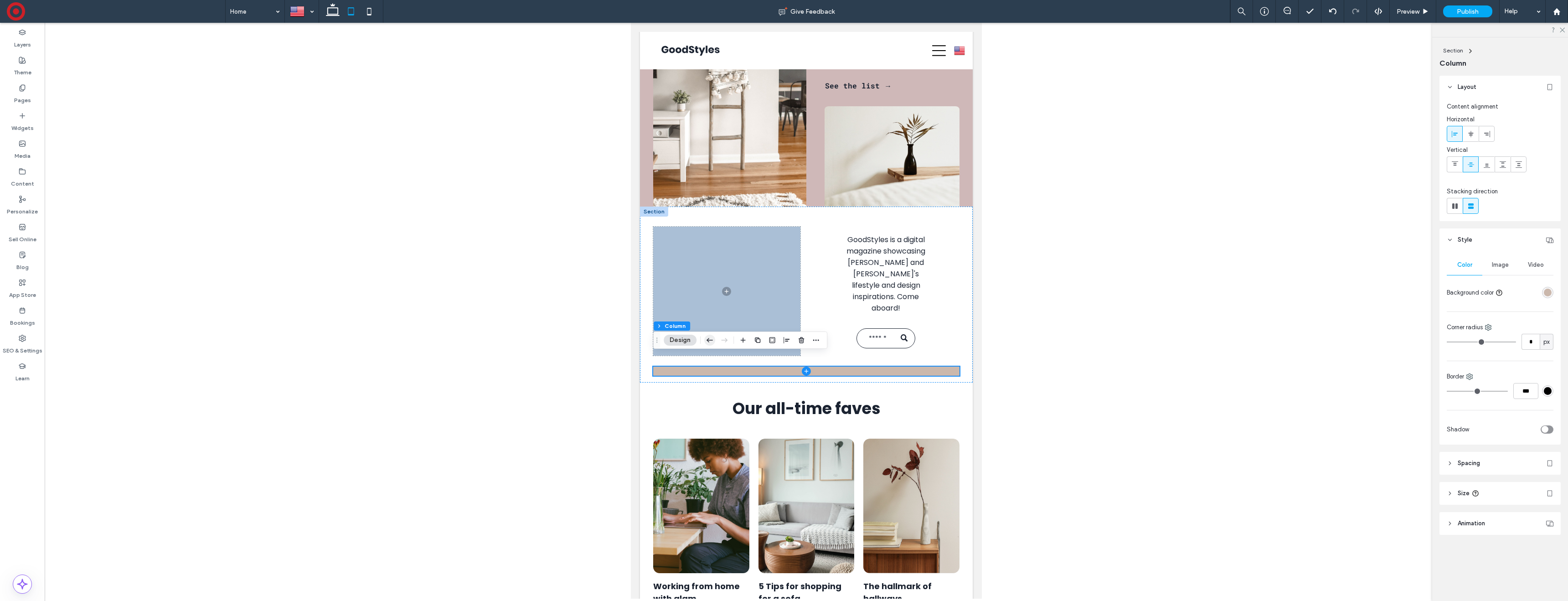
click at [708, 339] on use "button" at bounding box center [710, 340] width 6 height 4
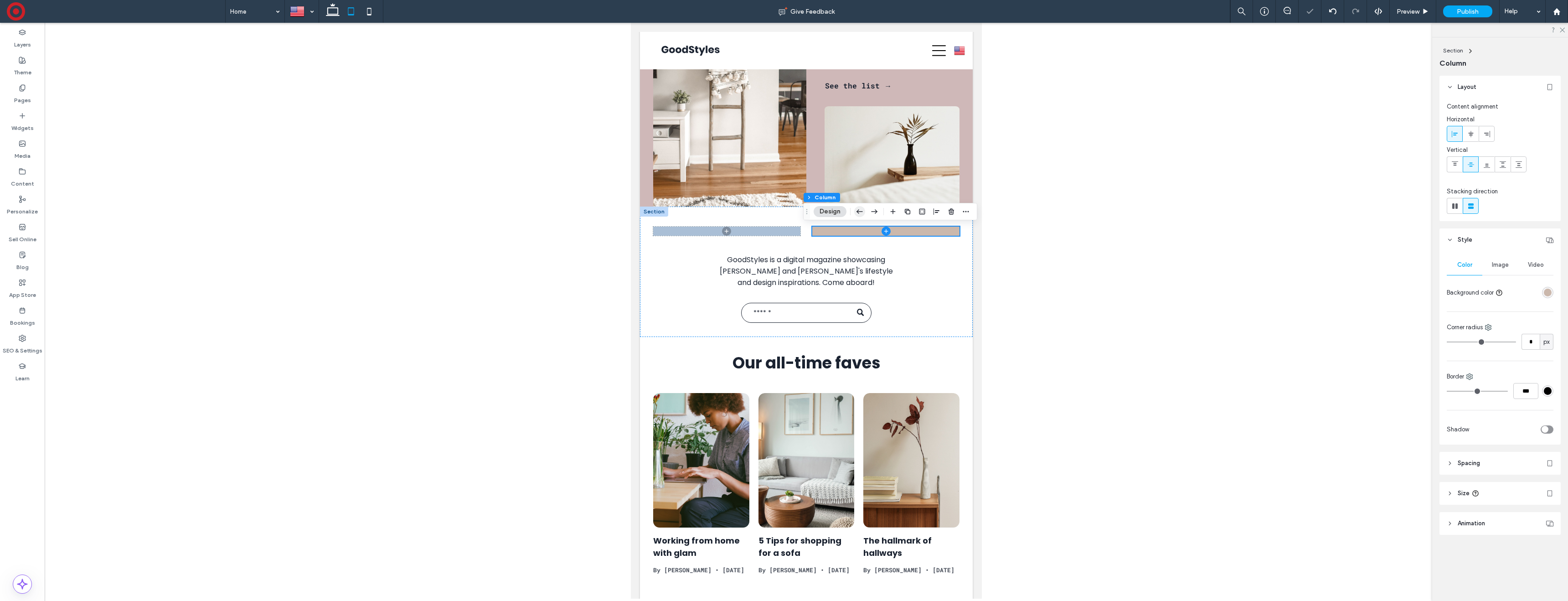
click at [858, 211] on icon "button" at bounding box center [859, 211] width 11 height 16
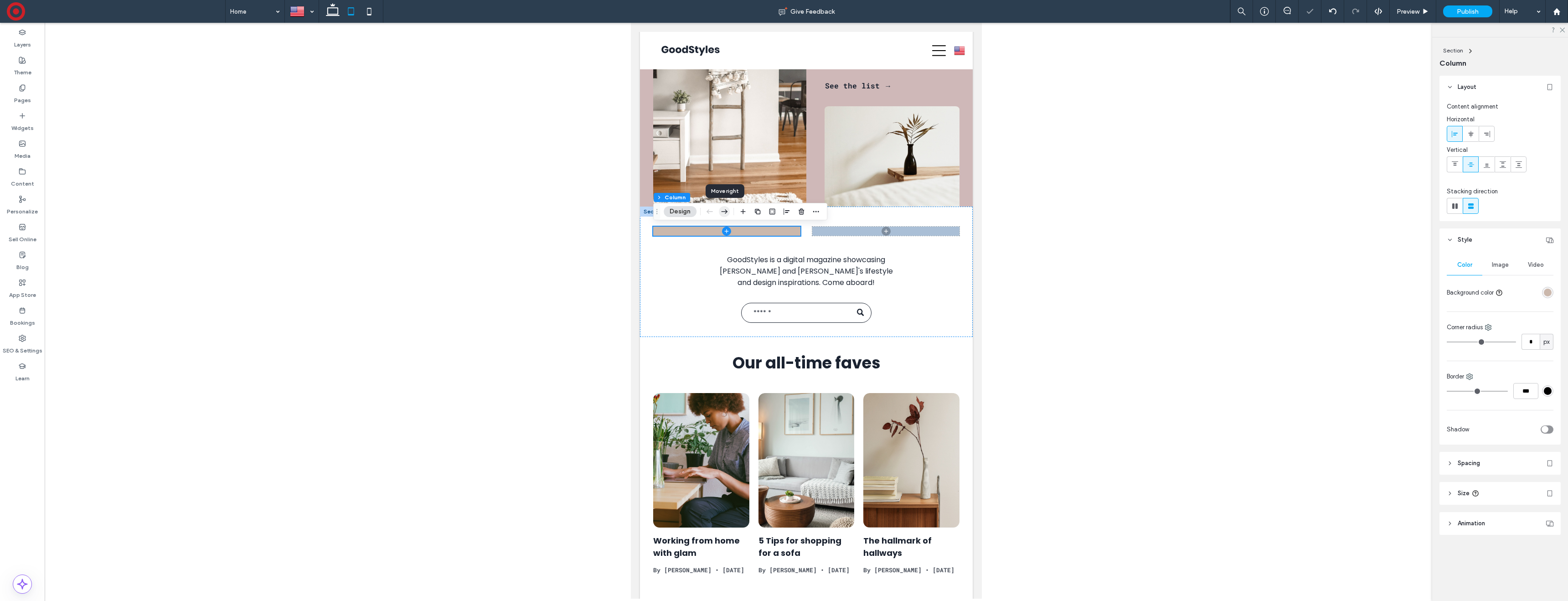
click at [727, 213] on icon "button" at bounding box center [724, 211] width 11 height 16
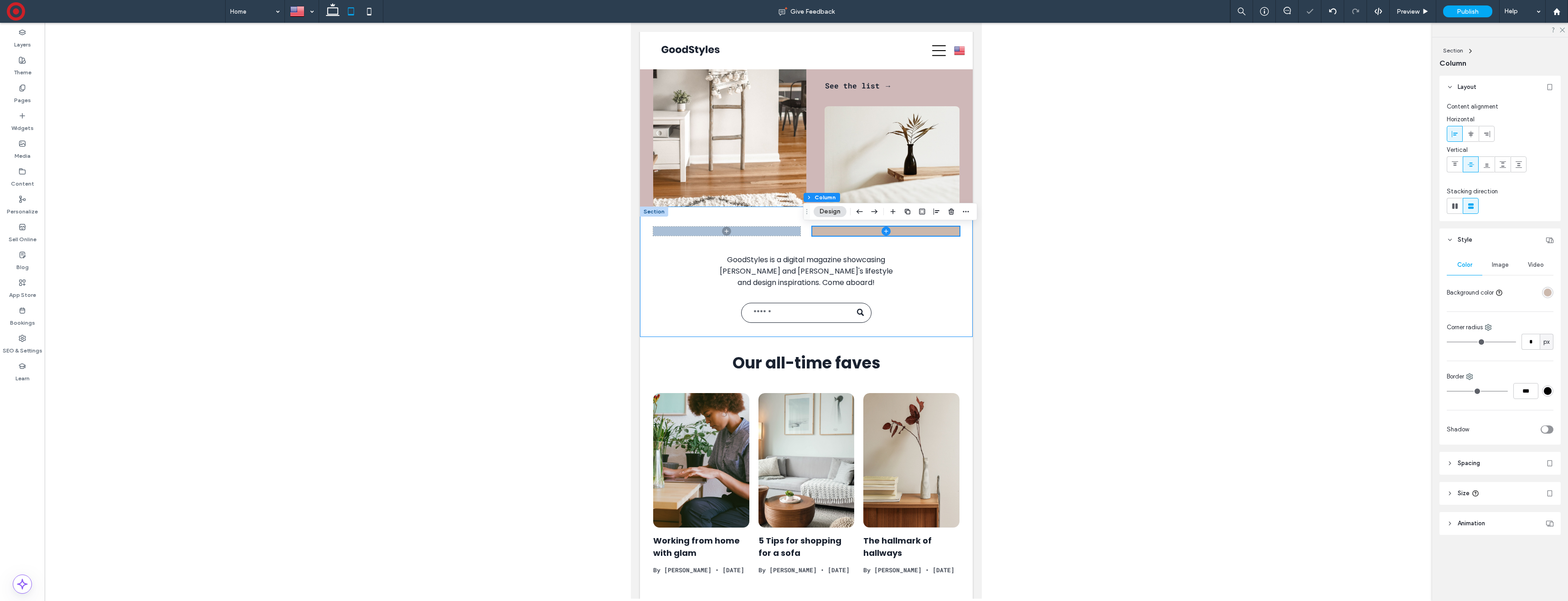
click at [727, 213] on div "GoodStyles is a digital magazine showcasing [PERSON_NAME] and [PERSON_NAME]'s l…" at bounding box center [807, 271] width 333 height 130
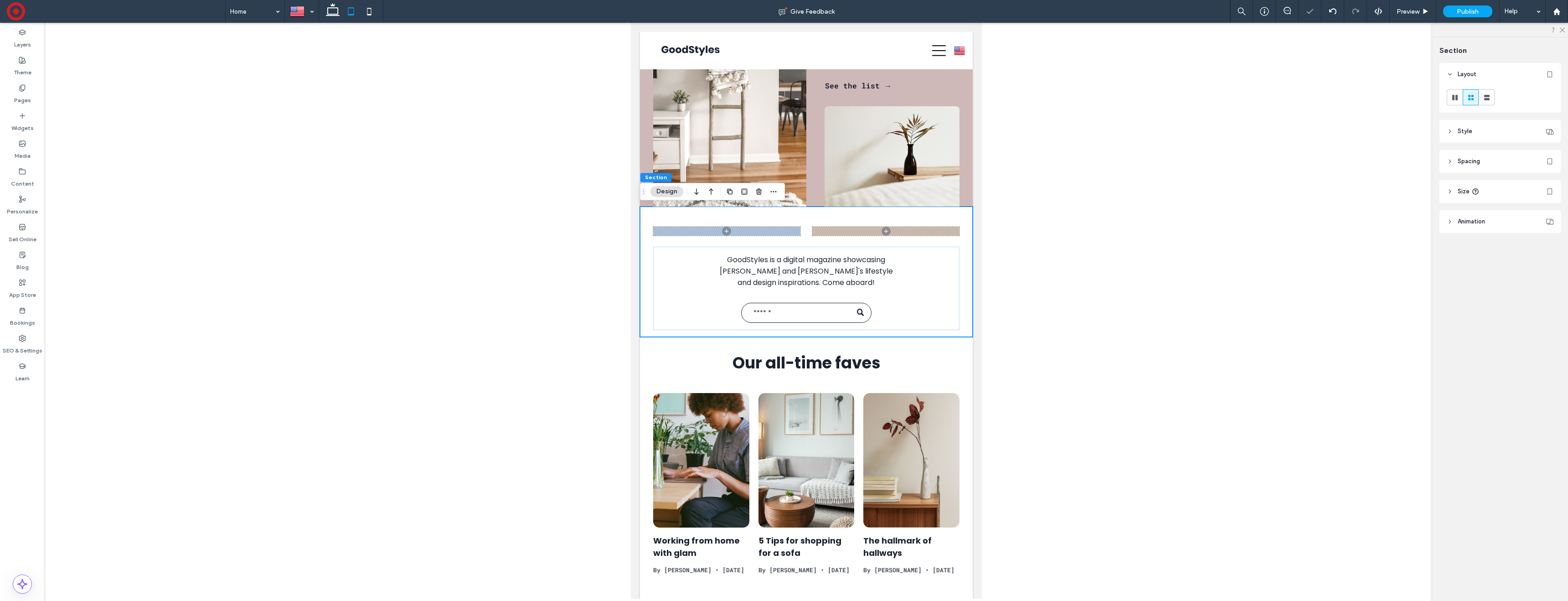
click at [727, 213] on div "GoodStyles is a digital magazine showcasing [PERSON_NAME] and [PERSON_NAME]'s l…" at bounding box center [807, 271] width 333 height 130
click at [717, 254] on div "GoodStyles is a digital magazine showcasing [PERSON_NAME] and [PERSON_NAME]'s l…" at bounding box center [806, 288] width 307 height 84
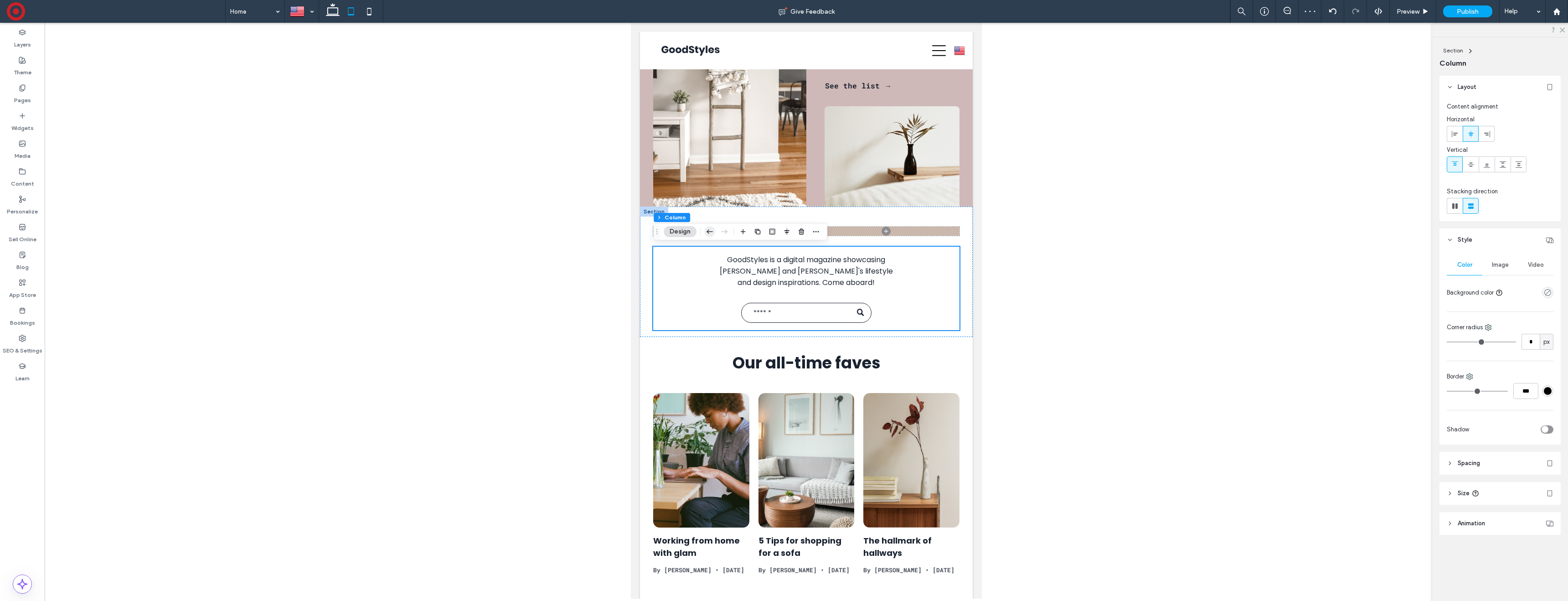
click at [708, 230] on icon "button" at bounding box center [709, 231] width 11 height 16
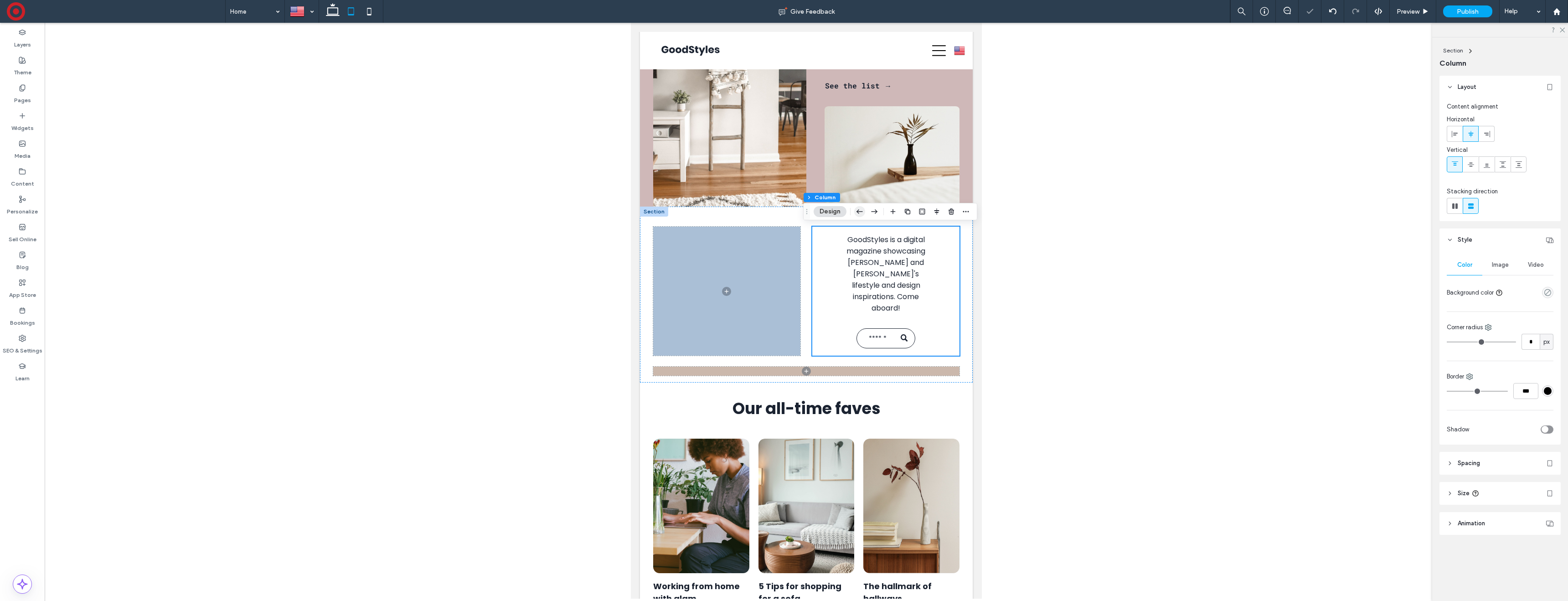
click at [860, 210] on icon "button" at bounding box center [859, 211] width 11 height 16
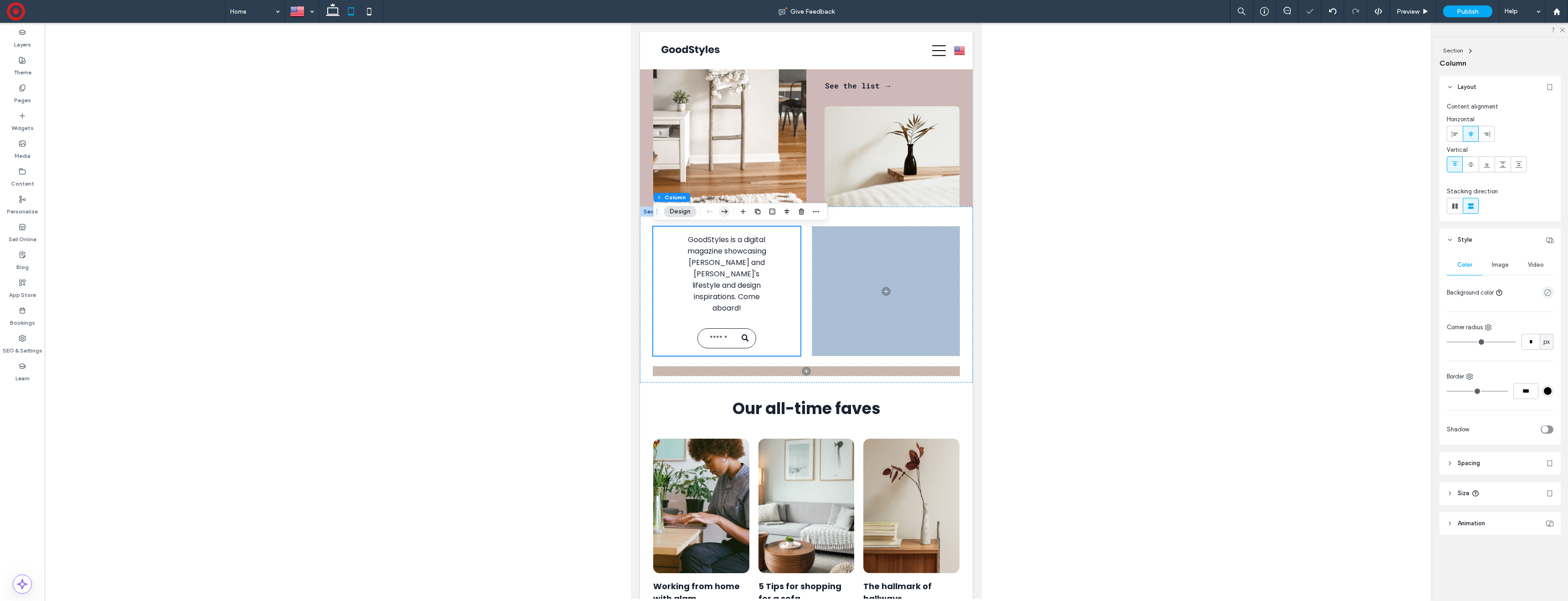
click at [729, 213] on icon "button" at bounding box center [724, 211] width 11 height 16
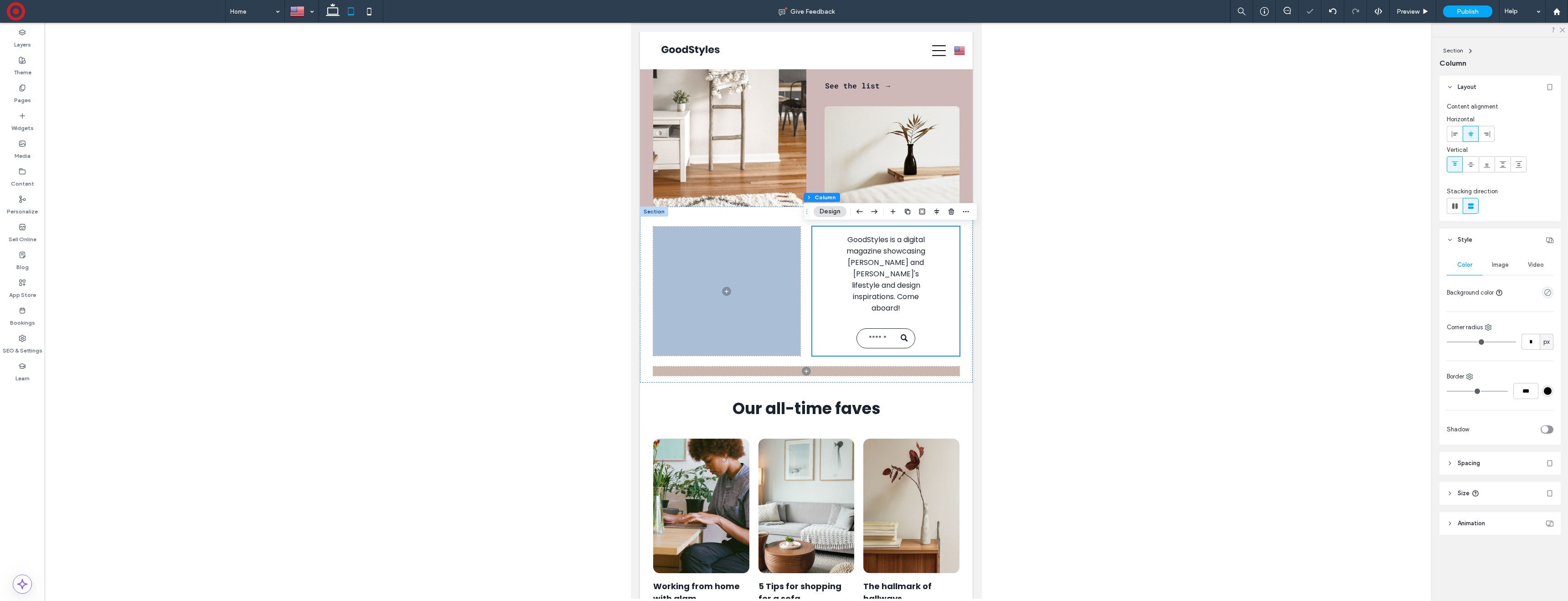
click at [858, 210] on use "button" at bounding box center [859, 211] width 6 height 4
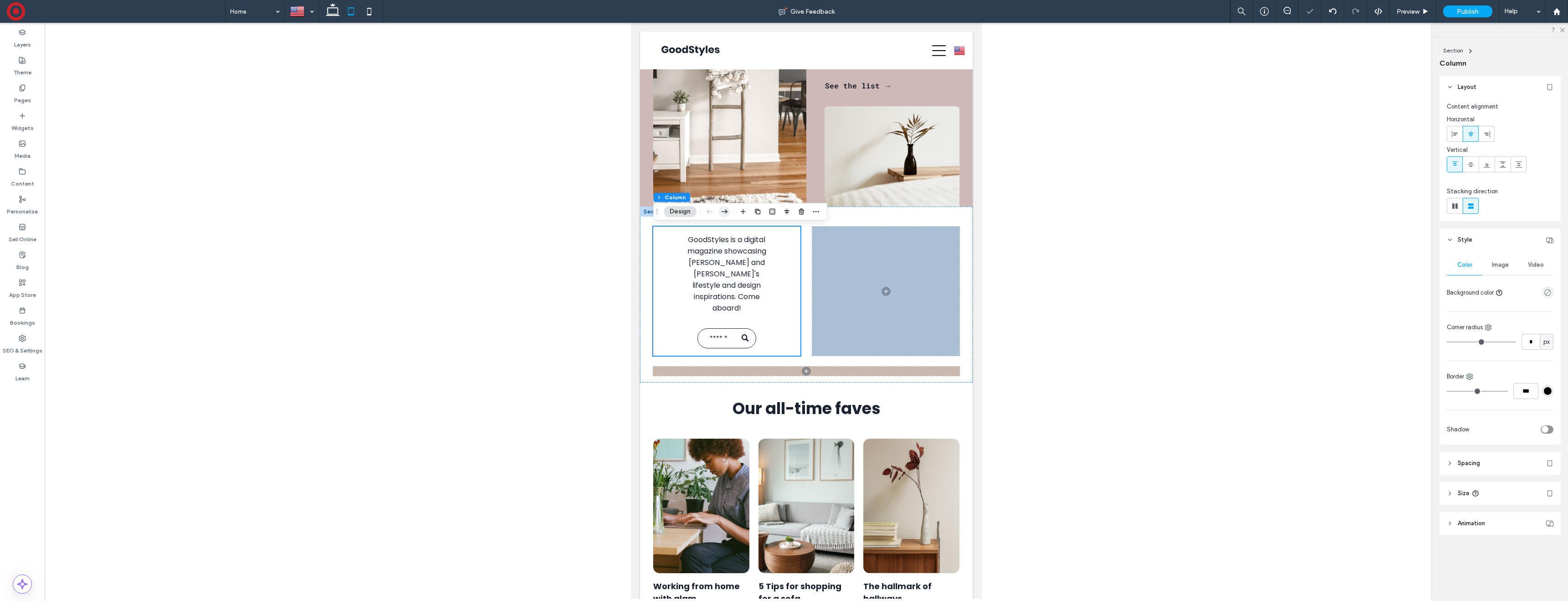
click at [723, 210] on icon "button" at bounding box center [724, 211] width 11 height 16
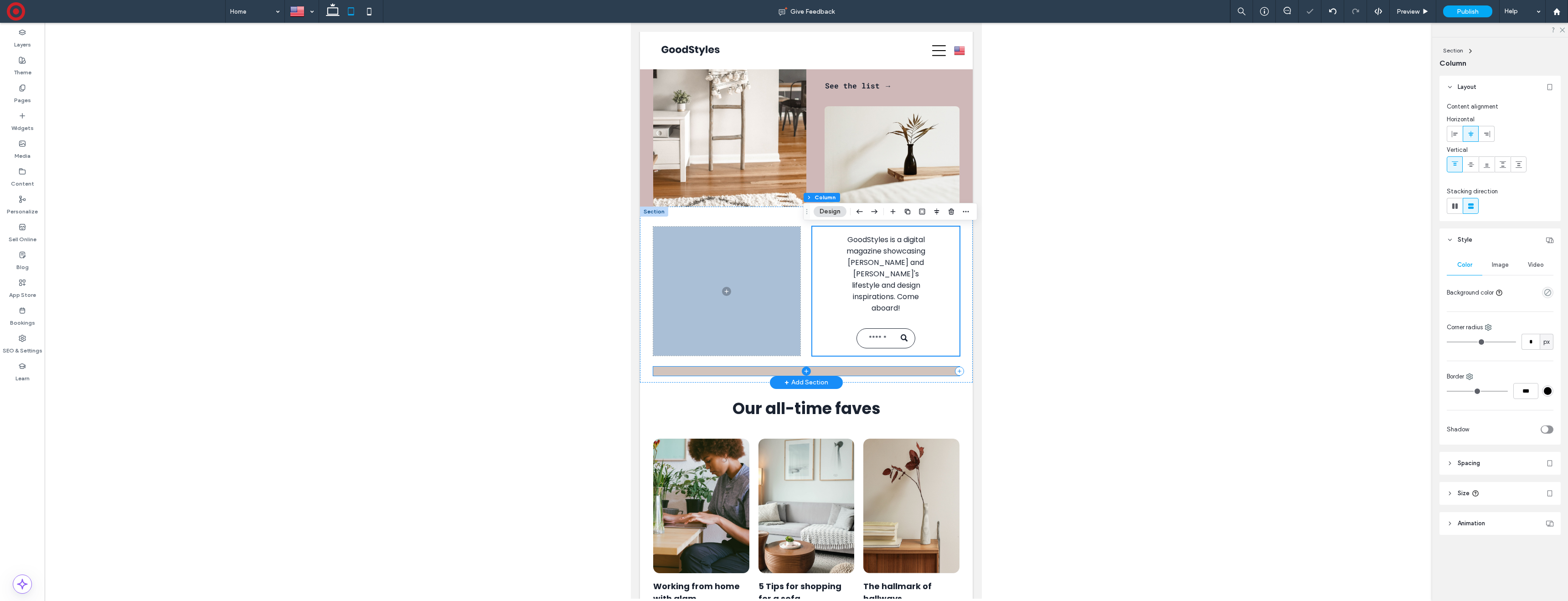
click at [771, 366] on span at bounding box center [806, 371] width 307 height 9
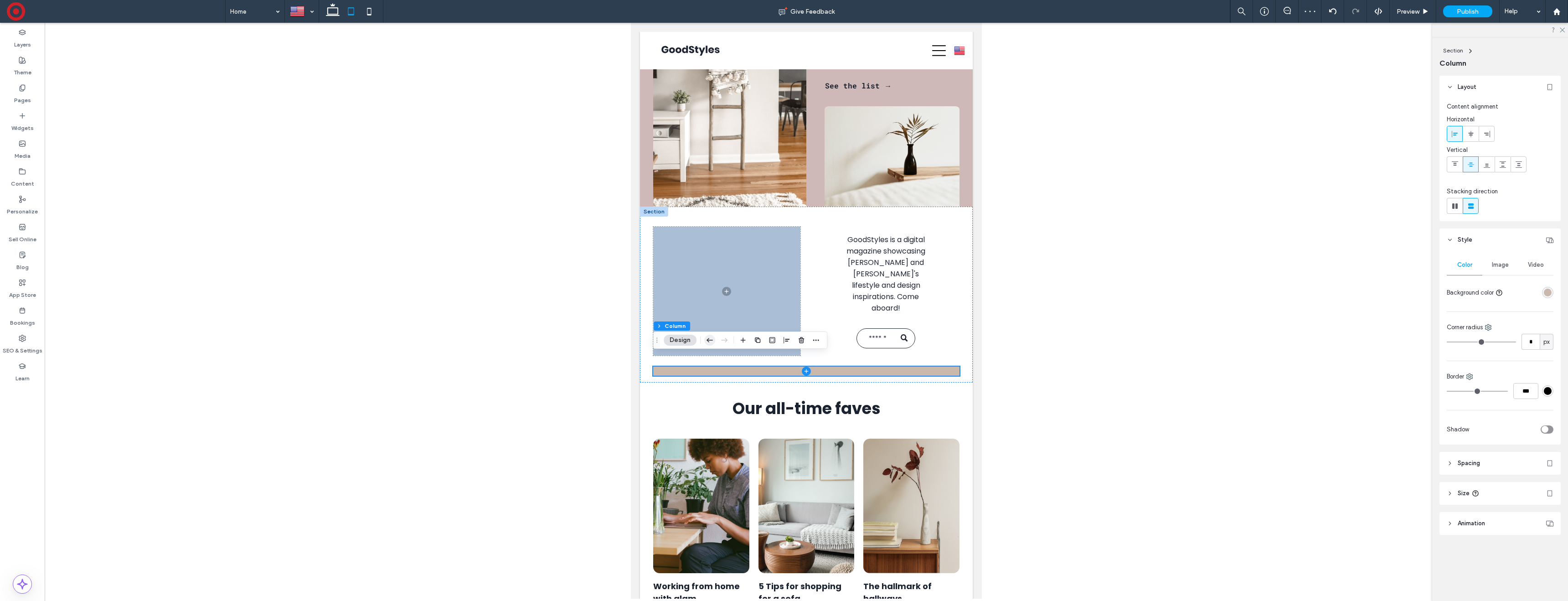
click at [710, 339] on icon "button" at bounding box center [709, 340] width 11 height 16
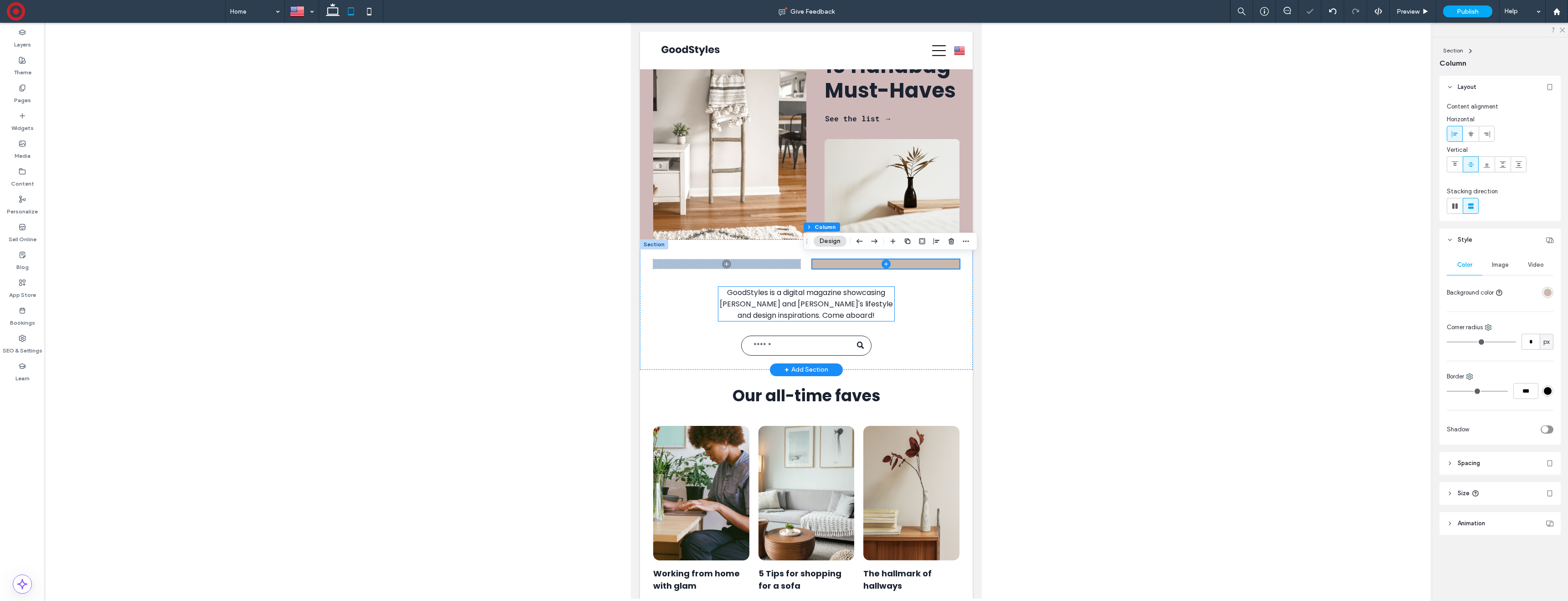
scroll to position [70, 0]
click at [927, 312] on div "GoodStyles is a digital magazine showcasing [PERSON_NAME] and [PERSON_NAME]'s l…" at bounding box center [806, 322] width 307 height 84
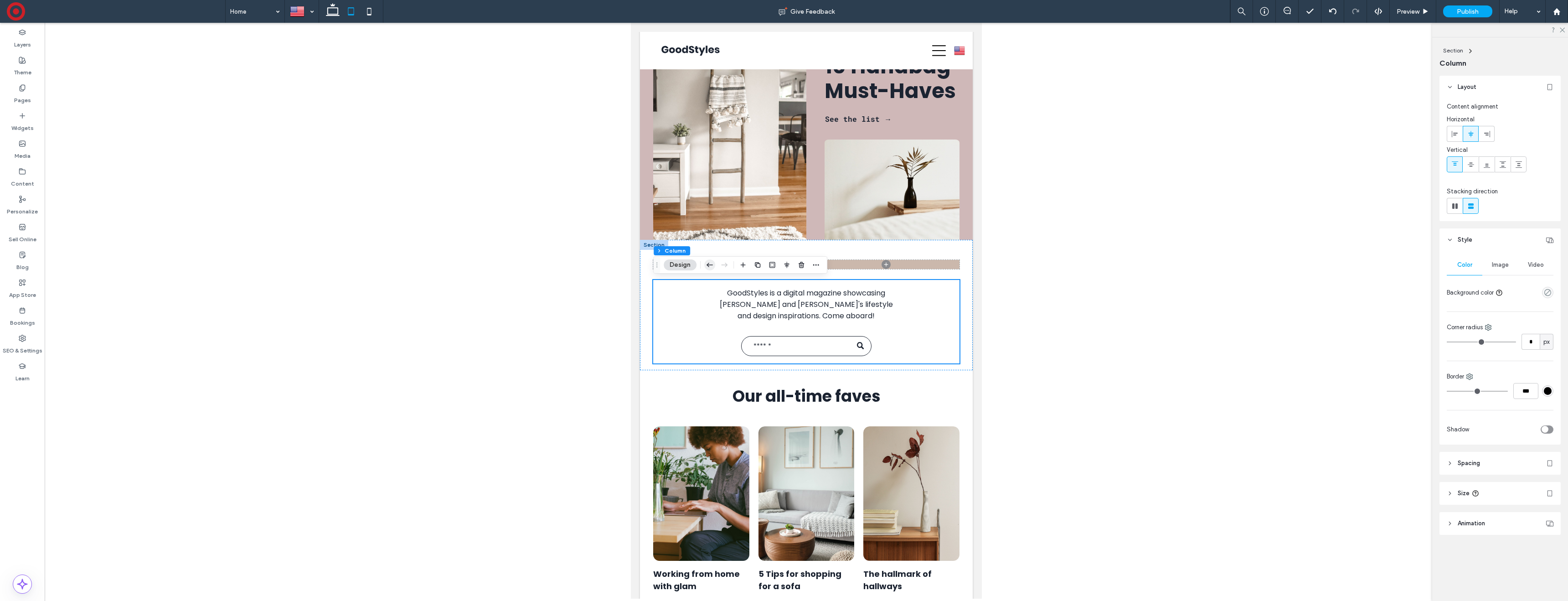
click at [707, 263] on icon "button" at bounding box center [709, 264] width 11 height 16
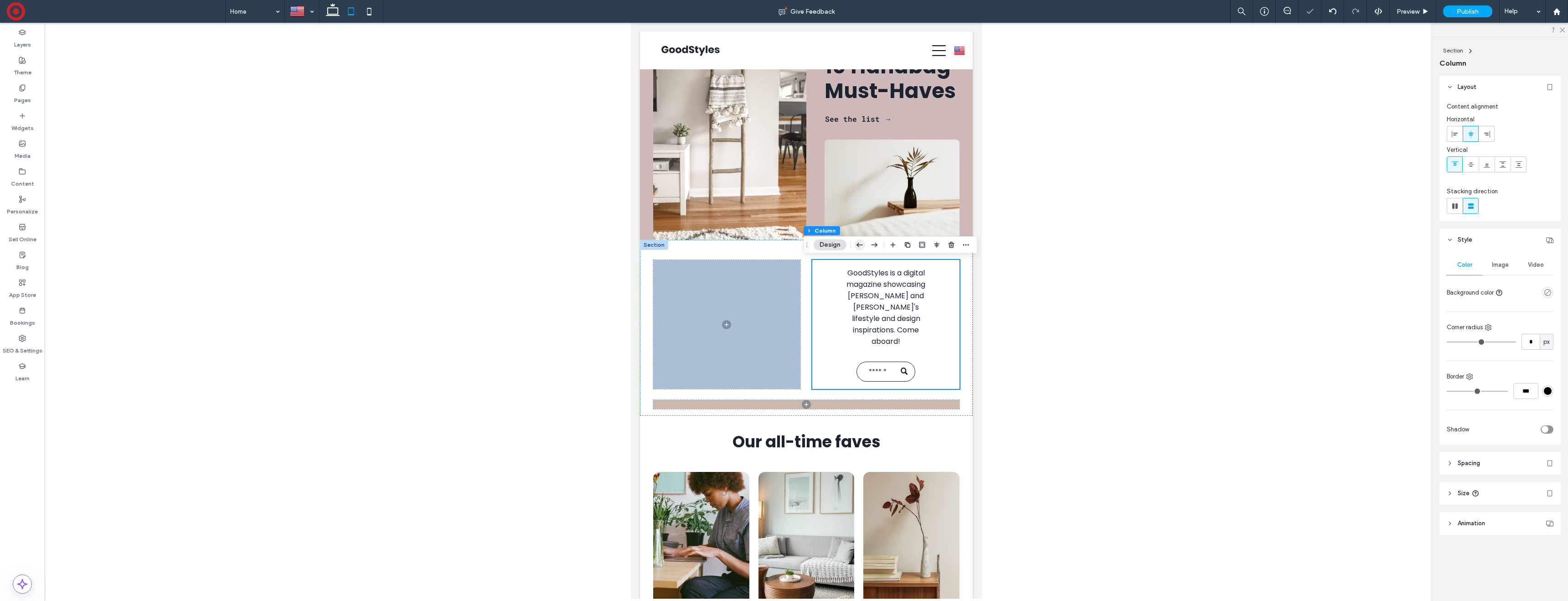
click at [860, 243] on icon "button" at bounding box center [859, 245] width 11 height 16
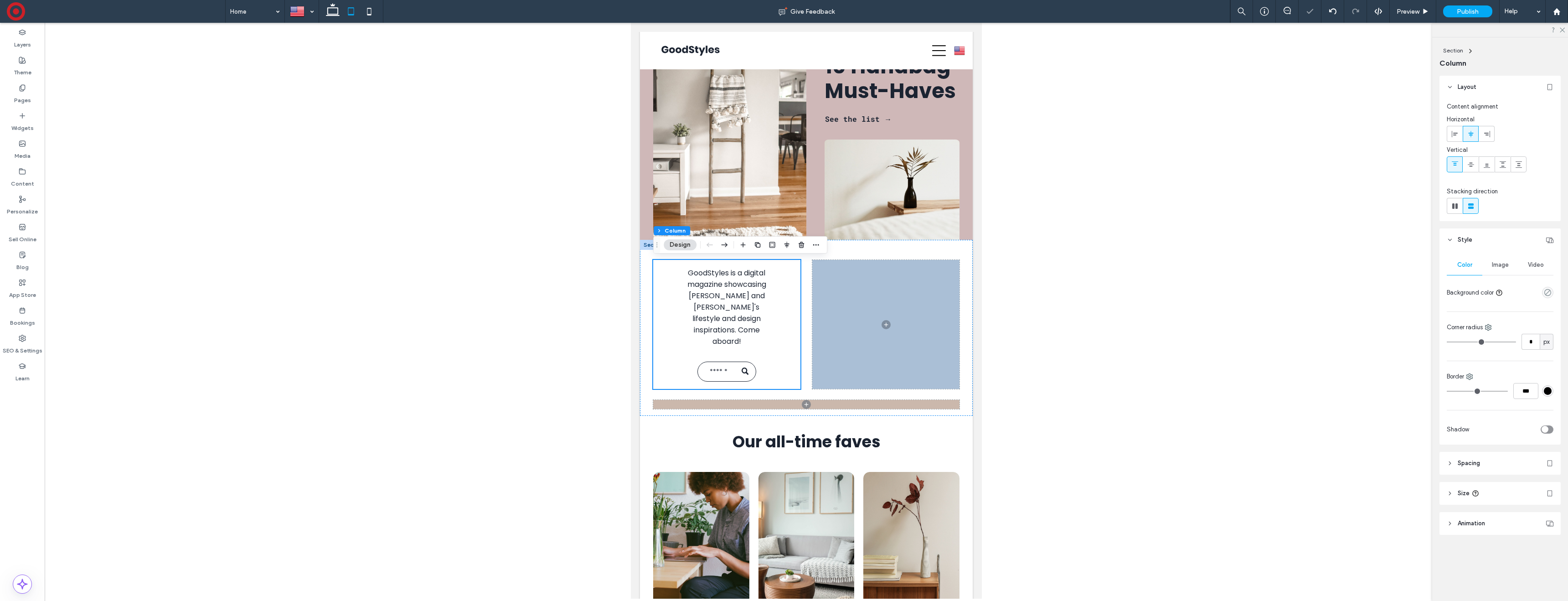
click at [709, 244] on div at bounding box center [709, 245] width 11 height 16
click at [749, 400] on span at bounding box center [806, 404] width 307 height 9
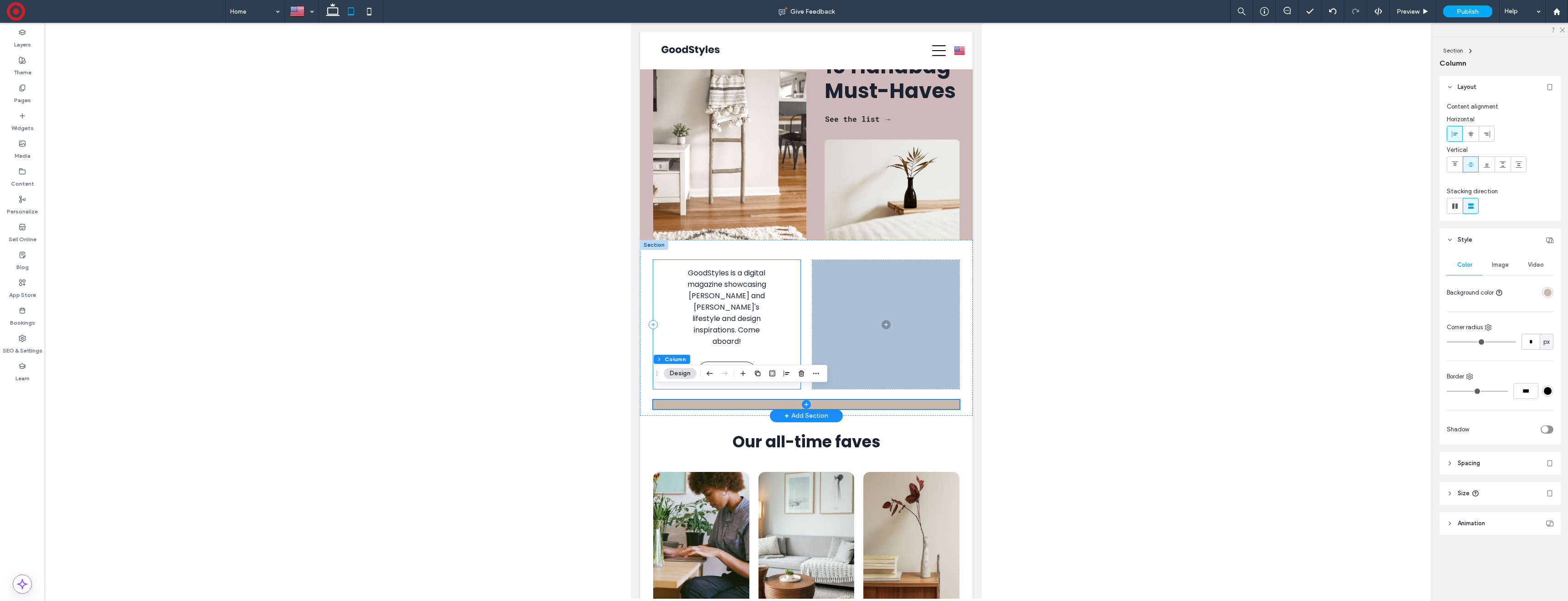
click at [791, 320] on div "GoodStyles is a digital magazine showcasing [PERSON_NAME] and [PERSON_NAME]'s l…" at bounding box center [726, 325] width 147 height 129
click at [809, 273] on div "GoodStyles is a digital magazine showcasing [PERSON_NAME] and [PERSON_NAME]'s l…" at bounding box center [807, 328] width 333 height 176
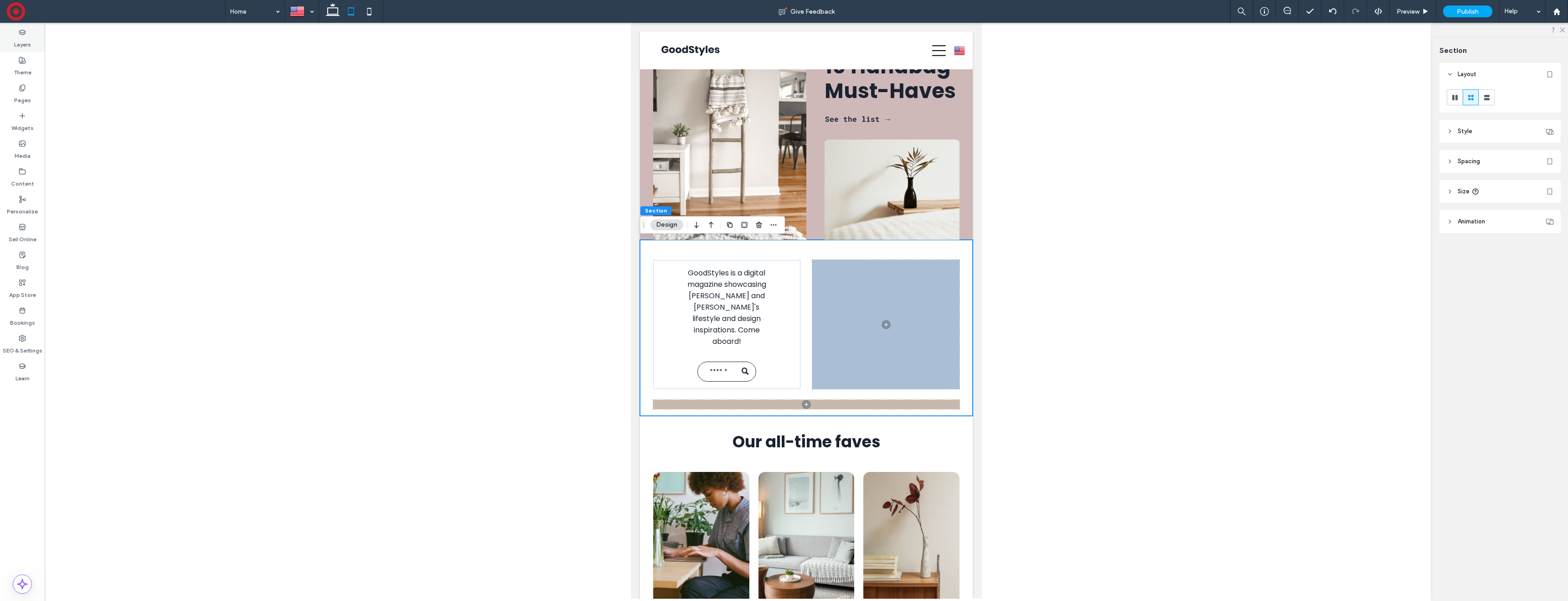
click at [22, 38] on label "Layers" at bounding box center [23, 43] width 17 height 13
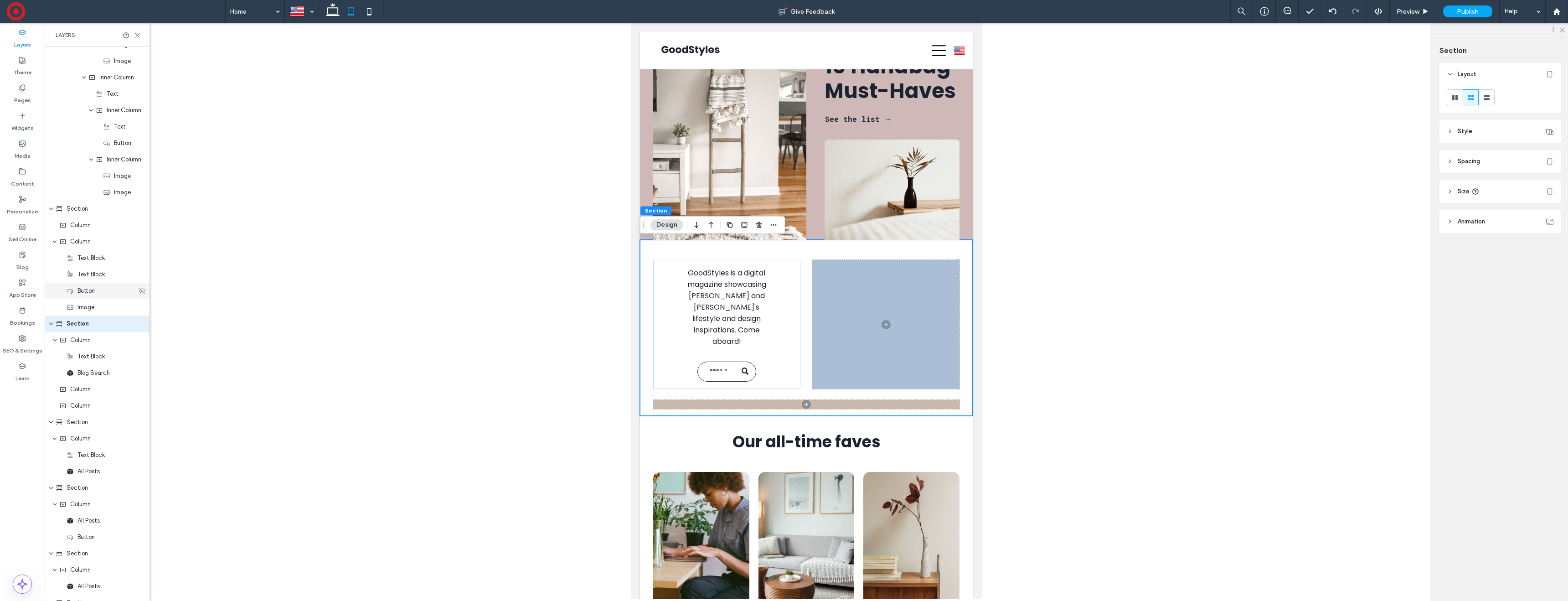
scroll to position [370, 0]
click at [103, 342] on div "Column" at bounding box center [98, 342] width 77 height 9
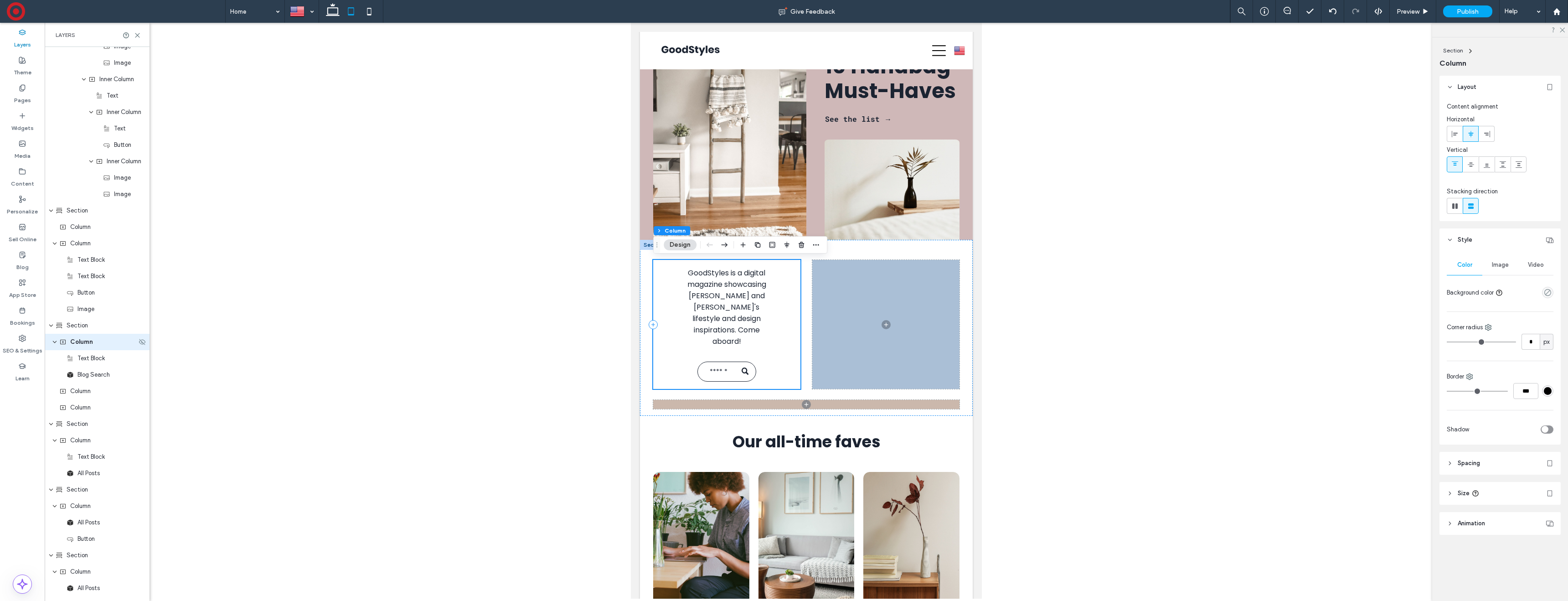
scroll to position [388, 0]
click at [93, 344] on span "Text Block" at bounding box center [91, 340] width 28 height 9
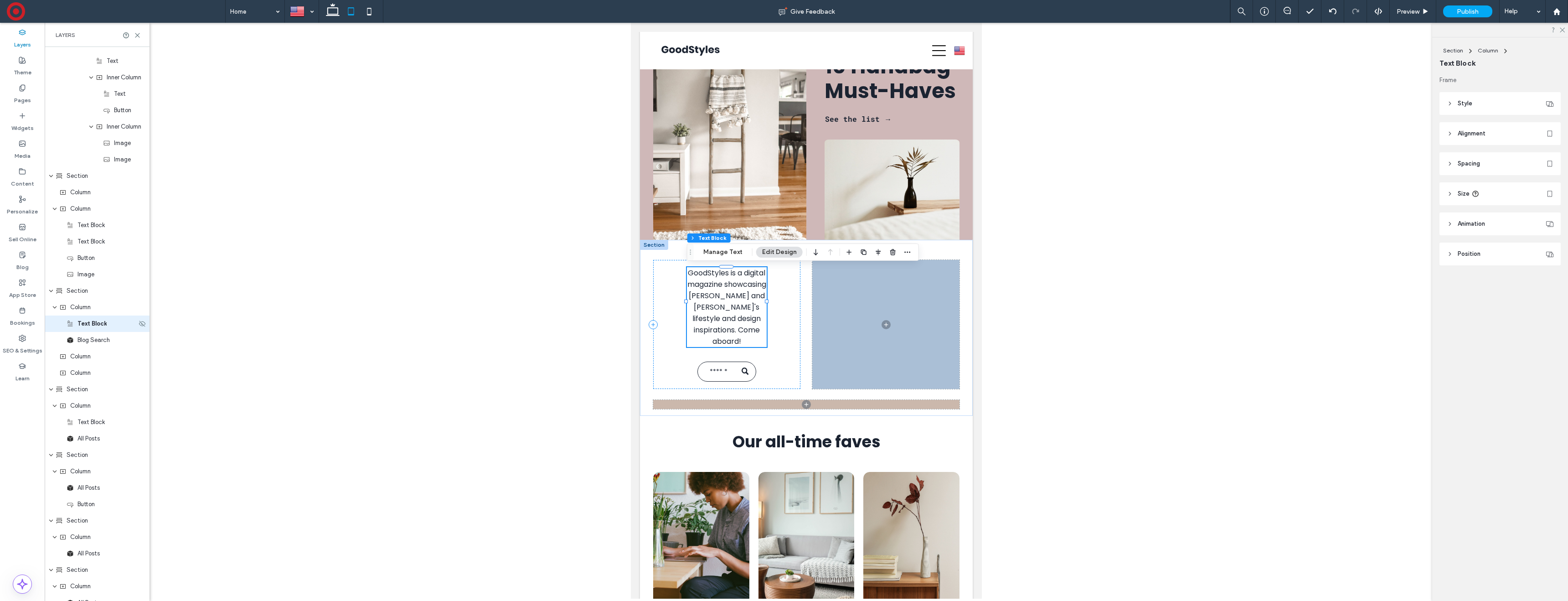
scroll to position [403, 0]
click at [92, 309] on div "Column" at bounding box center [98, 308] width 77 height 9
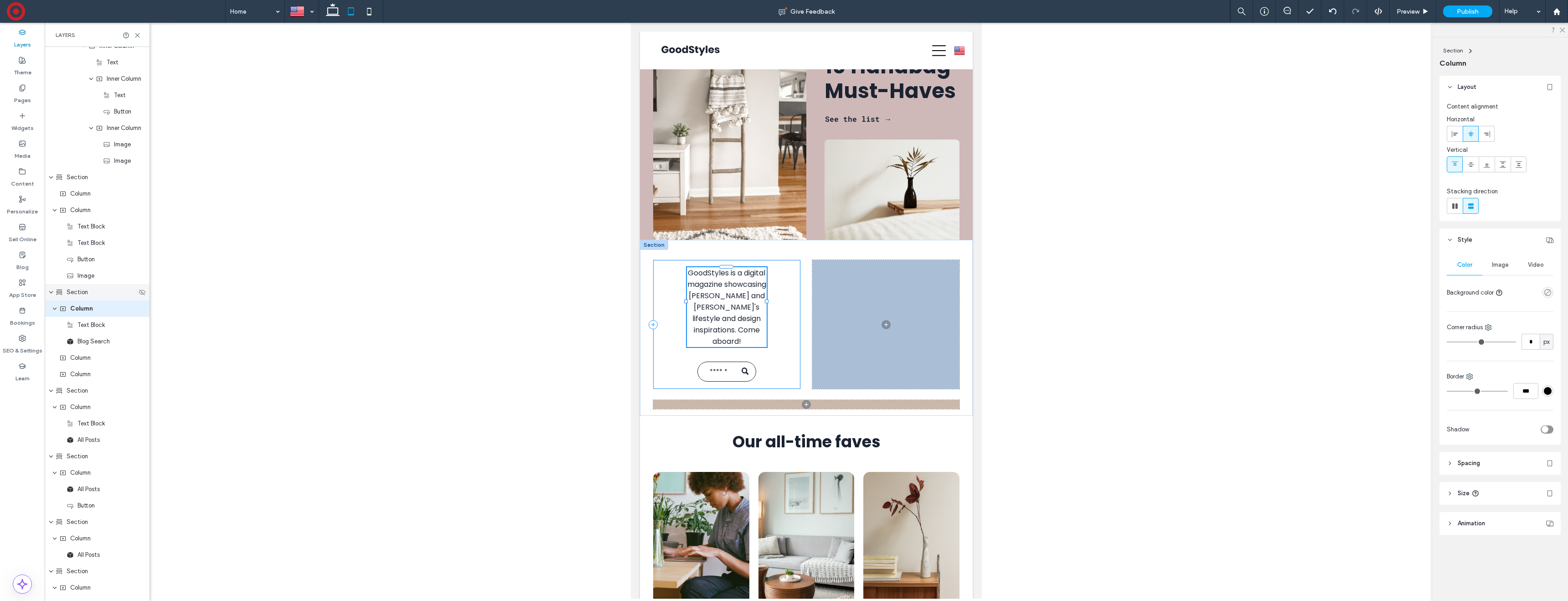
scroll to position [388, 0]
click at [56, 326] on icon "expand Column" at bounding box center [55, 324] width 6 height 7
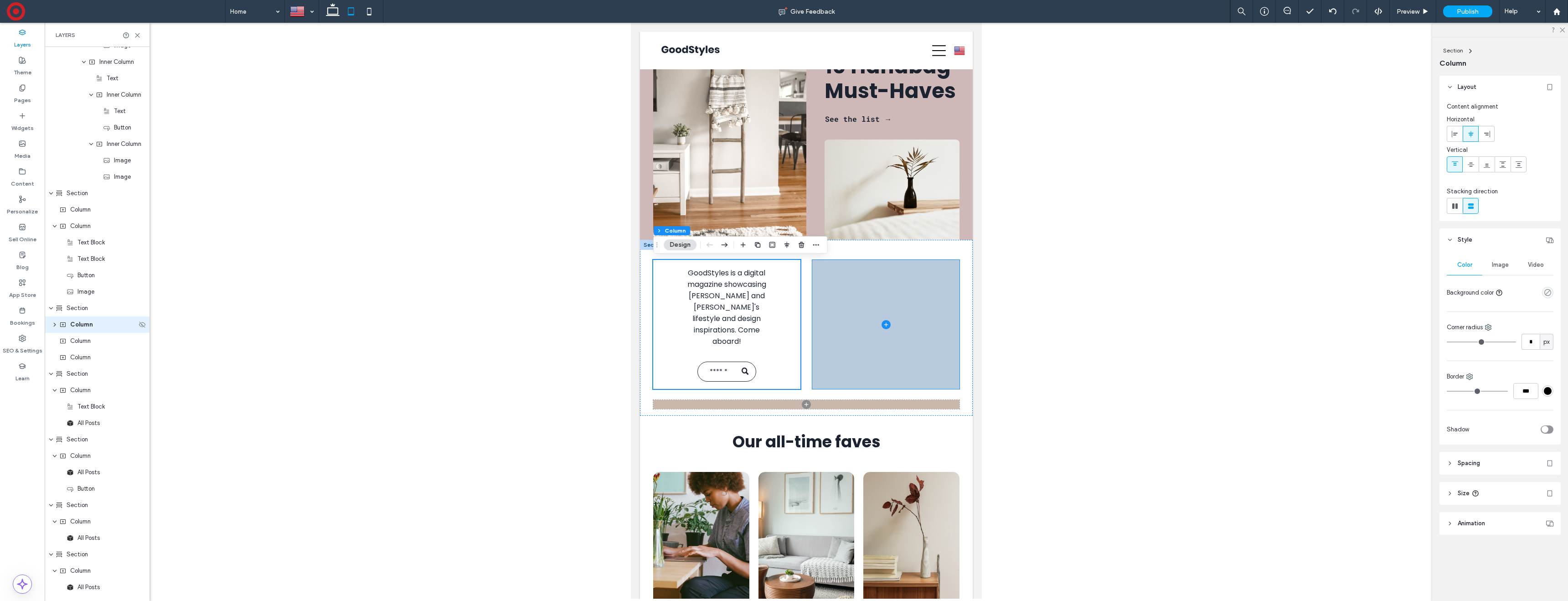
scroll to position [386, 0]
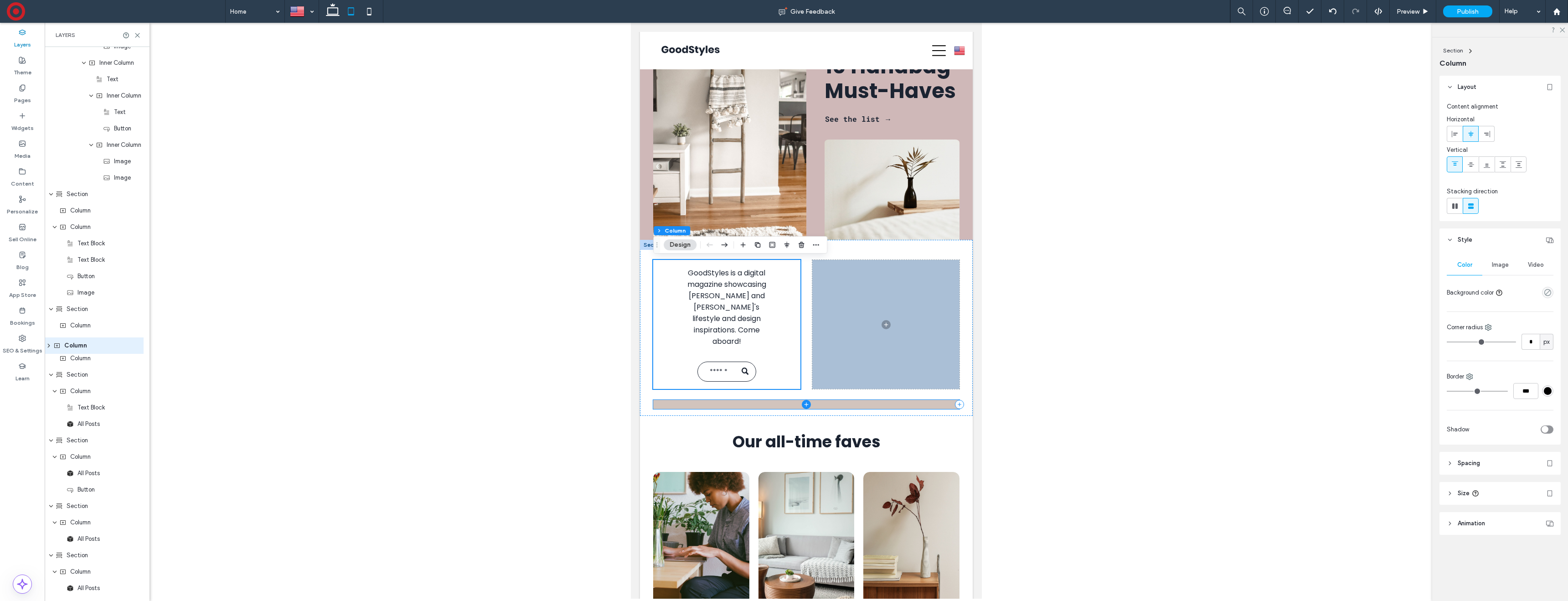
drag, startPoint x: 83, startPoint y: 326, endPoint x: 77, endPoint y: 344, distance: 19.0
click at [77, 344] on div "Header Section Column Image Column Navigation Links Column Hamburger Menu Colum…" at bounding box center [97, 210] width 105 height 1100
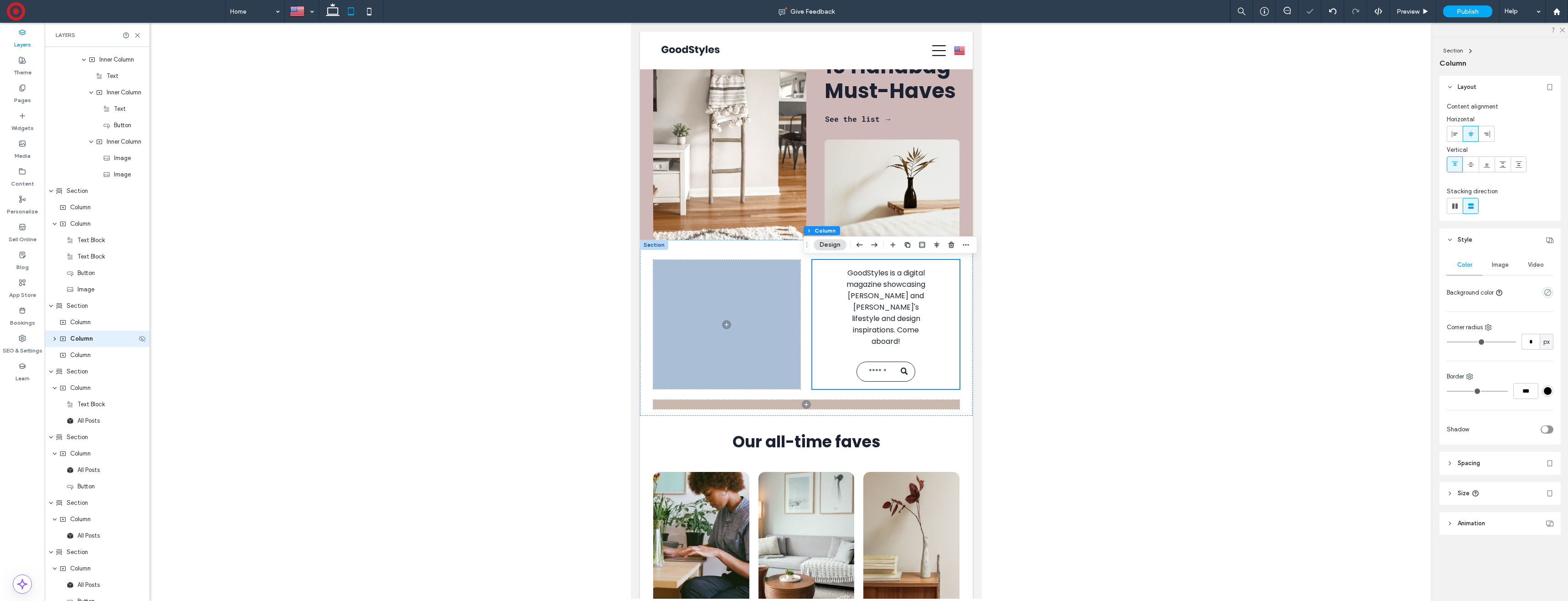
scroll to position [388, 0]
drag, startPoint x: 89, startPoint y: 342, endPoint x: 90, endPoint y: 361, distance: 19.0
click at [83, 360] on div "Header Section Column Image Column Navigation Links Column Hamburger Menu Colum…" at bounding box center [97, 209] width 105 height 1100
drag, startPoint x: 82, startPoint y: 343, endPoint x: 76, endPoint y: 357, distance: 15.2
click at [76, 357] on div "Header Section Column Image Column Navigation Links Column Hamburger Menu Colum…" at bounding box center [97, 209] width 105 height 1100
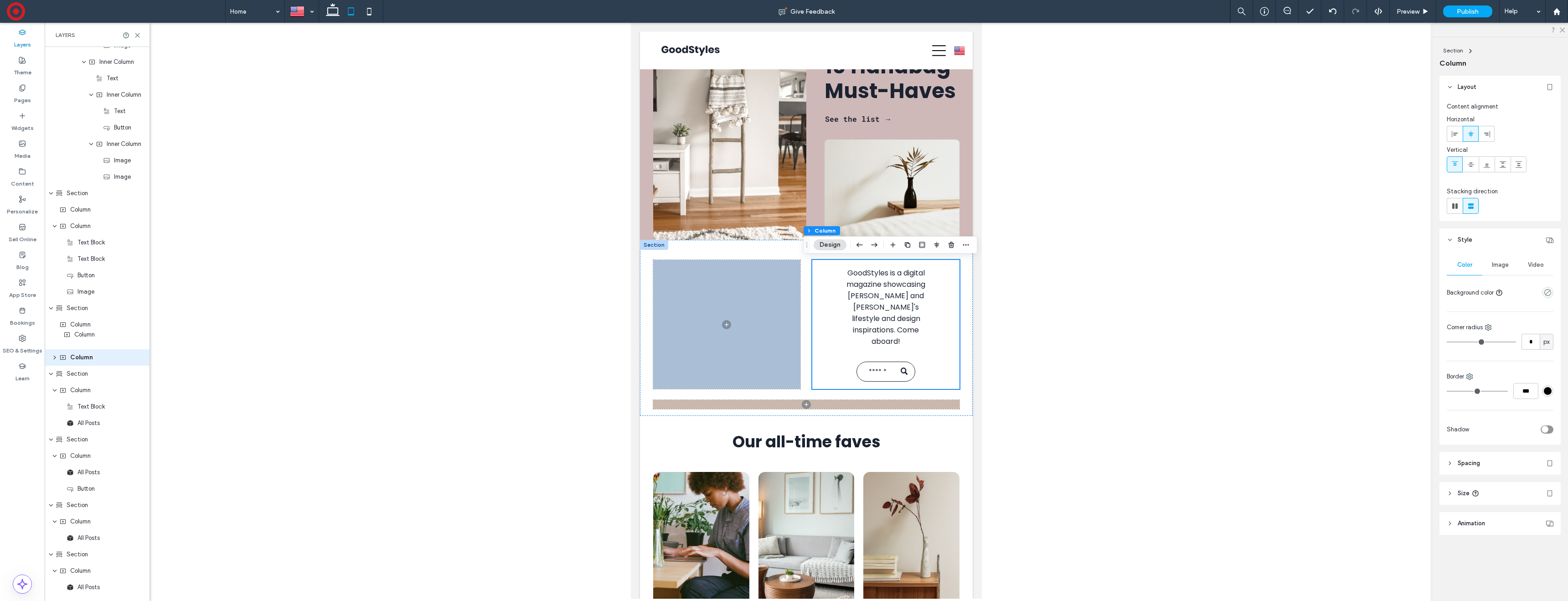
scroll to position [387, 0]
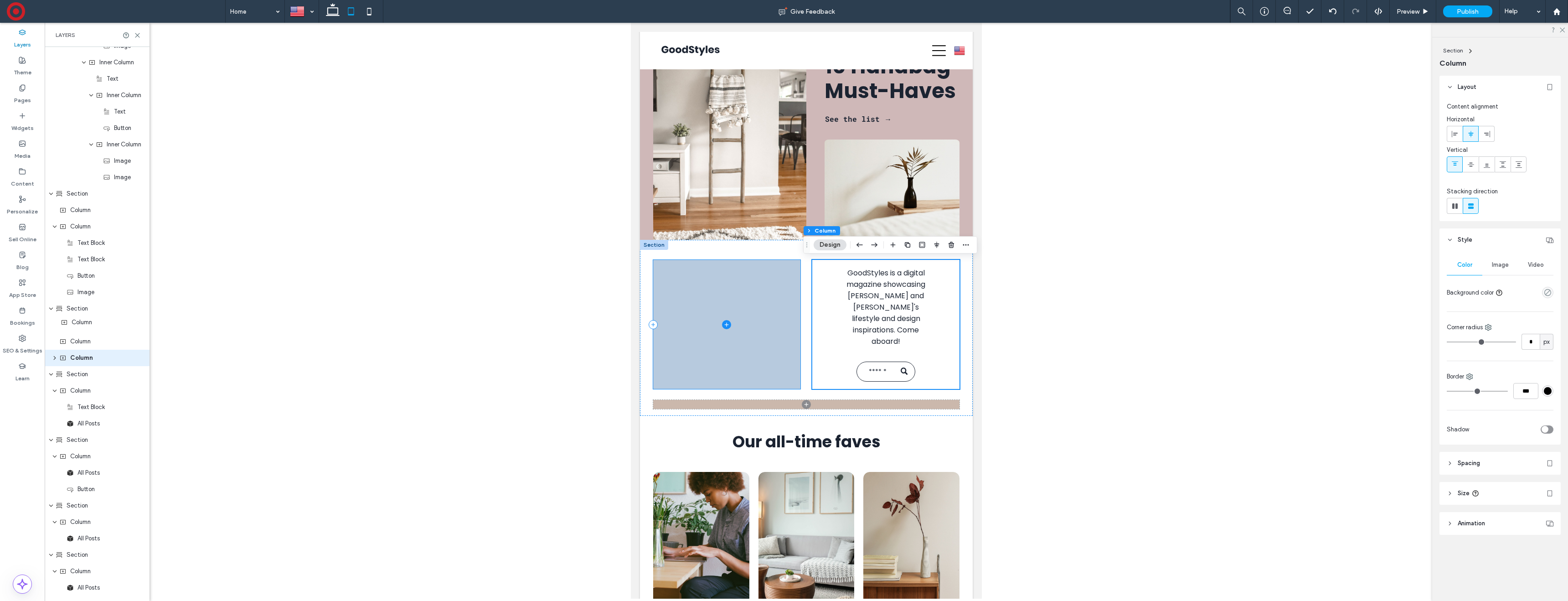
drag, startPoint x: 80, startPoint y: 358, endPoint x: 81, endPoint y: 324, distance: 34.0
click at [81, 324] on div "Header Section Column Image Column Navigation Links Column Hamburger Menu Colum…" at bounding box center [97, 210] width 105 height 1100
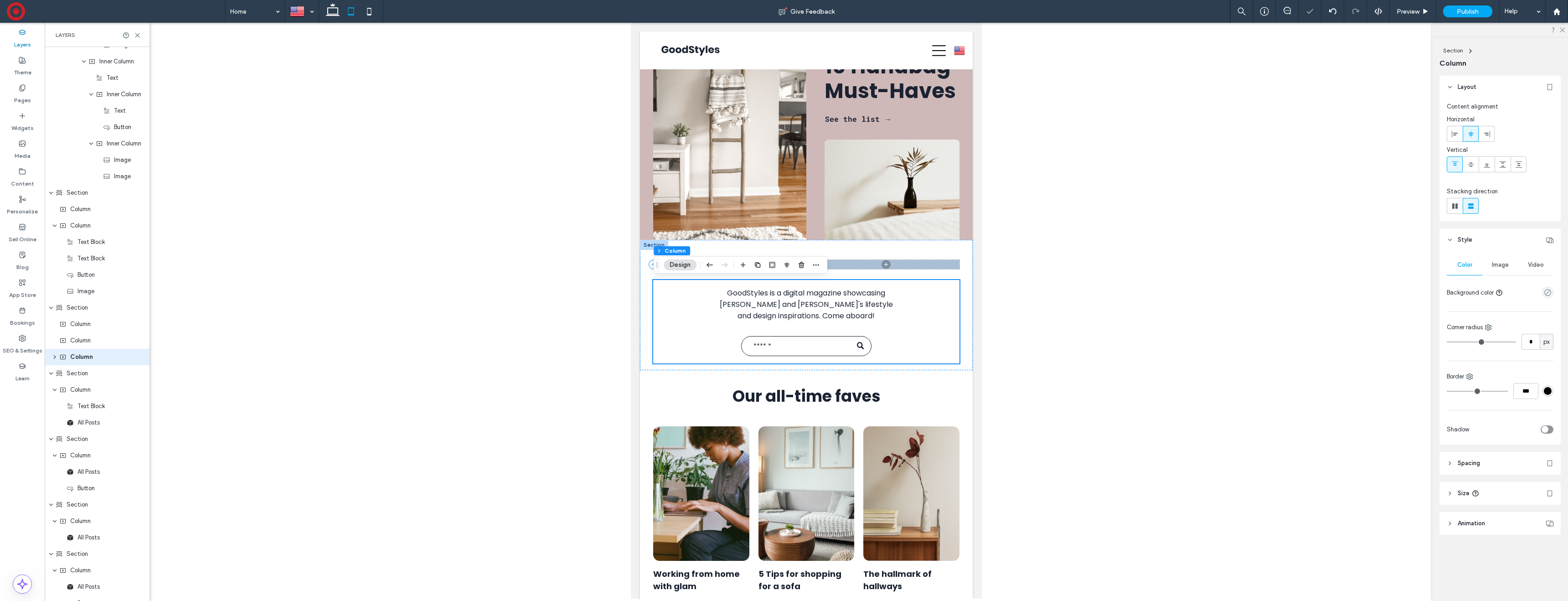
scroll to position [387, 0]
drag, startPoint x: 78, startPoint y: 359, endPoint x: 79, endPoint y: 322, distance: 37.0
click at [79, 322] on div "Header Section Column Image Column Navigation Links Column Hamburger Menu Colum…" at bounding box center [97, 208] width 105 height 1100
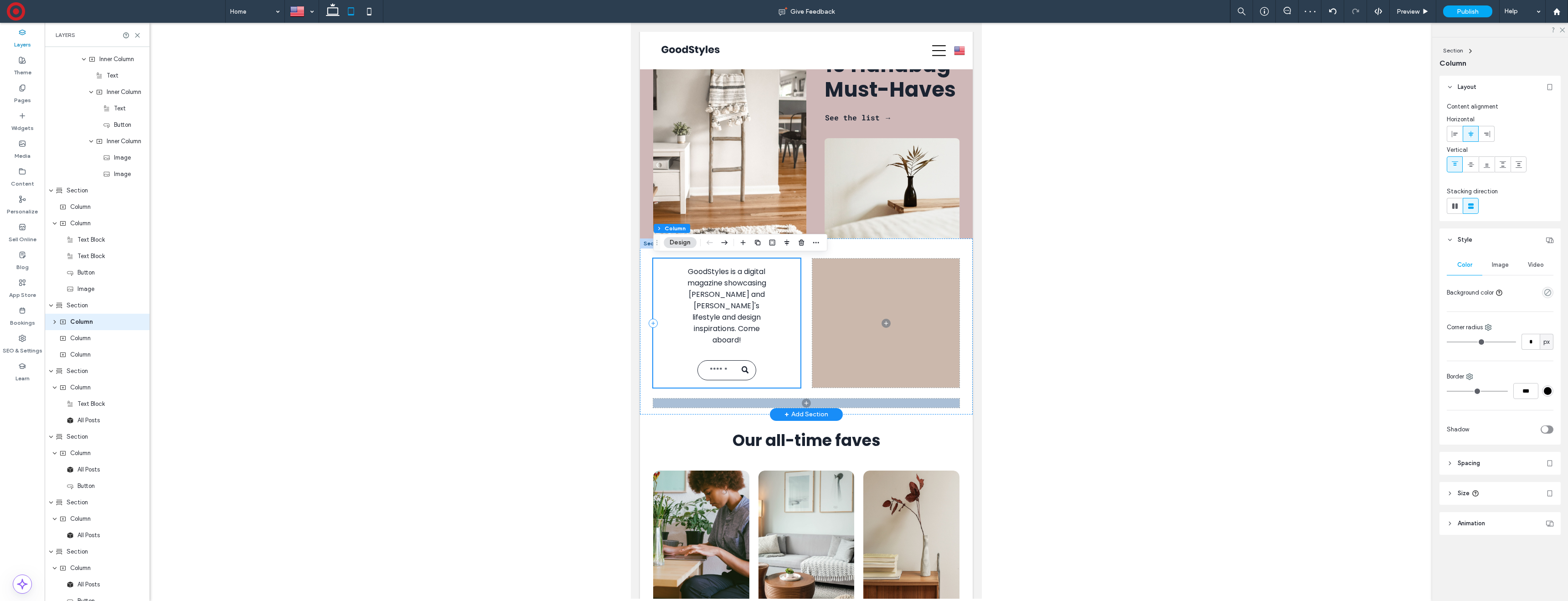
scroll to position [72, 0]
click at [1458, 162] on icon at bounding box center [1455, 164] width 7 height 7
click at [873, 247] on div "GoodStyles is a digital magazine showcasing [PERSON_NAME] and [PERSON_NAME]'s l…" at bounding box center [807, 325] width 333 height 176
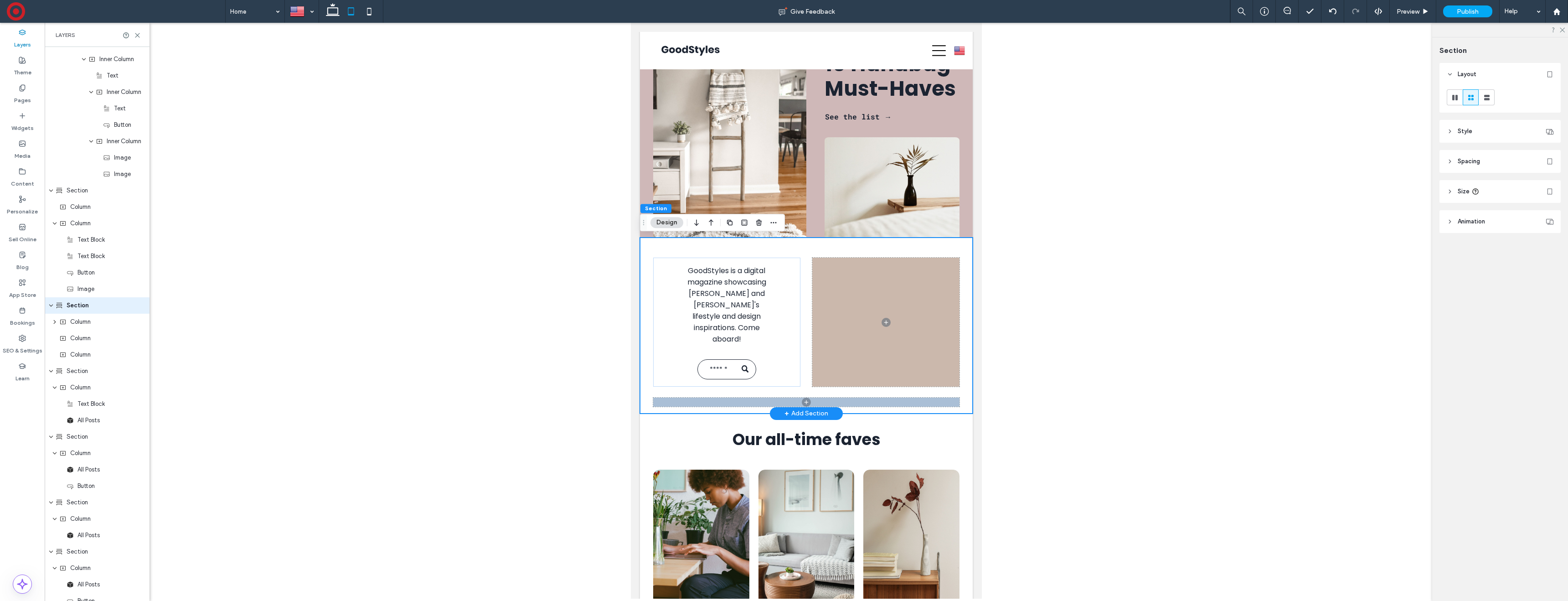
scroll to position [372, 0]
click at [1487, 99] on use at bounding box center [1487, 98] width 6 height 6
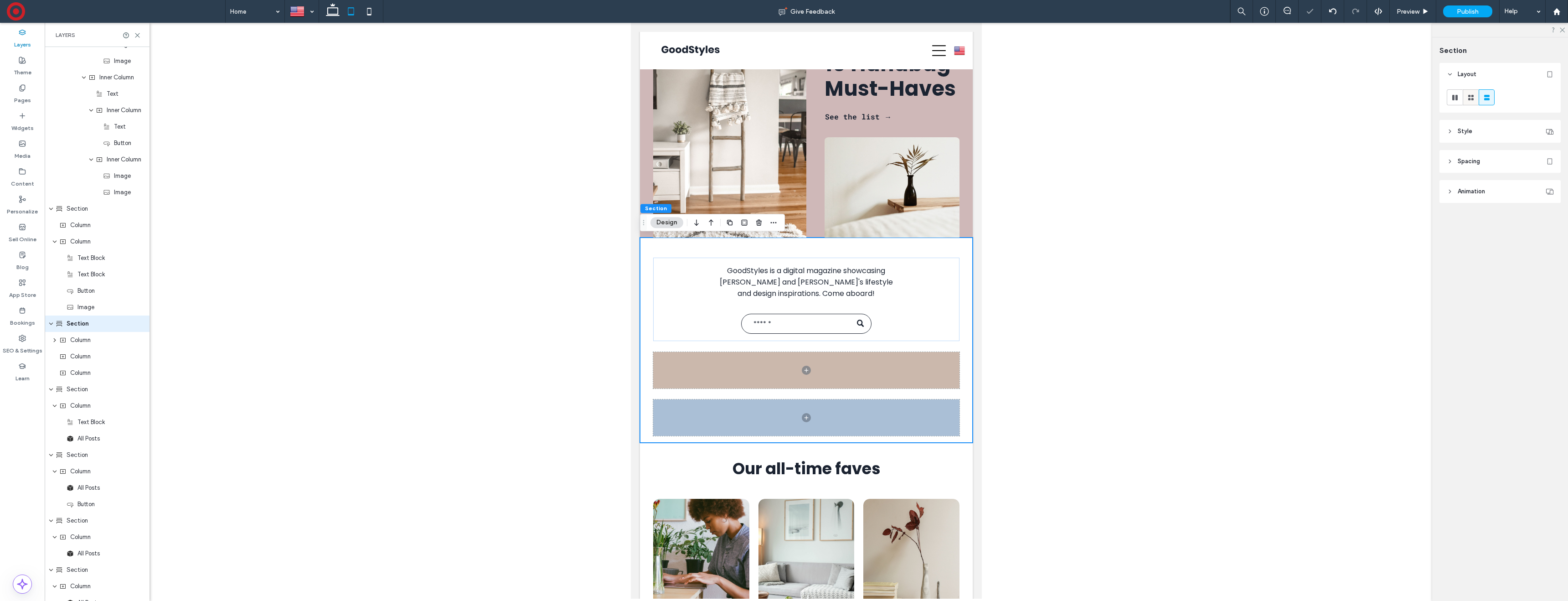
click at [1472, 99] on use at bounding box center [1471, 98] width 6 height 6
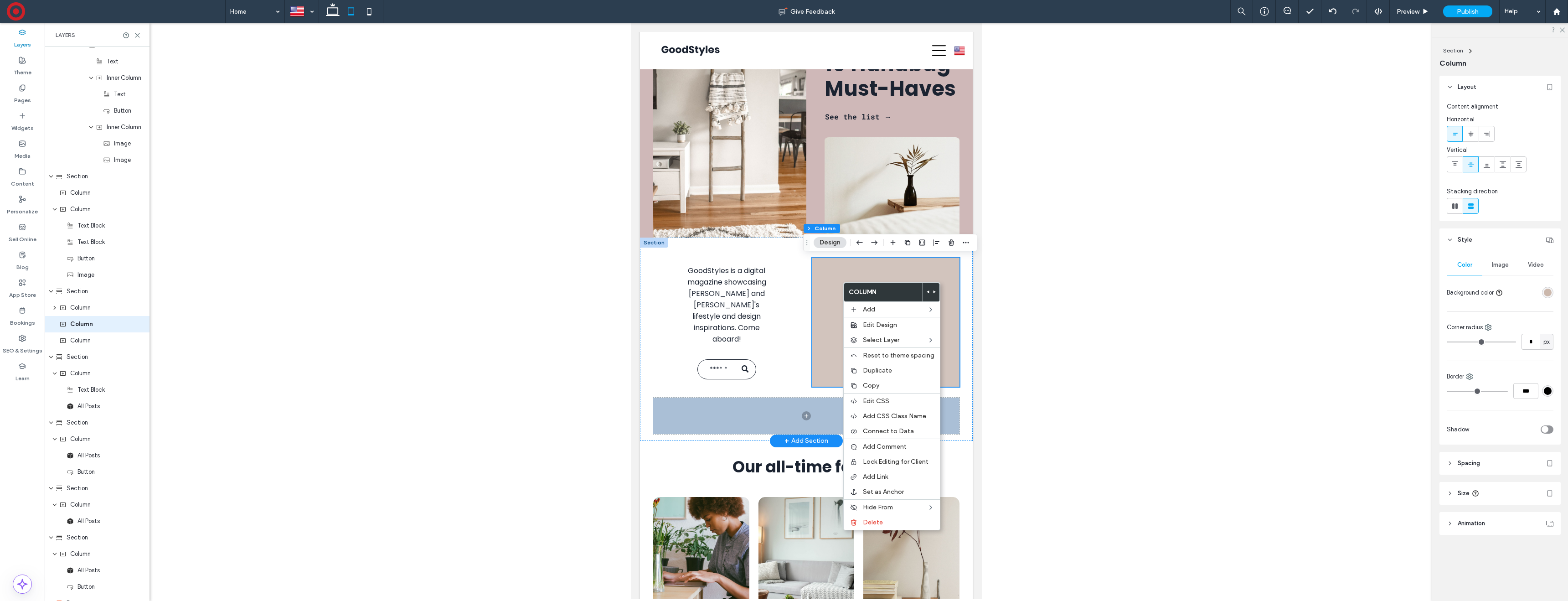
scroll to position [405, 0]
click at [964, 327] on span "Widget" at bounding box center [958, 325] width 21 height 8
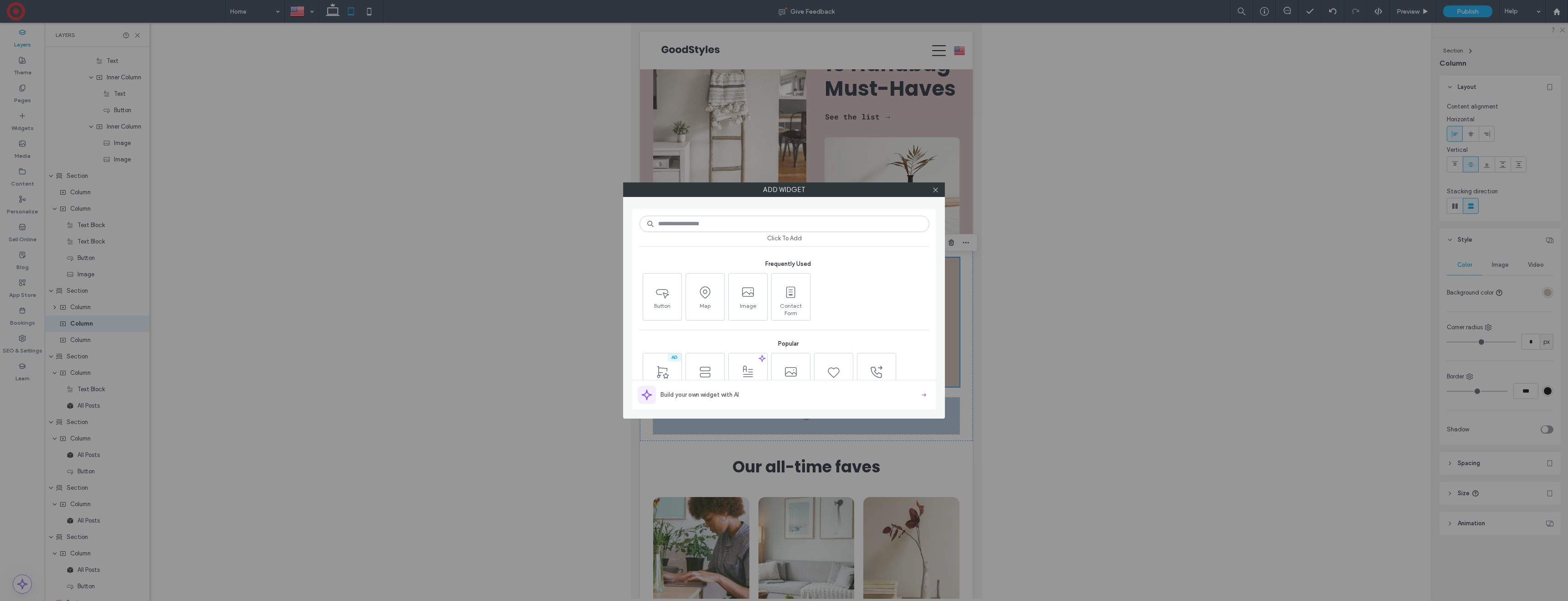
click at [763, 217] on input at bounding box center [784, 223] width 290 height 16
type input "***"
click at [704, 291] on use at bounding box center [705, 292] width 10 height 10
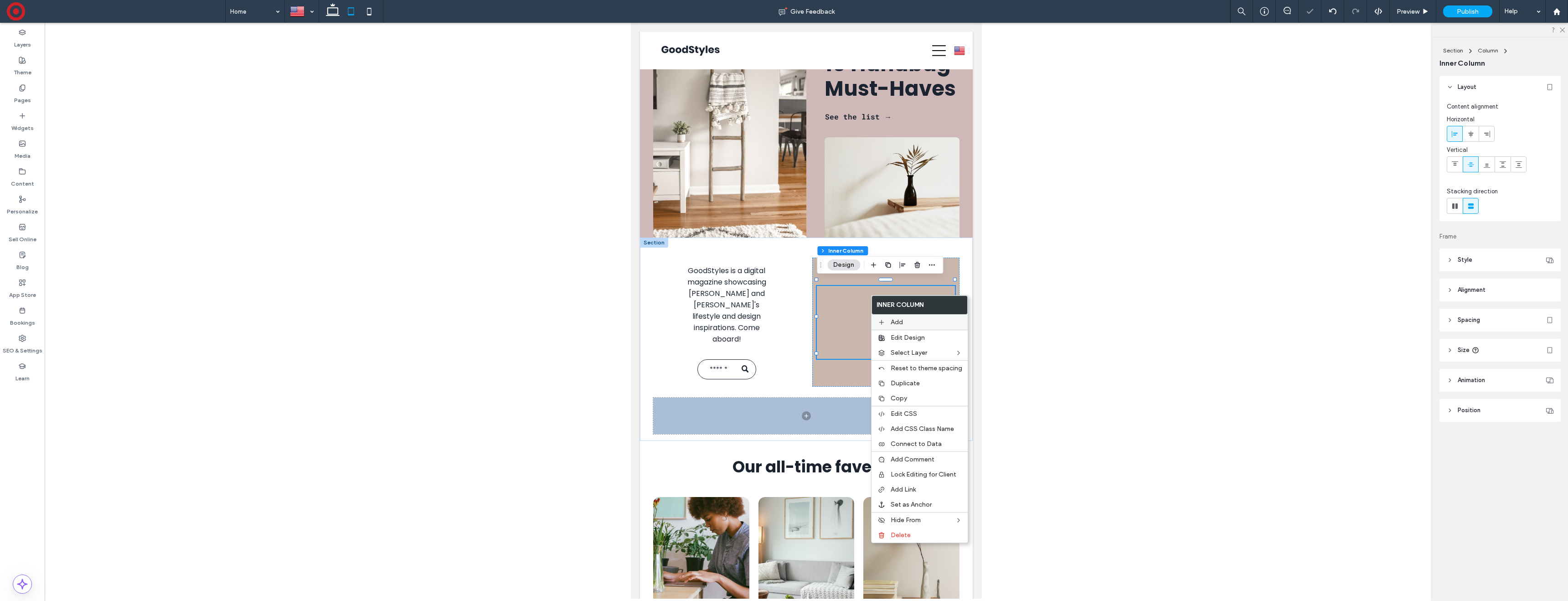
click at [917, 322] on label "Add" at bounding box center [926, 322] width 72 height 8
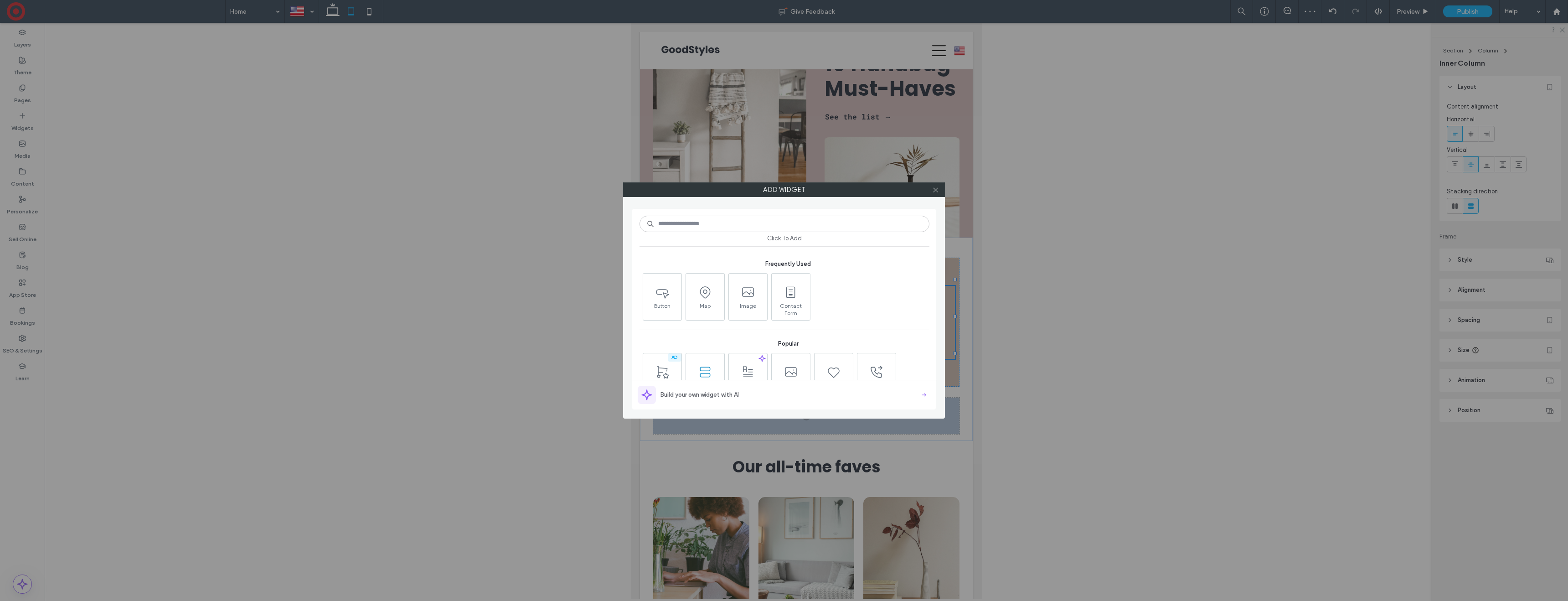
click at [705, 366] on icon at bounding box center [705, 372] width 15 height 15
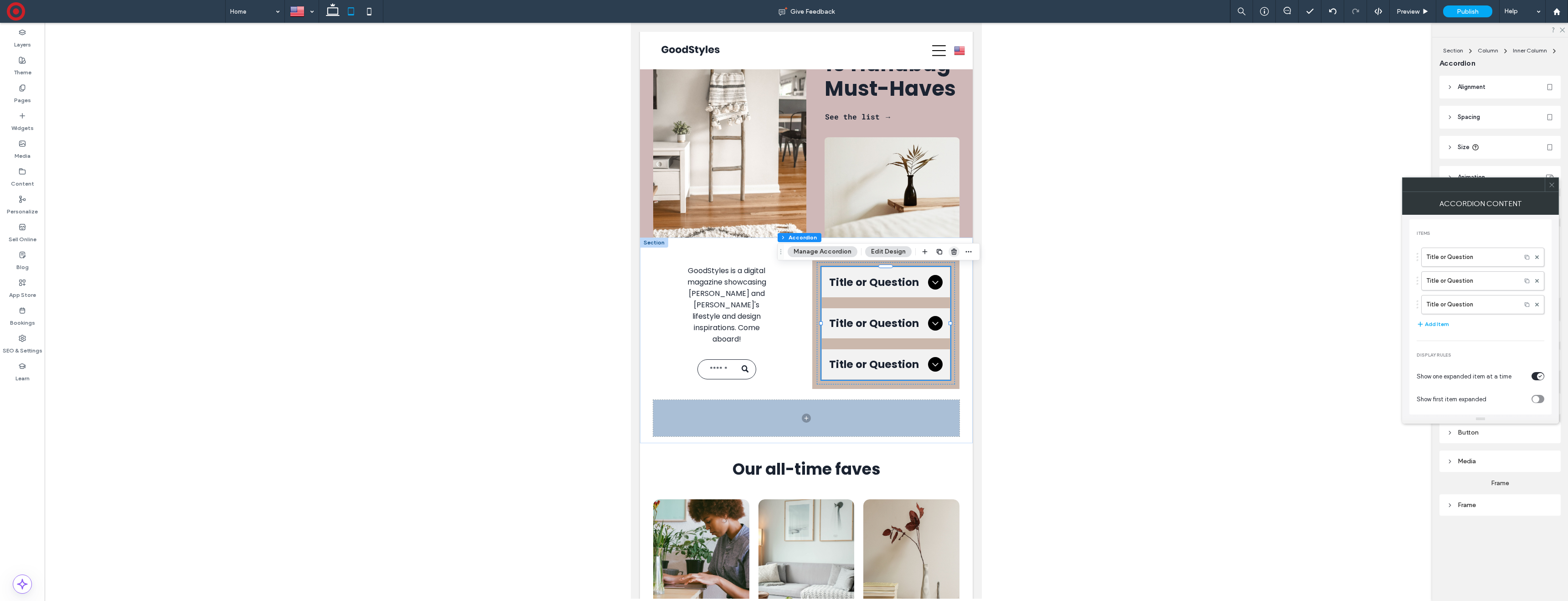
click at [951, 249] on use "button" at bounding box center [954, 252] width 6 height 6
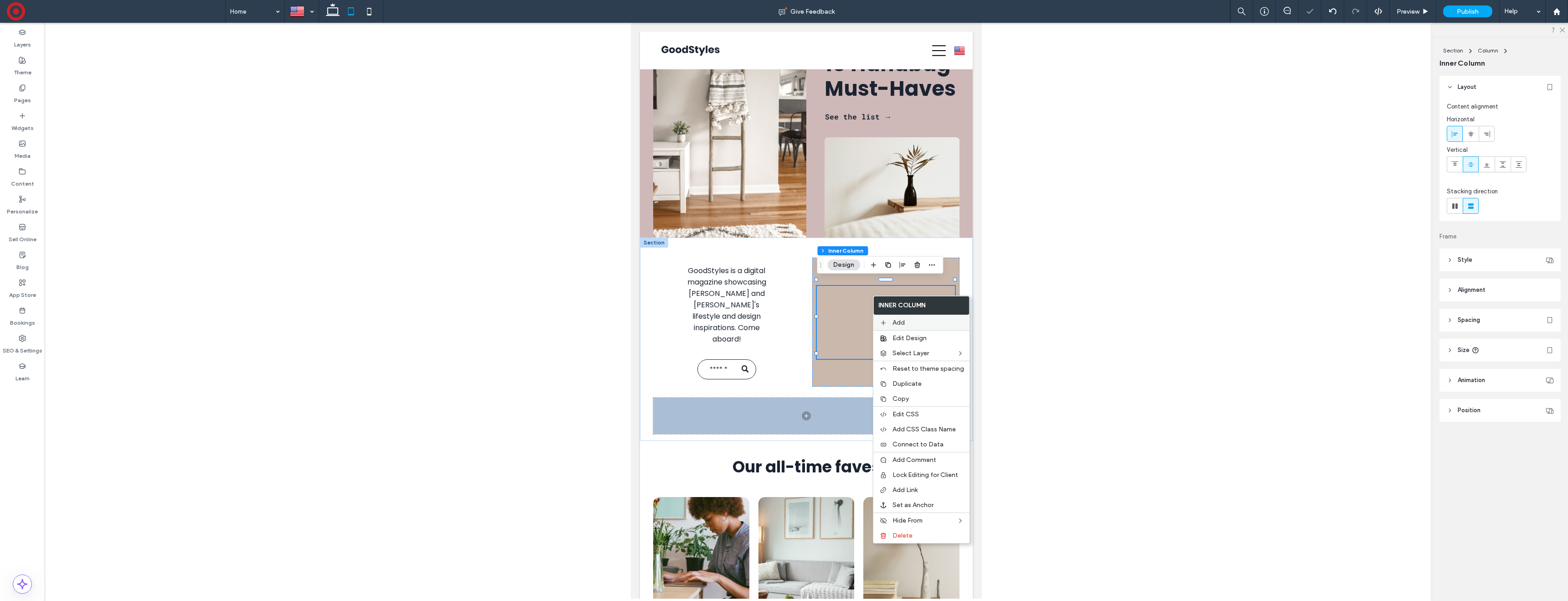
click at [896, 318] on div "Add" at bounding box center [921, 322] width 96 height 15
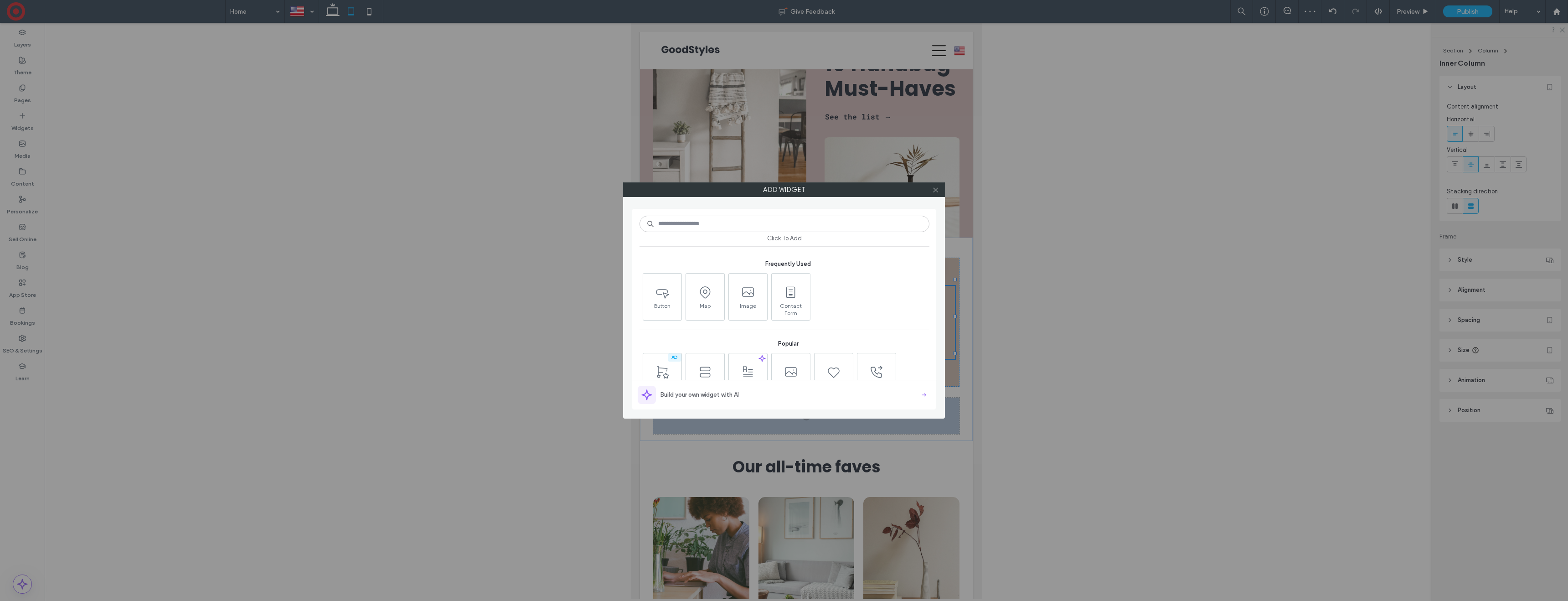
click at [802, 223] on input at bounding box center [784, 223] width 290 height 16
type input "*****"
click at [661, 294] on icon at bounding box center [662, 292] width 15 height 15
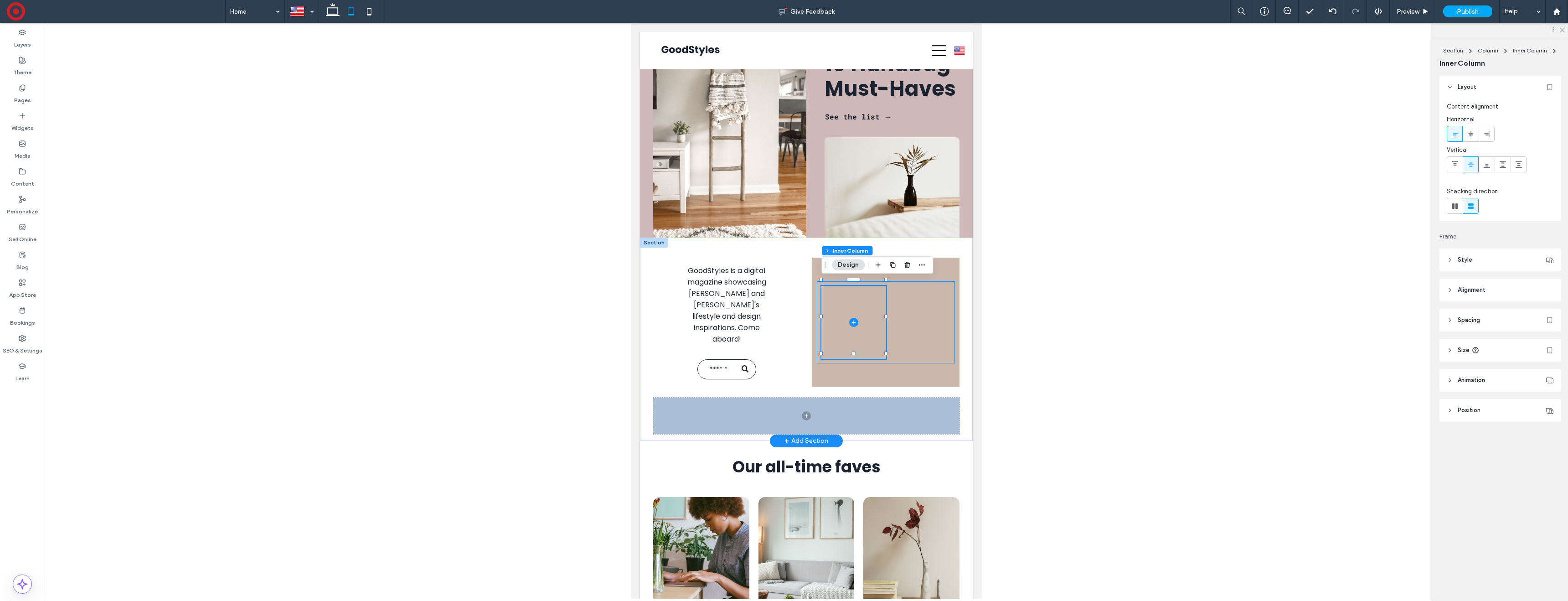
click at [894, 281] on div at bounding box center [885, 322] width 137 height 82
click at [819, 271] on div at bounding box center [885, 322] width 147 height 129
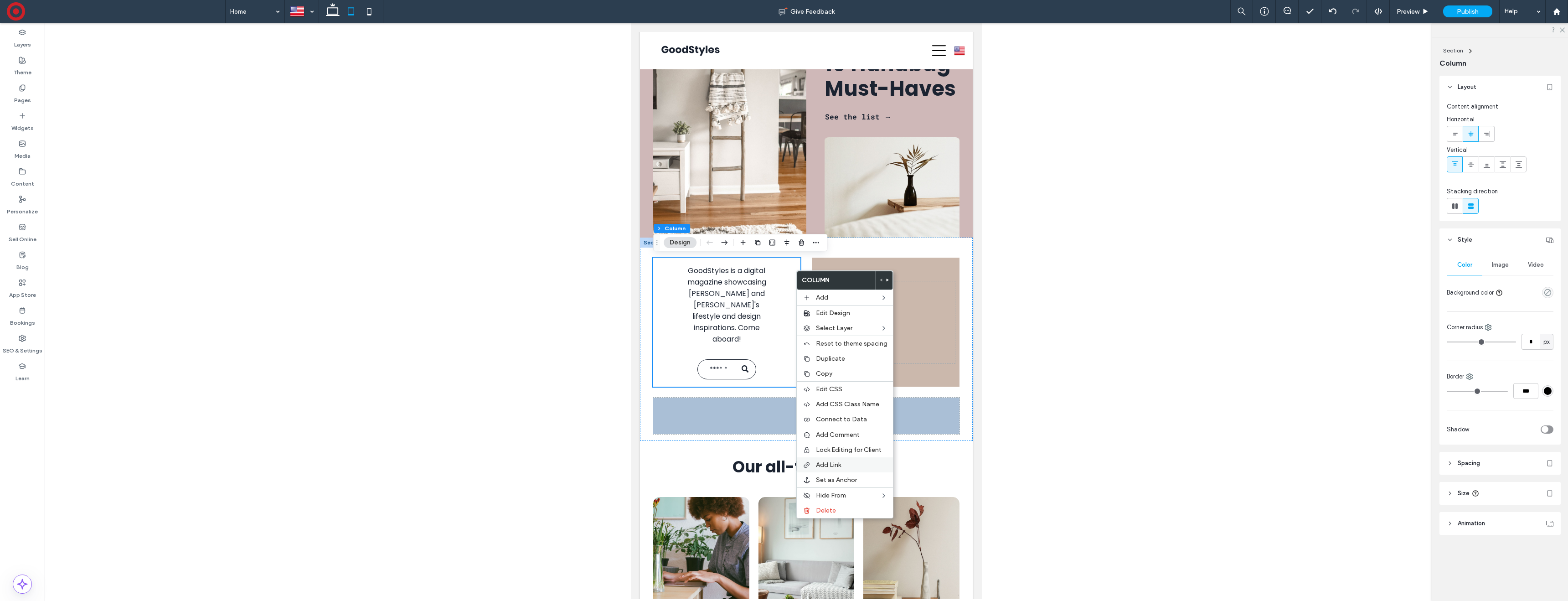
drag, startPoint x: 834, startPoint y: 507, endPoint x: 864, endPoint y: 465, distance: 51.6
click at [834, 507] on span "Delete" at bounding box center [826, 510] width 20 height 8
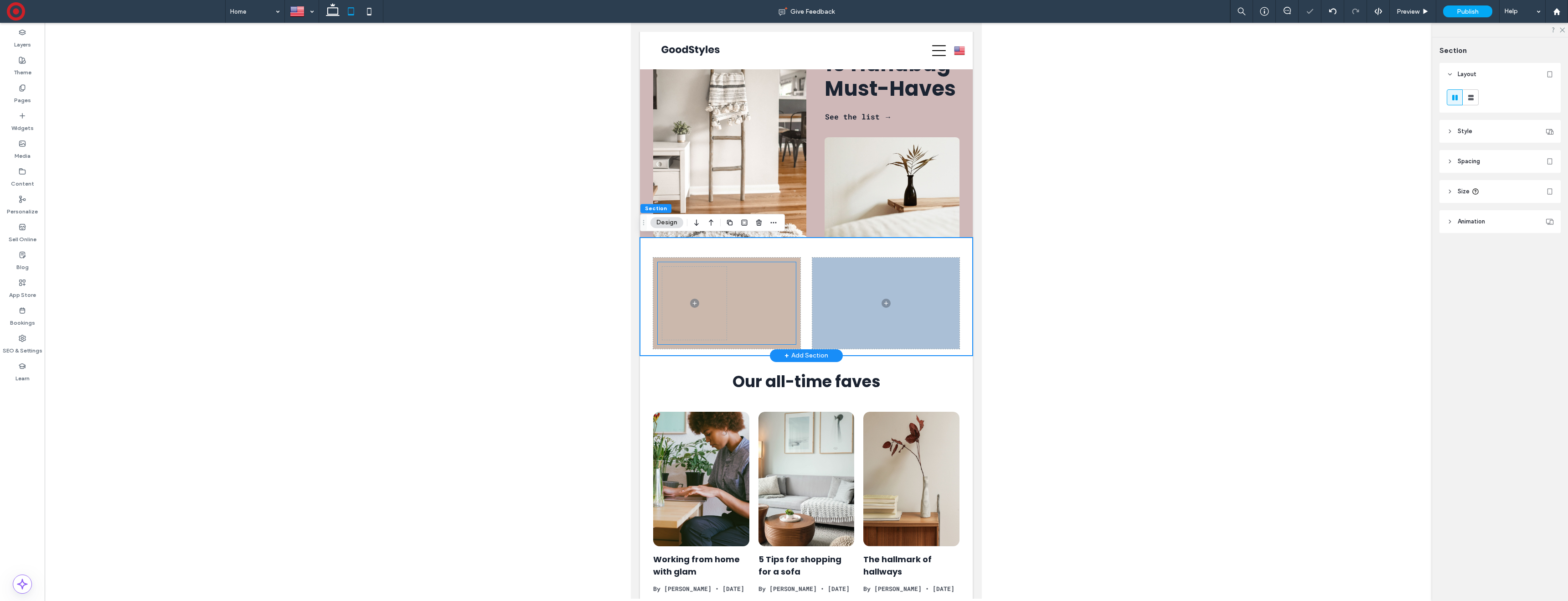
drag, startPoint x: 697, startPoint y: 310, endPoint x: 710, endPoint y: 314, distance: 13.6
click at [698, 310] on span at bounding box center [694, 303] width 64 height 73
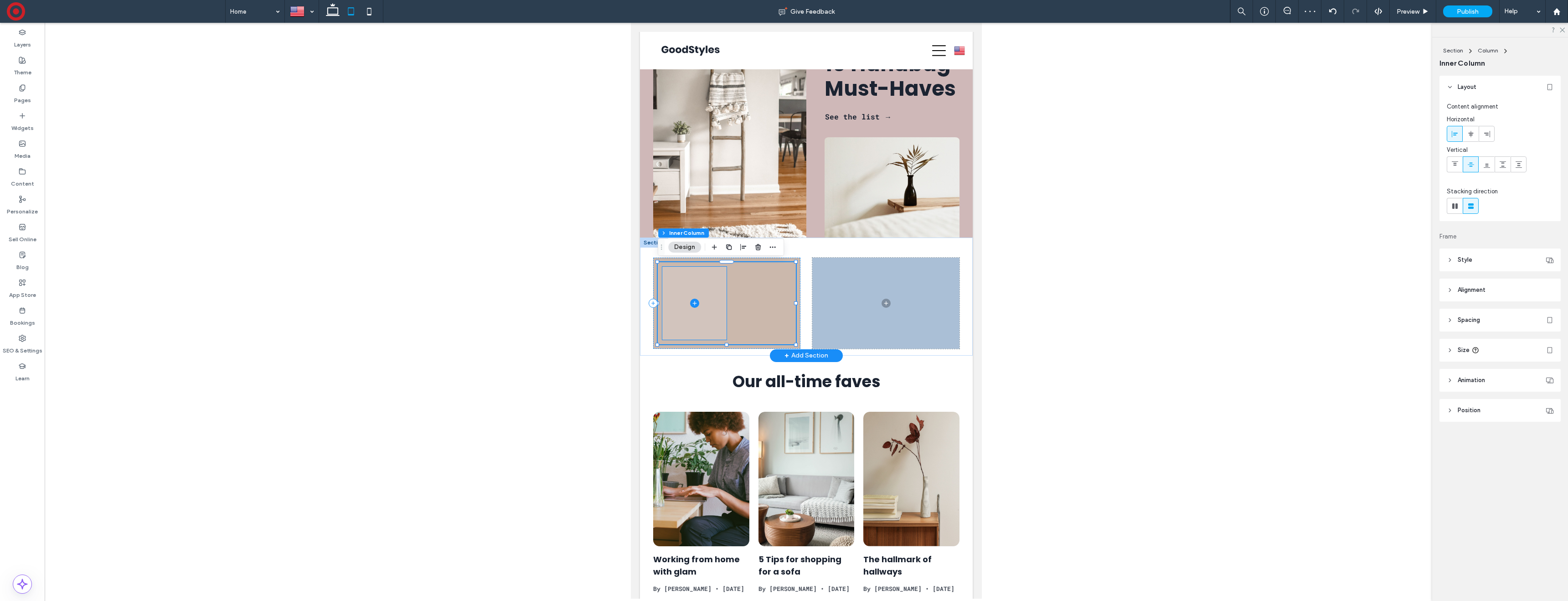
click at [695, 305] on icon at bounding box center [694, 303] width 9 height 9
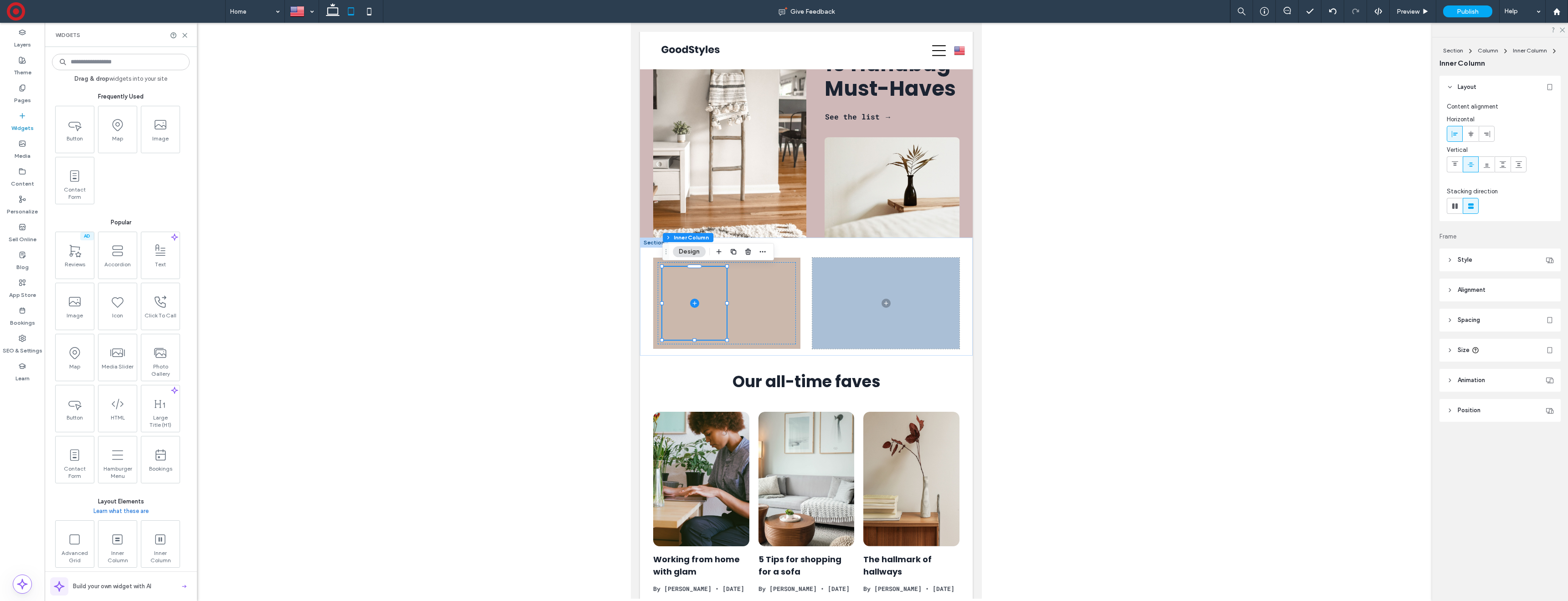
click at [120, 62] on input at bounding box center [120, 62] width 137 height 16
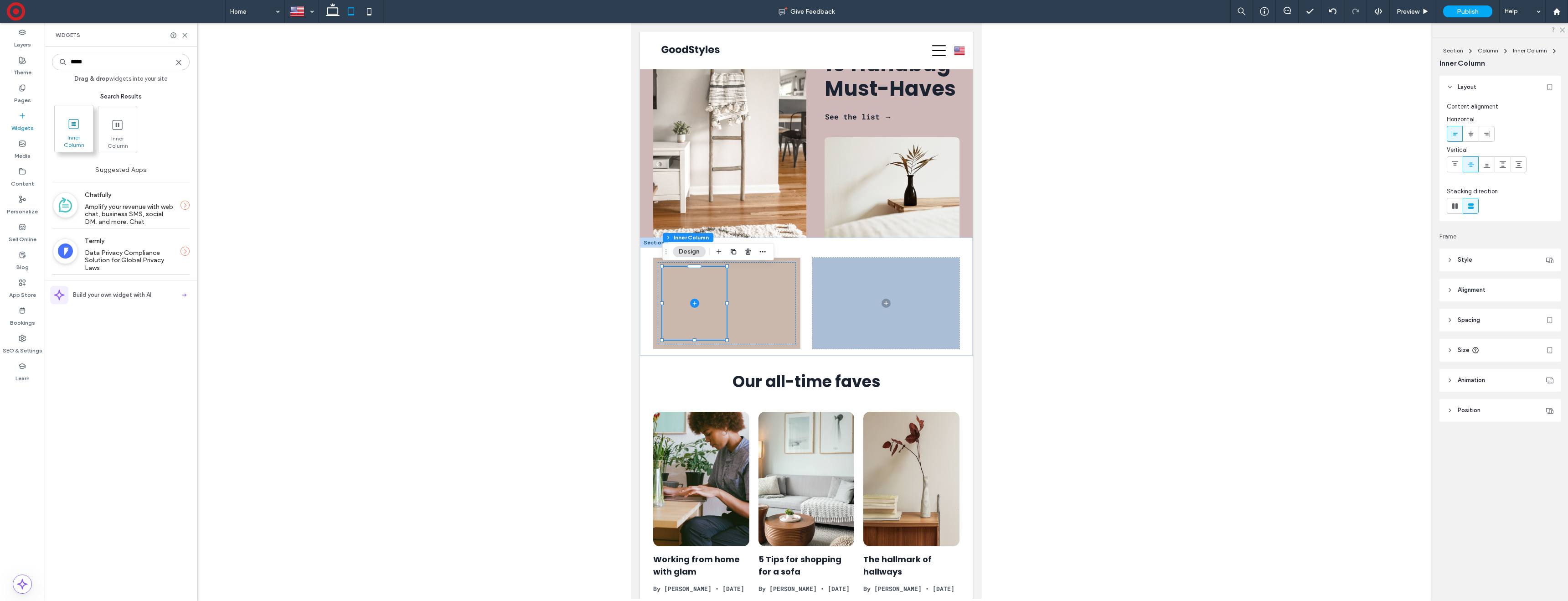
type input "*****"
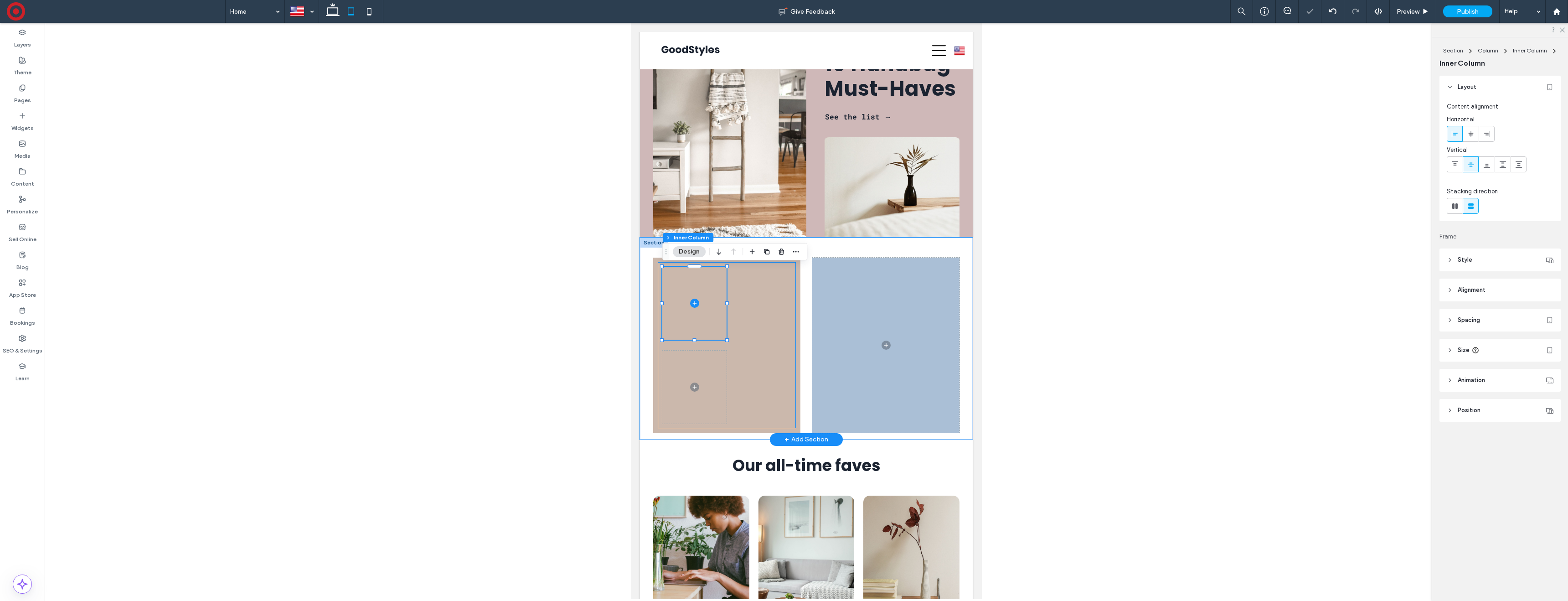
click at [763, 325] on div at bounding box center [727, 345] width 137 height 166
click at [1458, 201] on icon at bounding box center [1455, 206] width 9 height 9
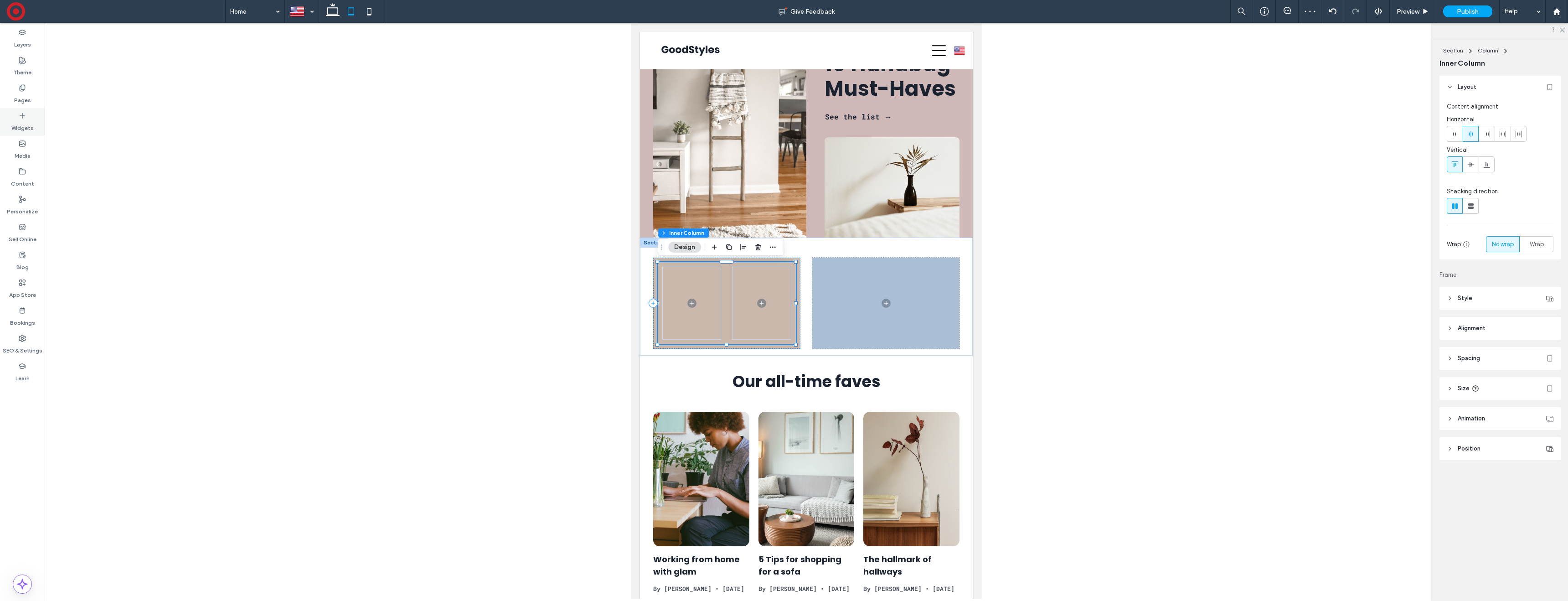
click at [12, 118] on div "Widgets" at bounding box center [22, 122] width 45 height 28
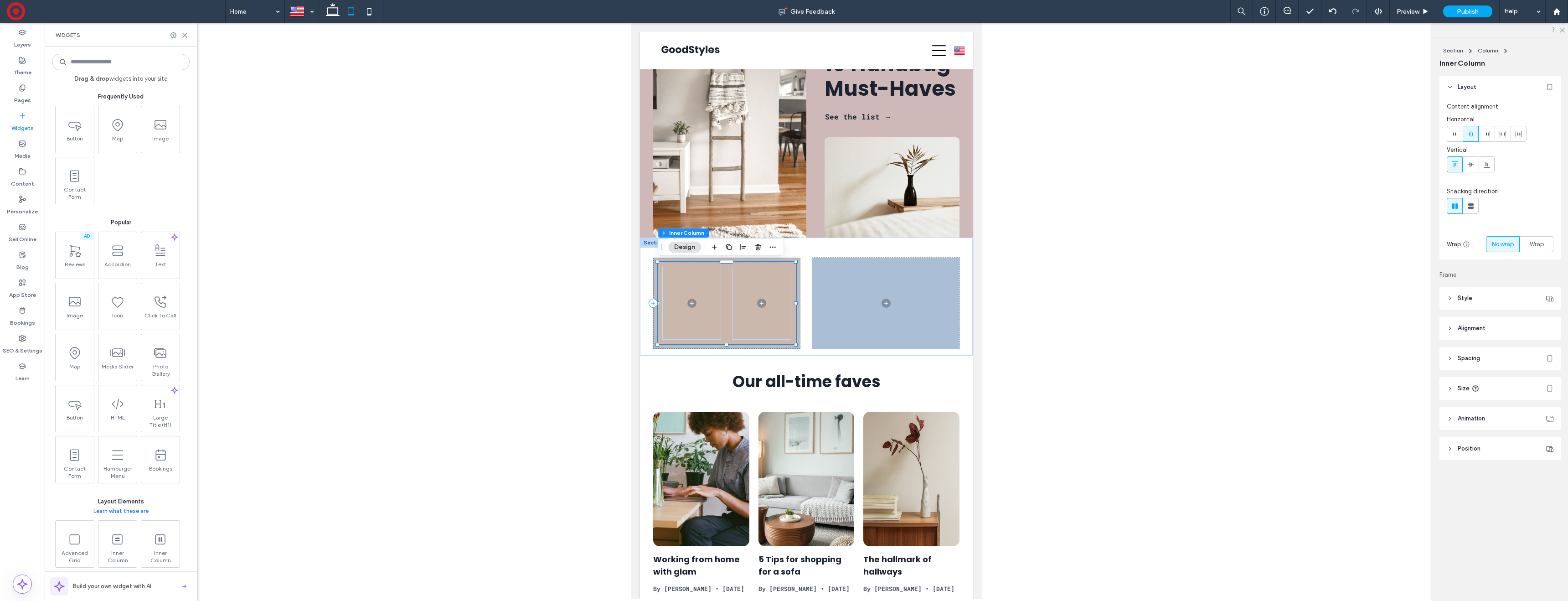
click at [111, 61] on input at bounding box center [120, 62] width 137 height 16
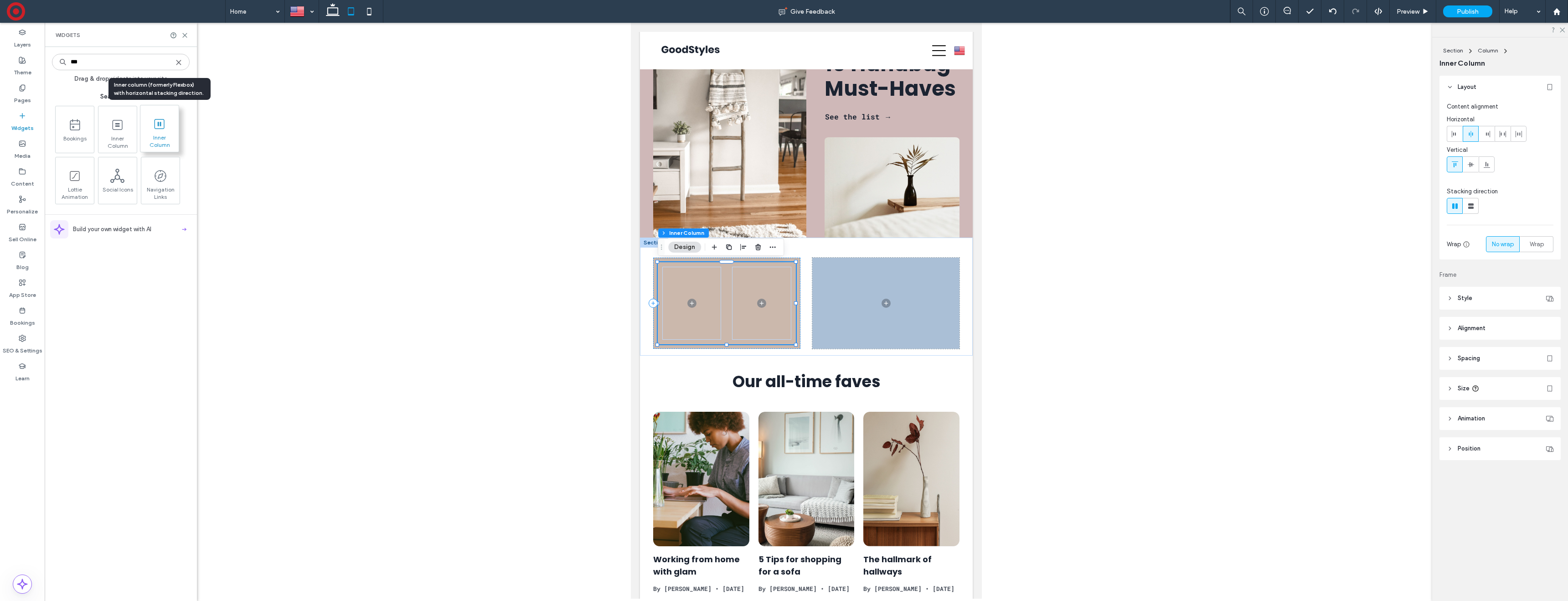
type input "***"
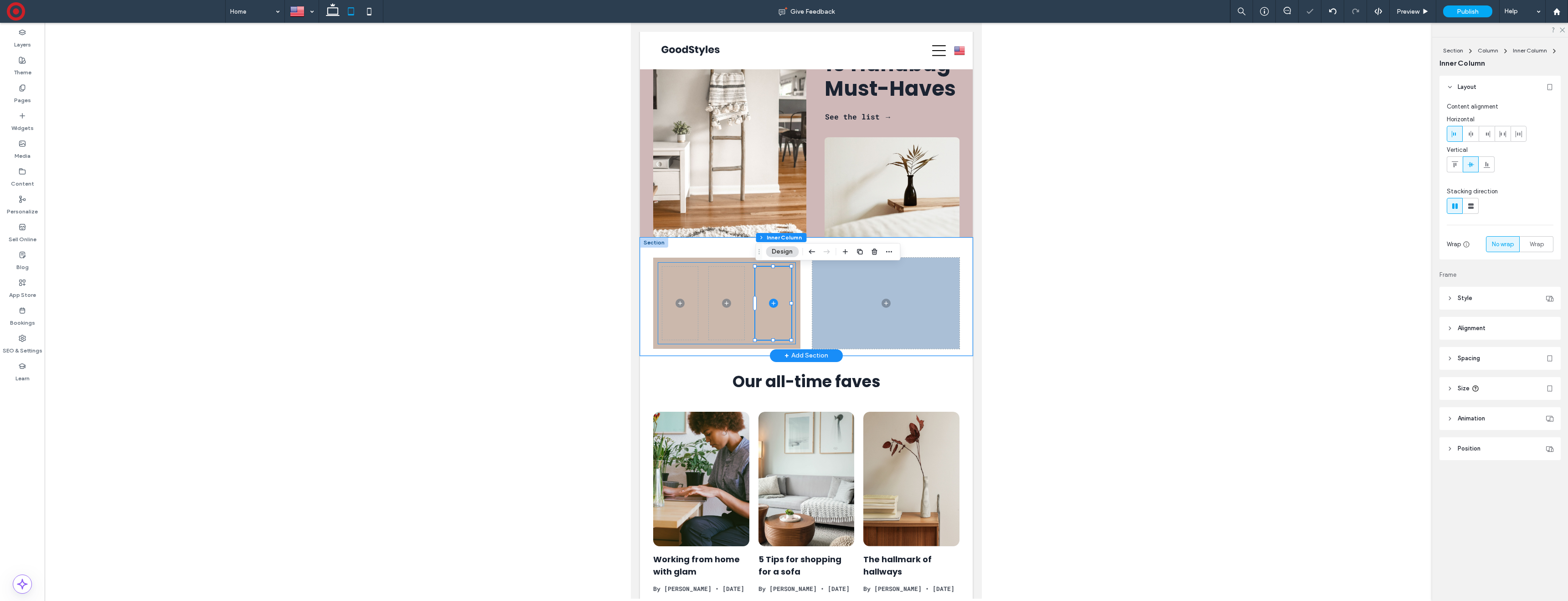
click at [753, 284] on div at bounding box center [727, 303] width 137 height 82
click at [750, 278] on div at bounding box center [727, 303] width 137 height 82
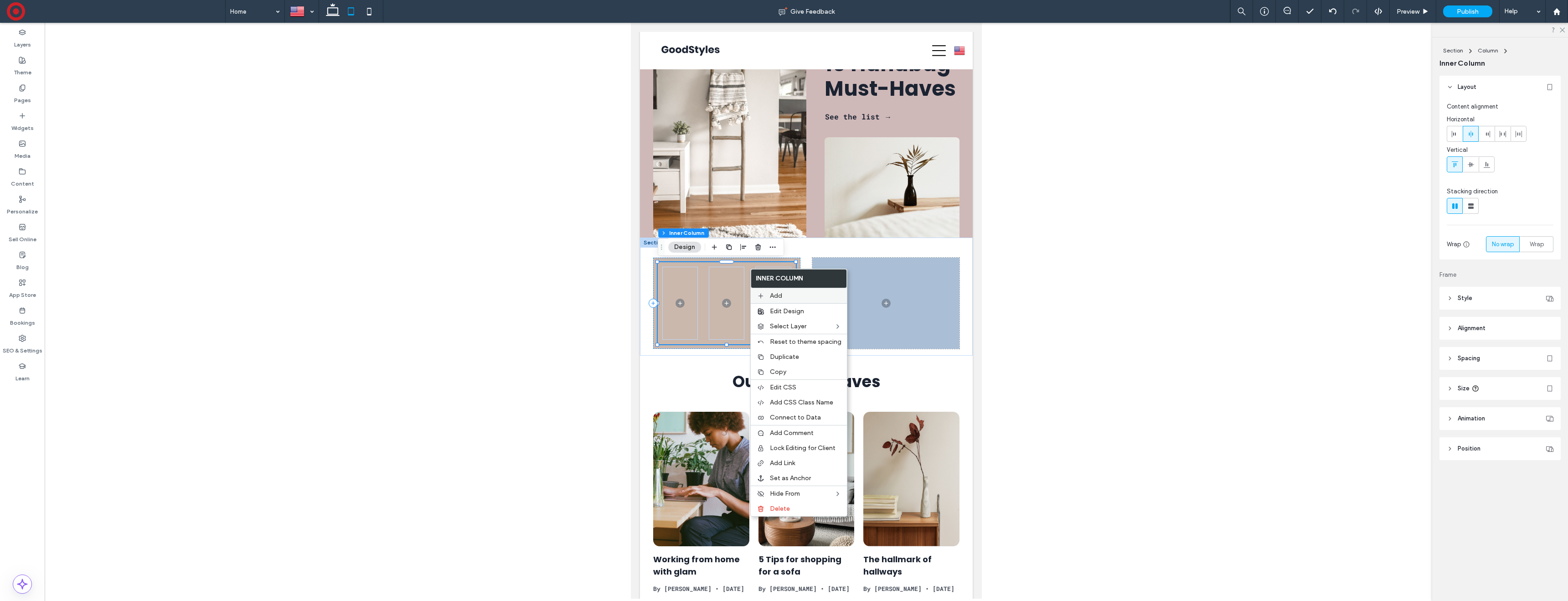
click at [799, 300] on div "Add" at bounding box center [799, 296] width 96 height 15
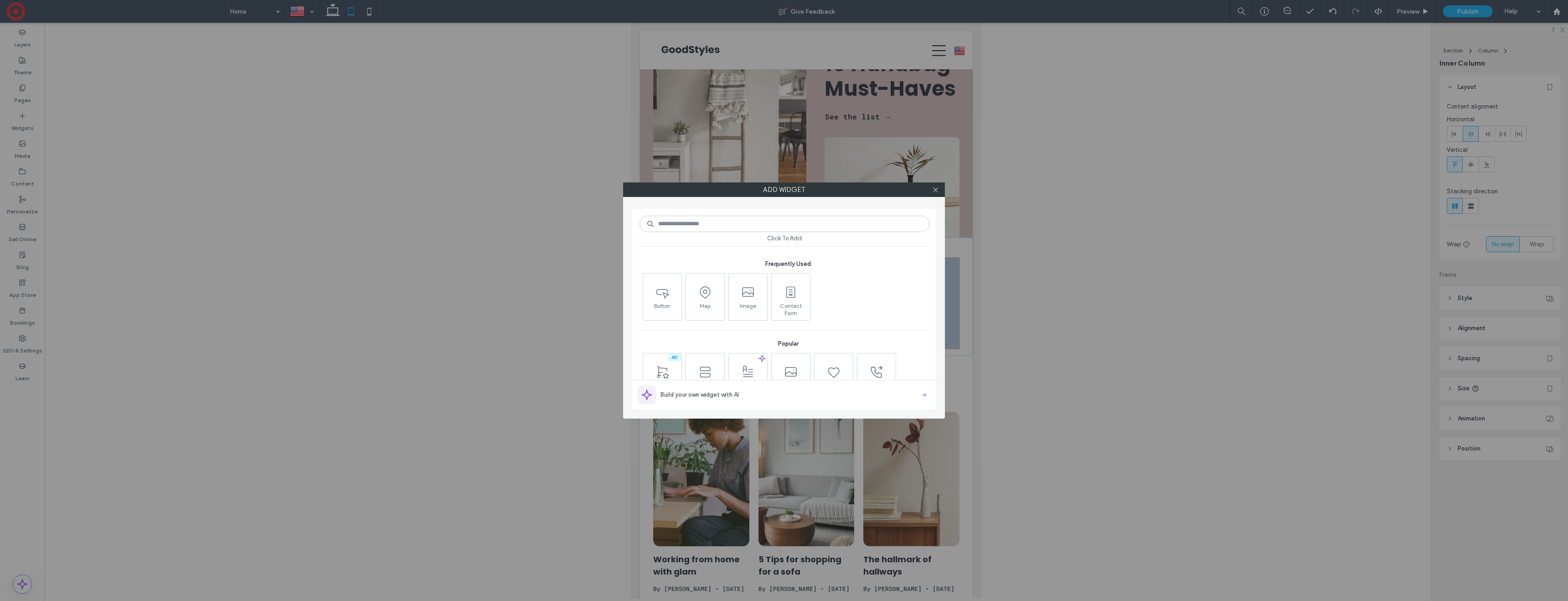
click at [754, 225] on input at bounding box center [784, 223] width 290 height 16
type input "*****"
click at [659, 299] on icon at bounding box center [662, 292] width 15 height 15
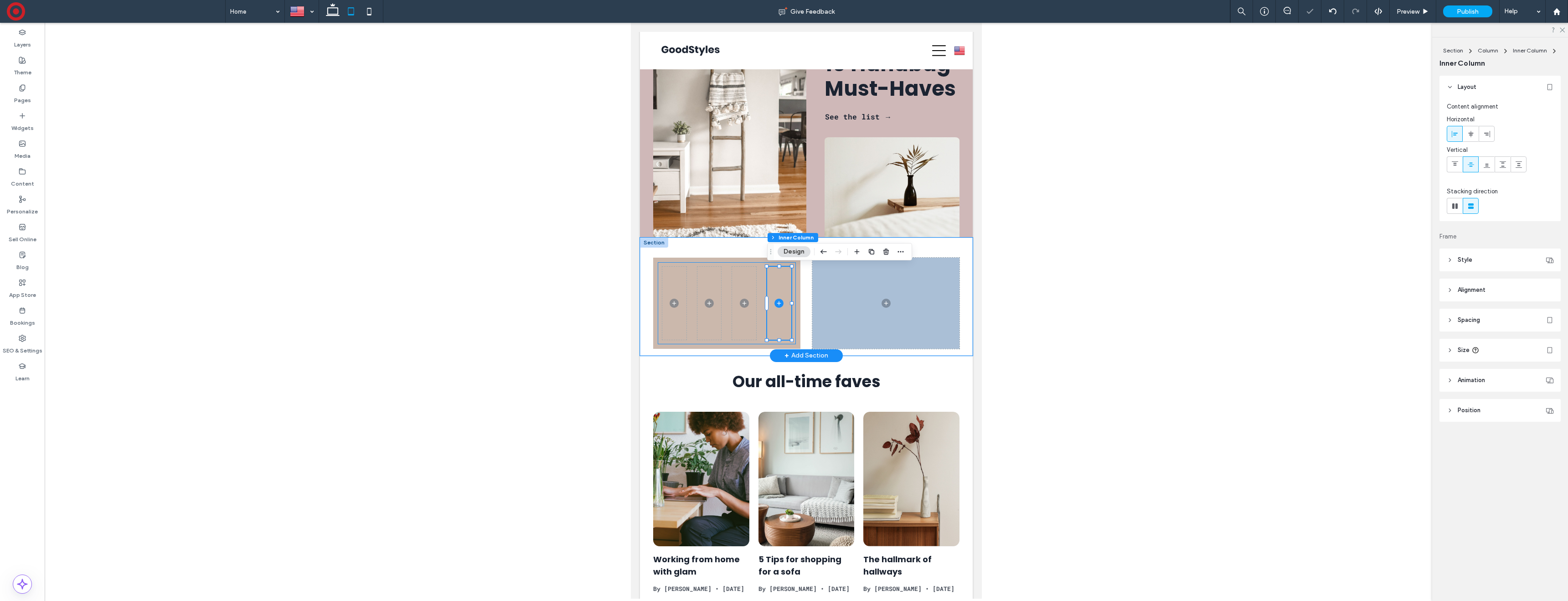
click at [727, 267] on div at bounding box center [727, 303] width 137 height 82
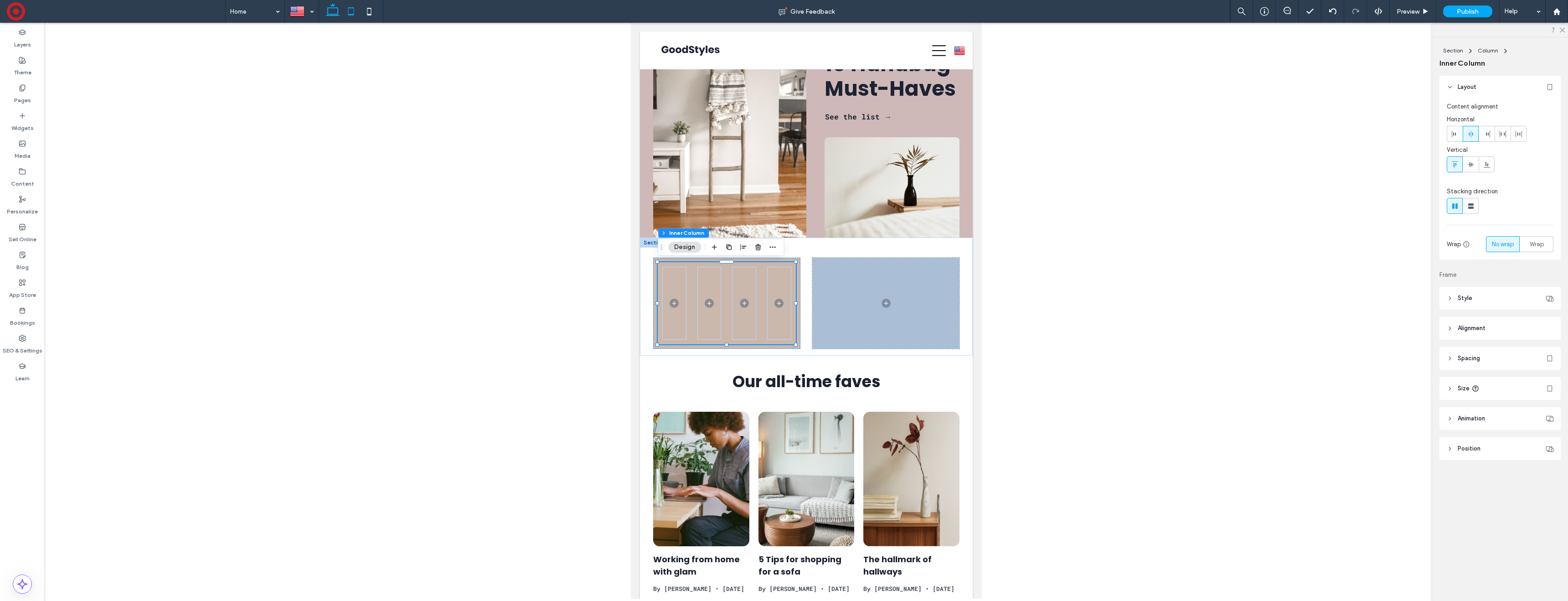
click at [331, 12] on icon at bounding box center [333, 11] width 18 height 18
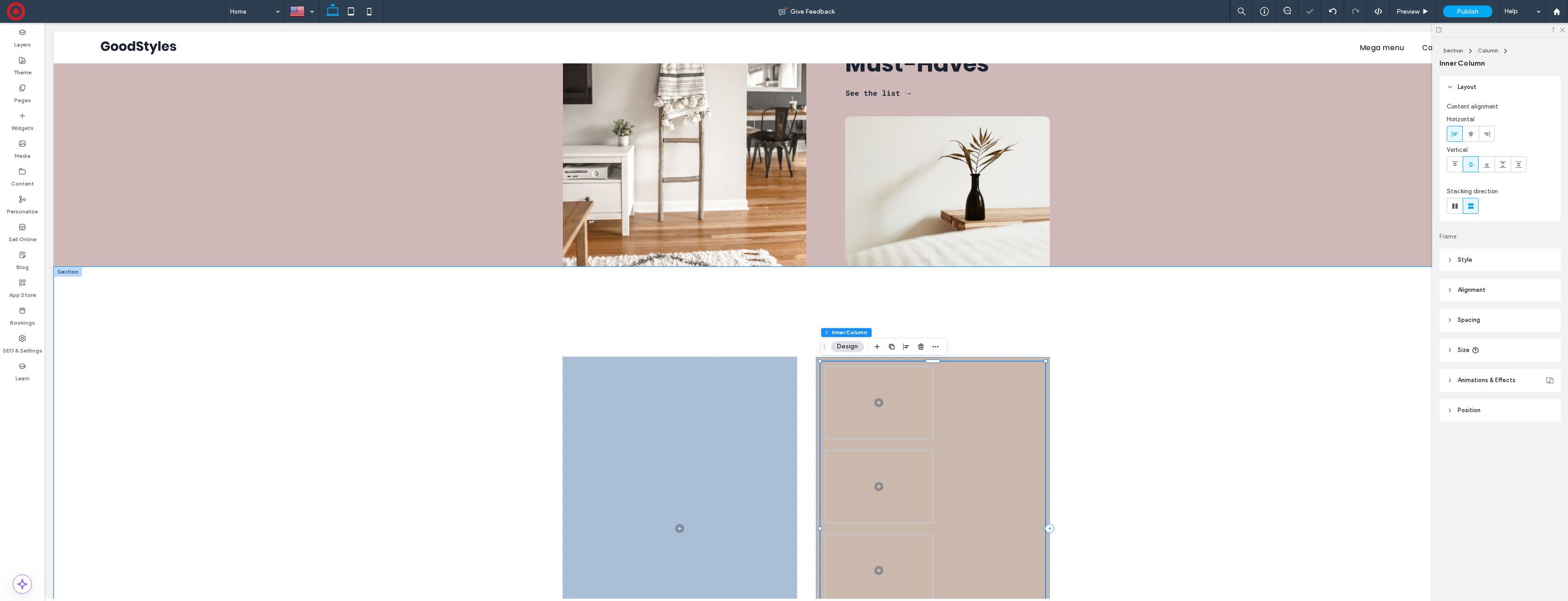
click at [969, 392] on div at bounding box center [933, 528] width 225 height 334
click at [948, 388] on div at bounding box center [933, 528] width 225 height 334
click at [348, 10] on use at bounding box center [351, 11] width 6 height 8
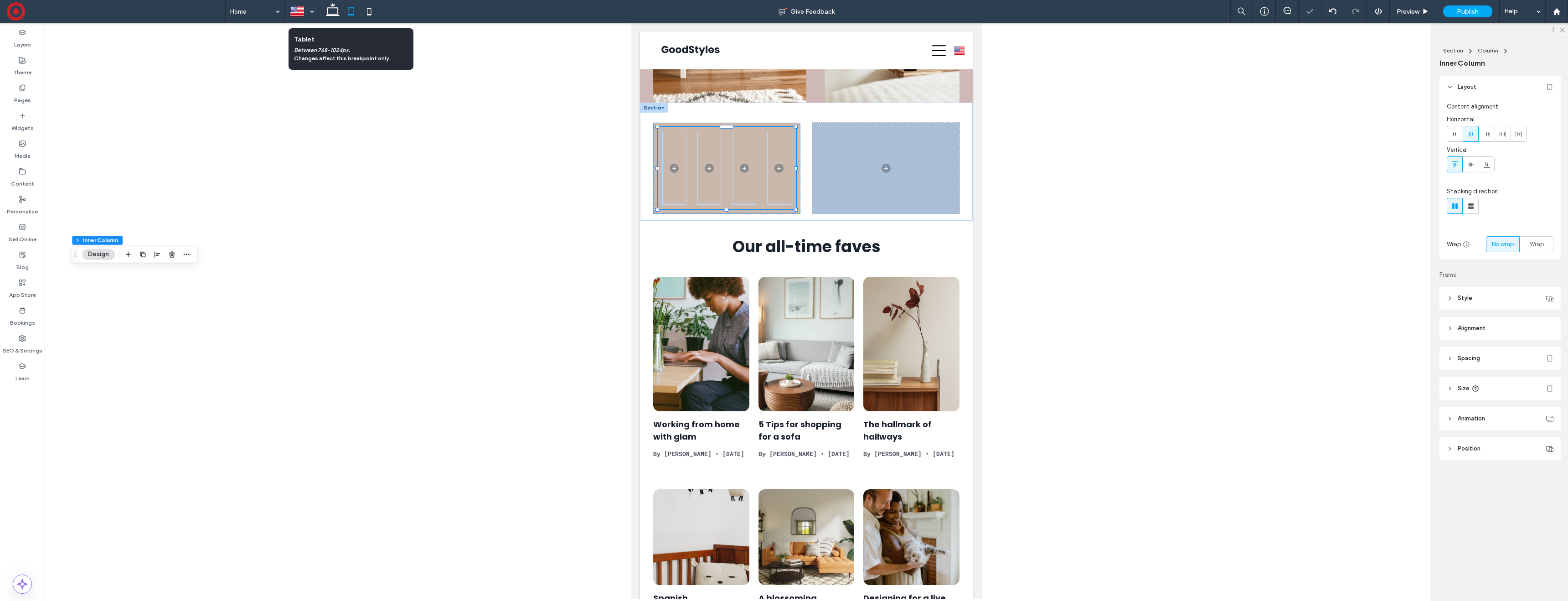
scroll to position [65, 0]
